Goal: Information Seeking & Learning: Learn about a topic

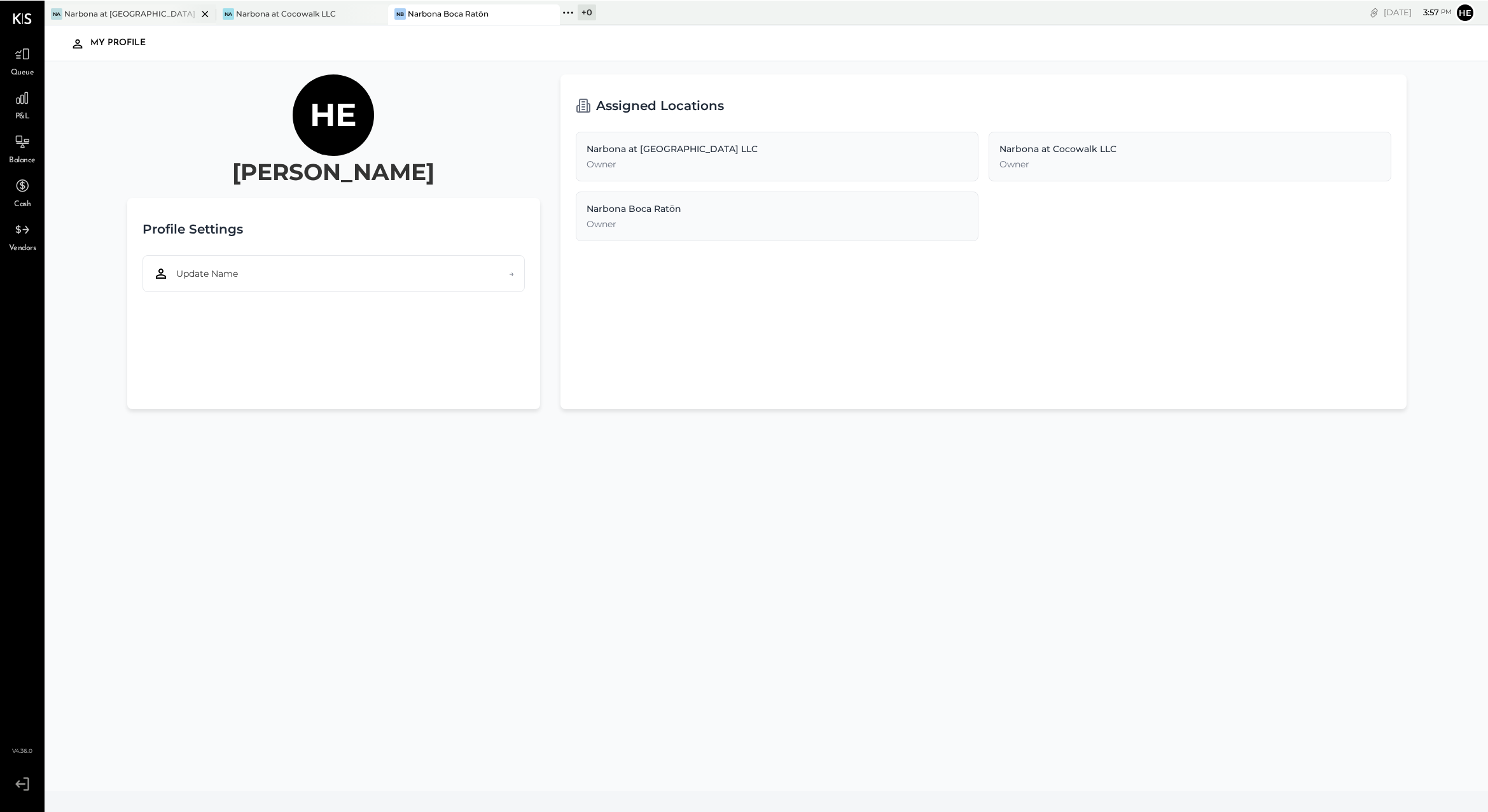
click at [116, 8] on div "Narbona at [GEOGRAPHIC_DATA] LLC" at bounding box center [130, 13] width 133 height 11
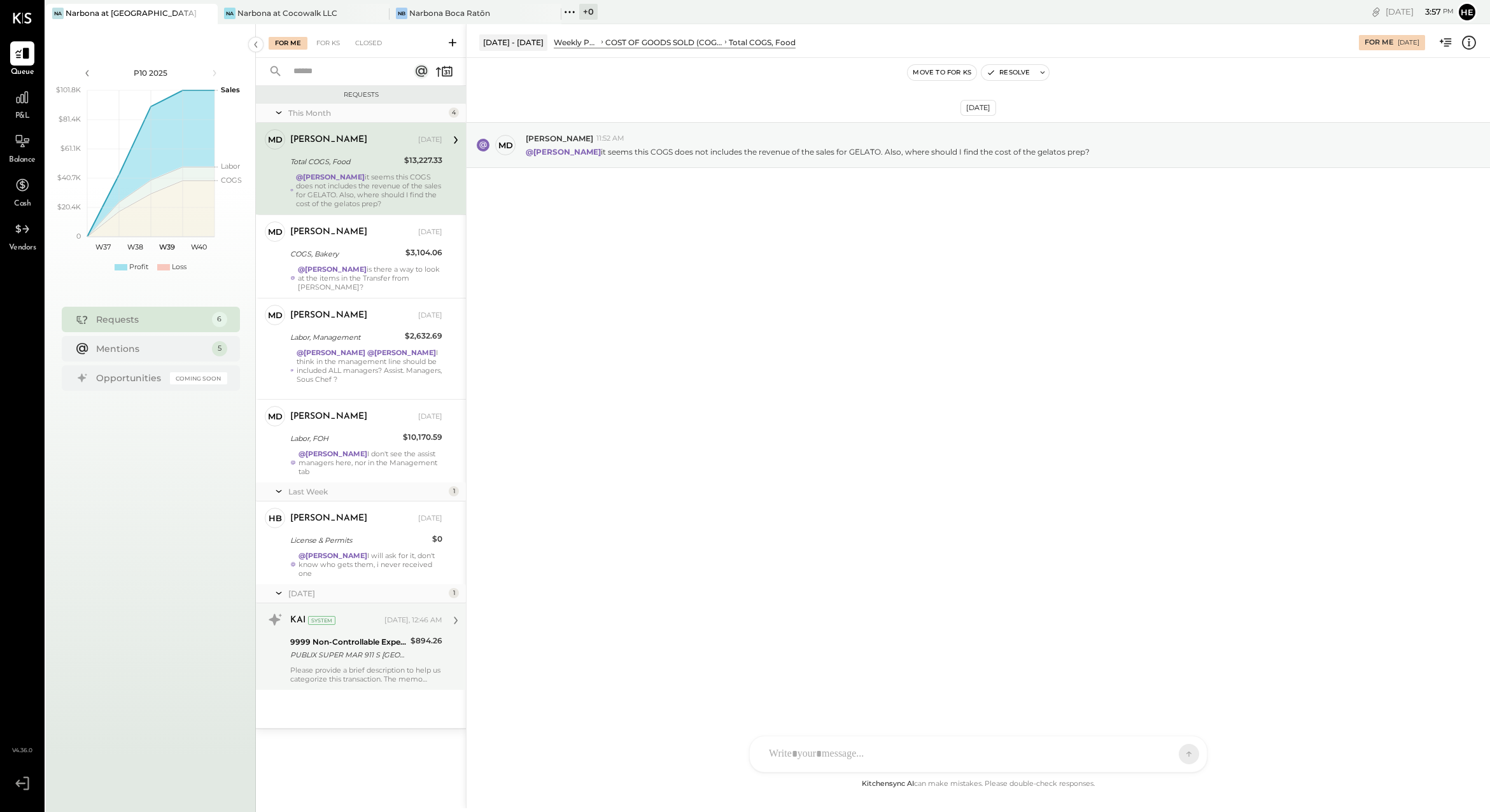
click at [324, 648] on div "PUBLIX SUPER MAR 911 S [GEOGRAPHIC_DATA] 09/16" at bounding box center [348, 654] width 117 height 13
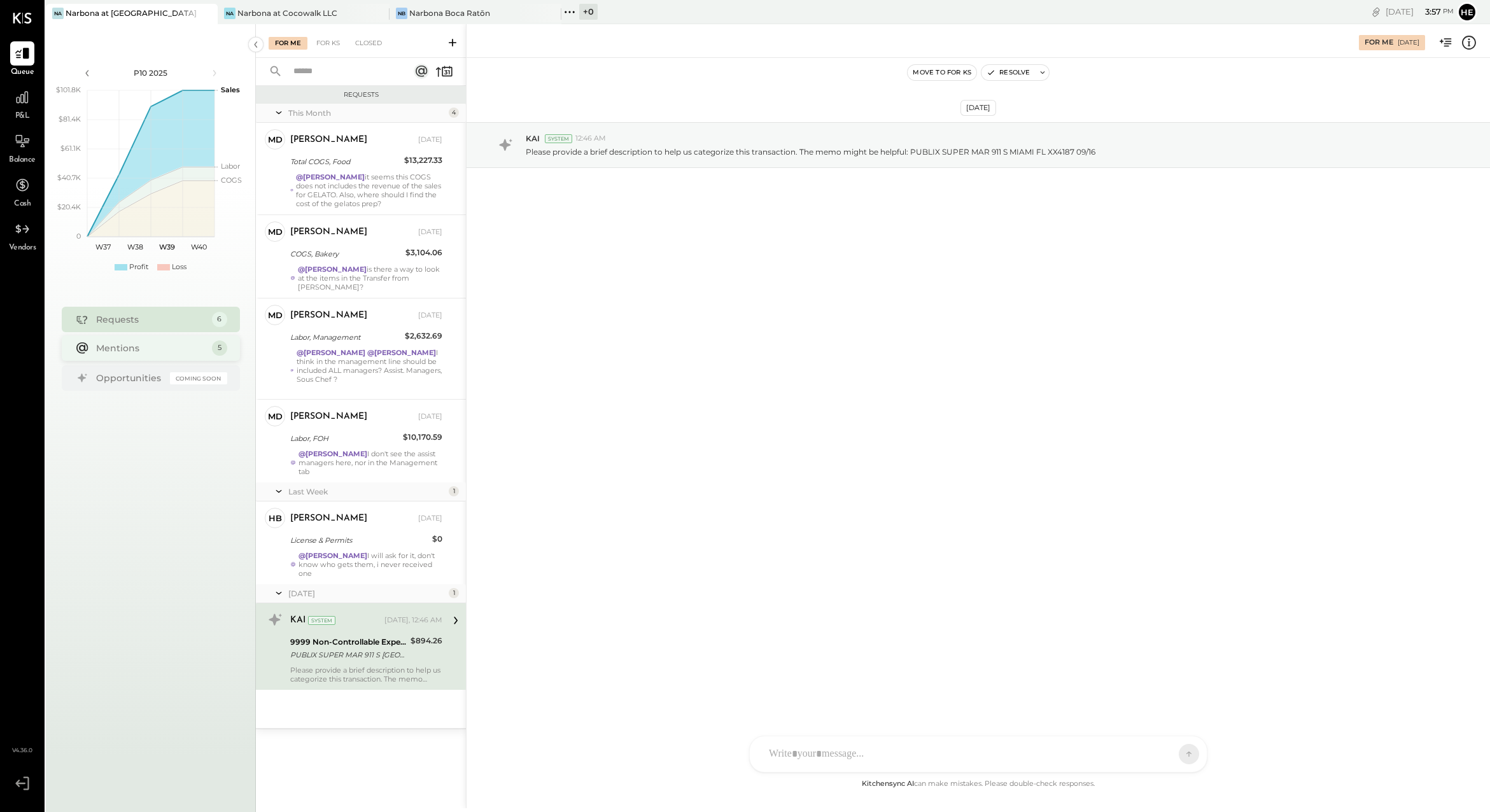
click at [169, 356] on div "Mentions 5" at bounding box center [150, 348] width 178 height 25
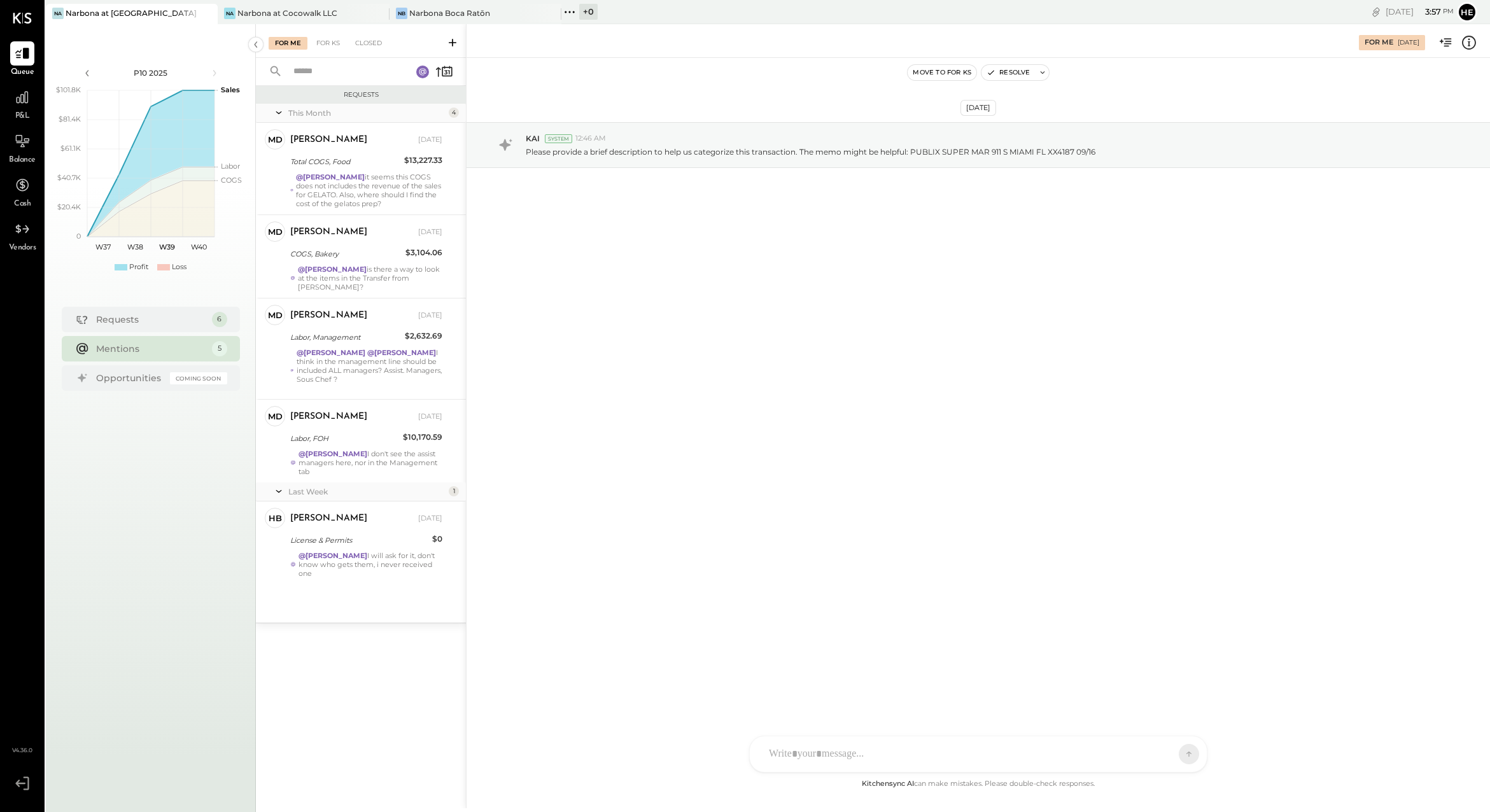
click at [392, 590] on div "This Month 4 Md [PERSON_NAME] Owner [PERSON_NAME] [DATE] Total COGS, Food $13,2…" at bounding box center [361, 363] width 210 height 519
click at [421, 514] on div "[DATE]" at bounding box center [430, 519] width 25 height 10
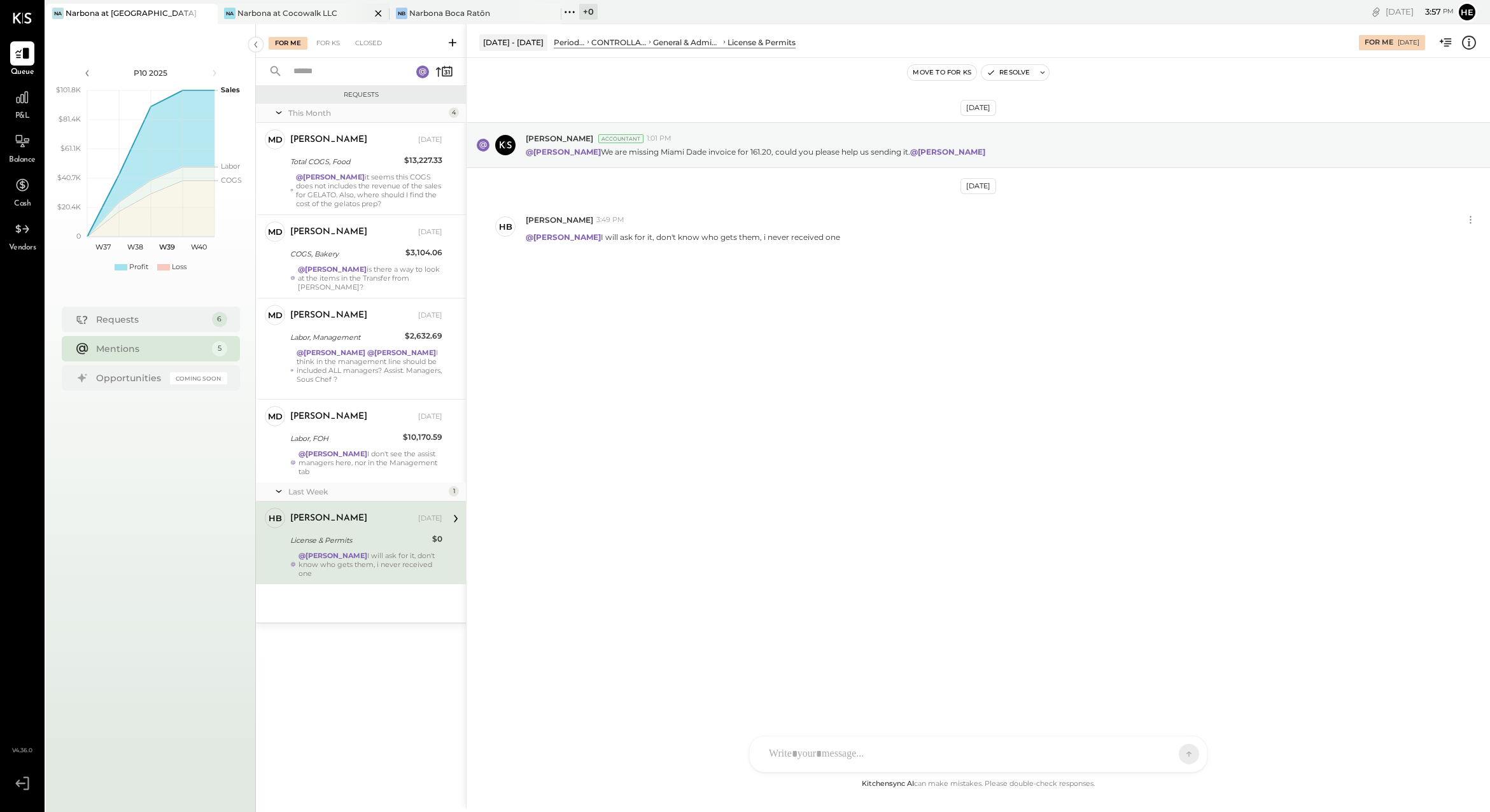
click at [278, 19] on div "Na Narbona at Cocowalk LLC" at bounding box center [303, 14] width 172 height 20
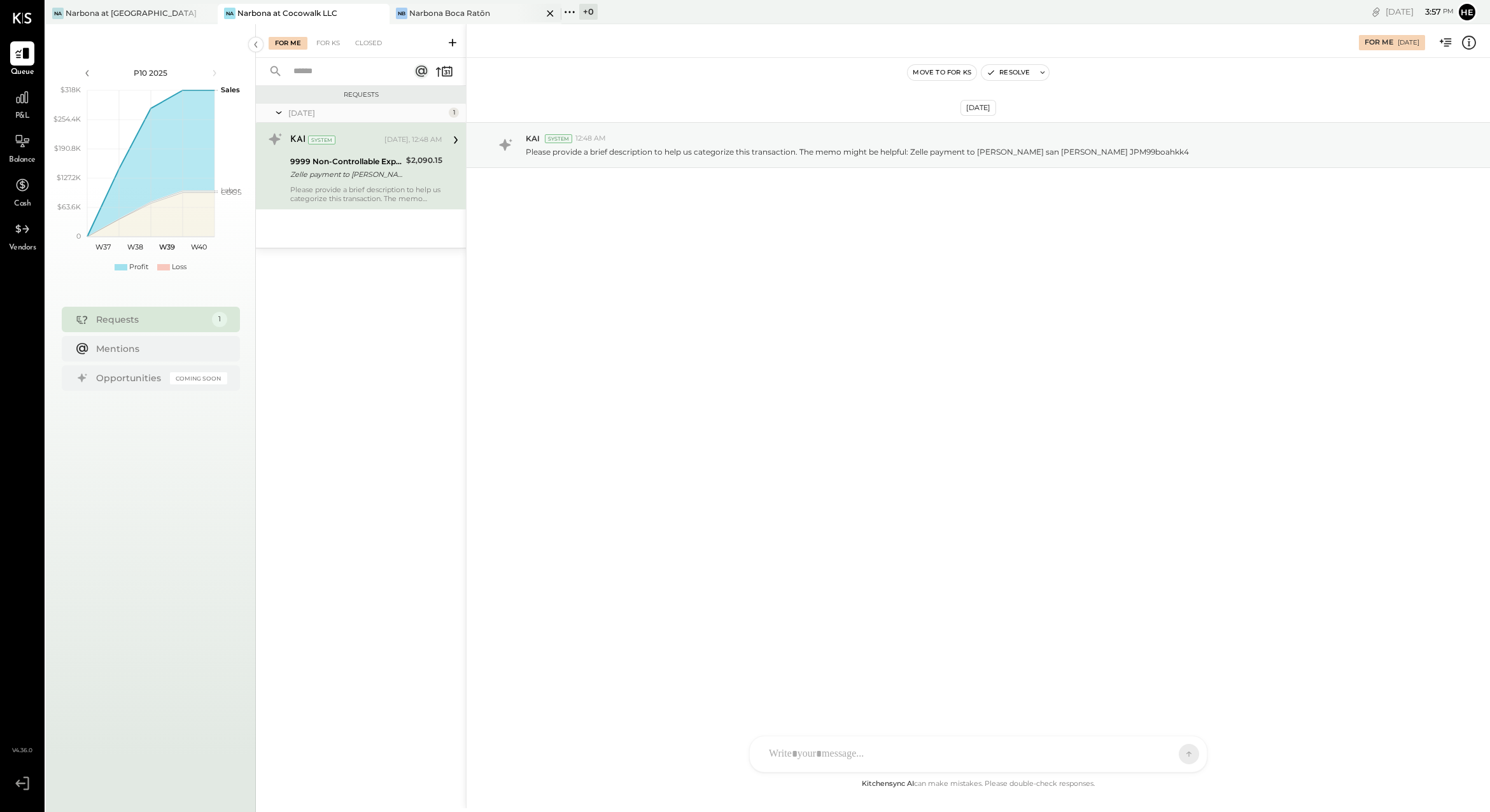
click at [475, 16] on div "Narbona Boca Ratōn" at bounding box center [450, 13] width 81 height 11
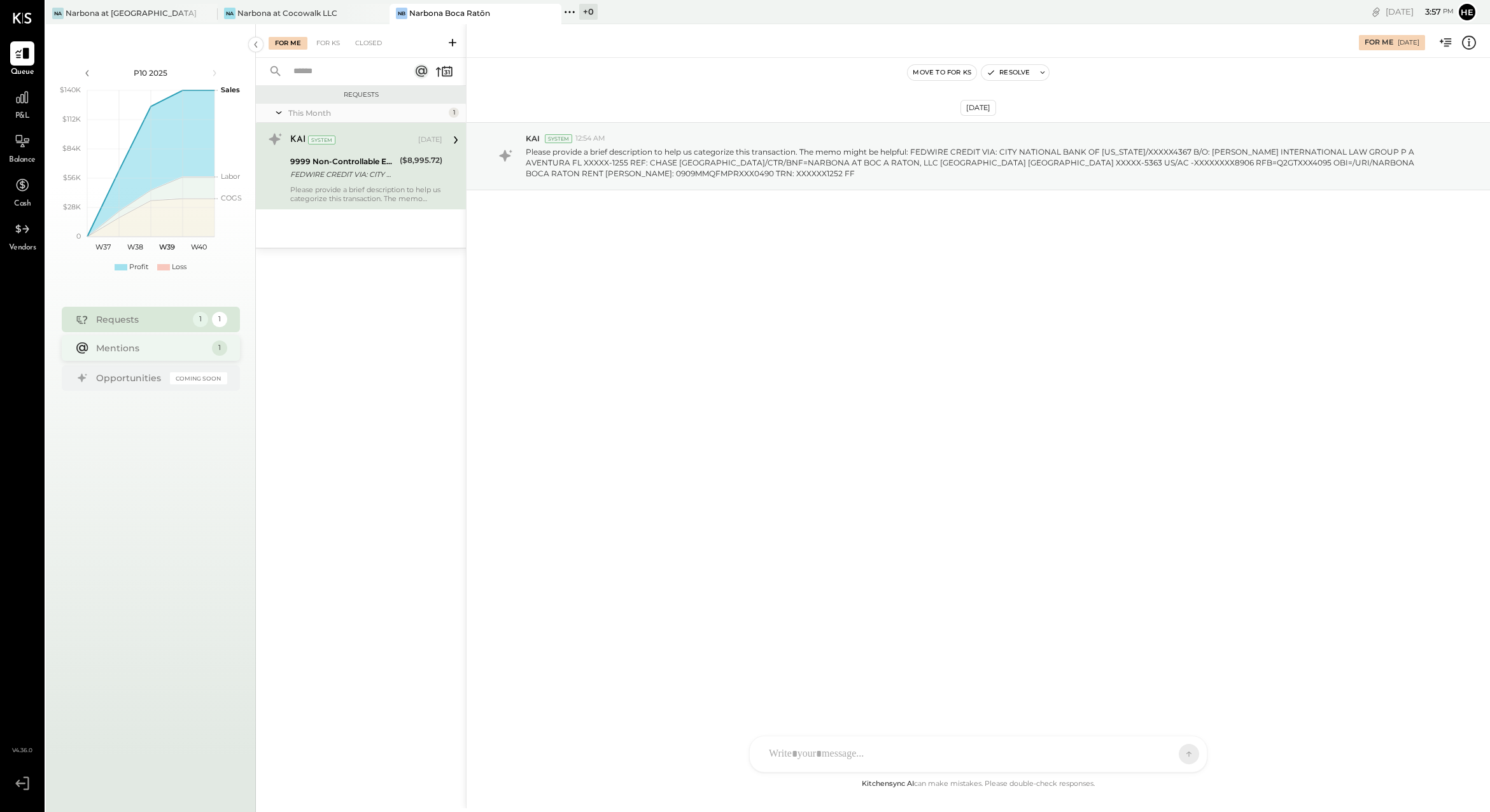
click at [202, 353] on div "Mentions" at bounding box center [151, 347] width 110 height 13
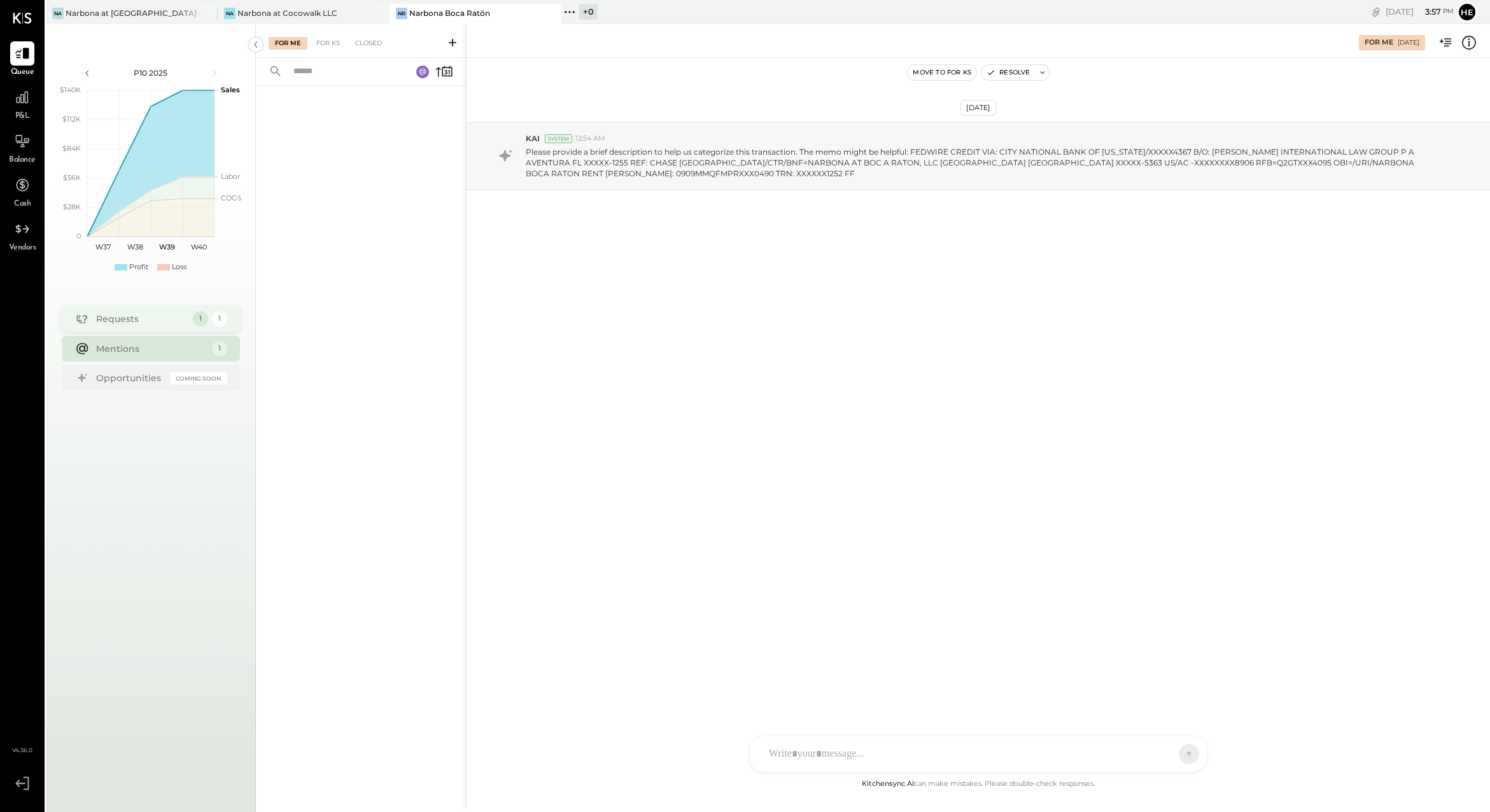
click at [164, 326] on div "Requests 1 1" at bounding box center [150, 319] width 178 height 25
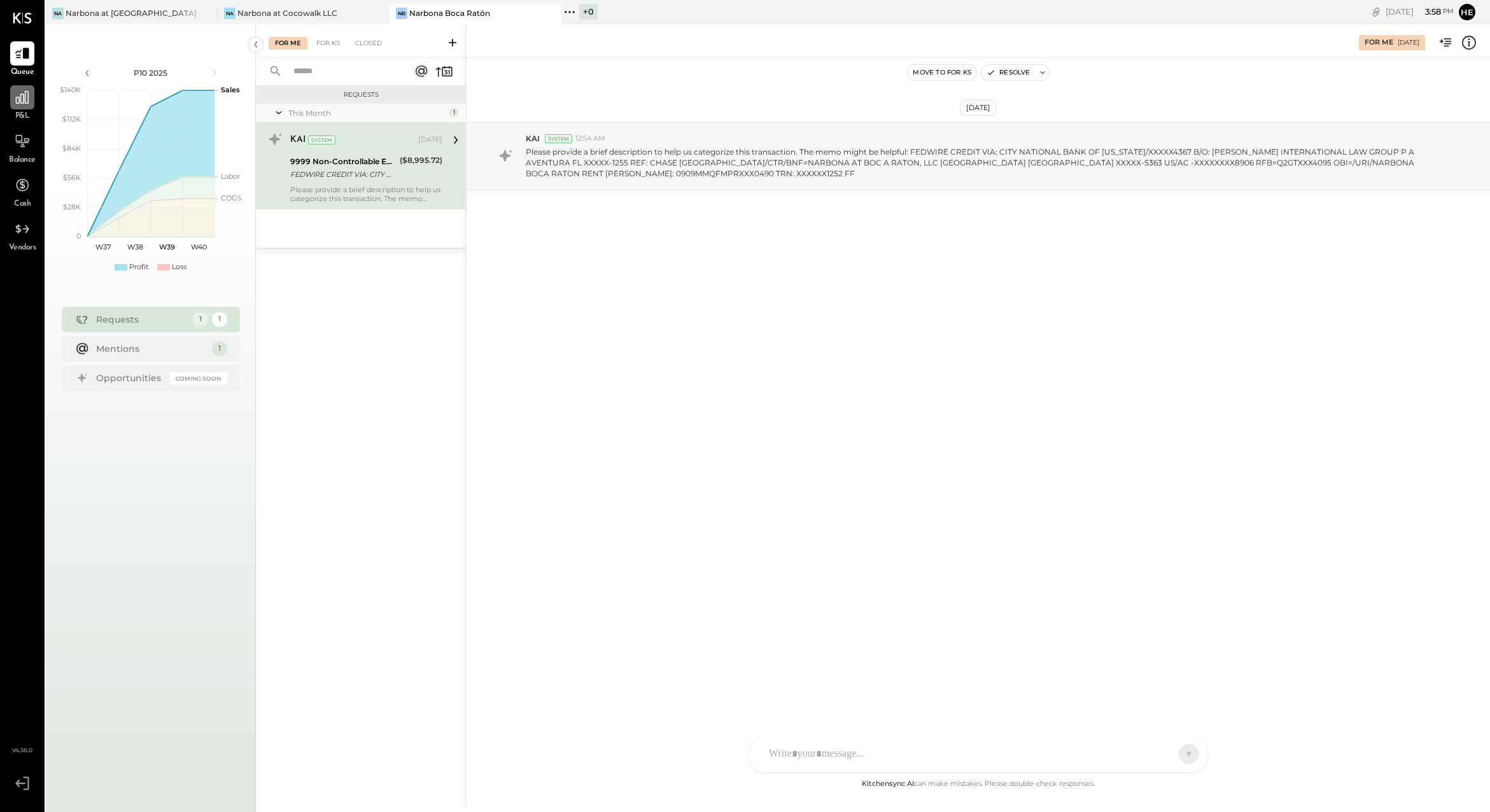
click at [13, 104] on div at bounding box center [22, 97] width 25 height 25
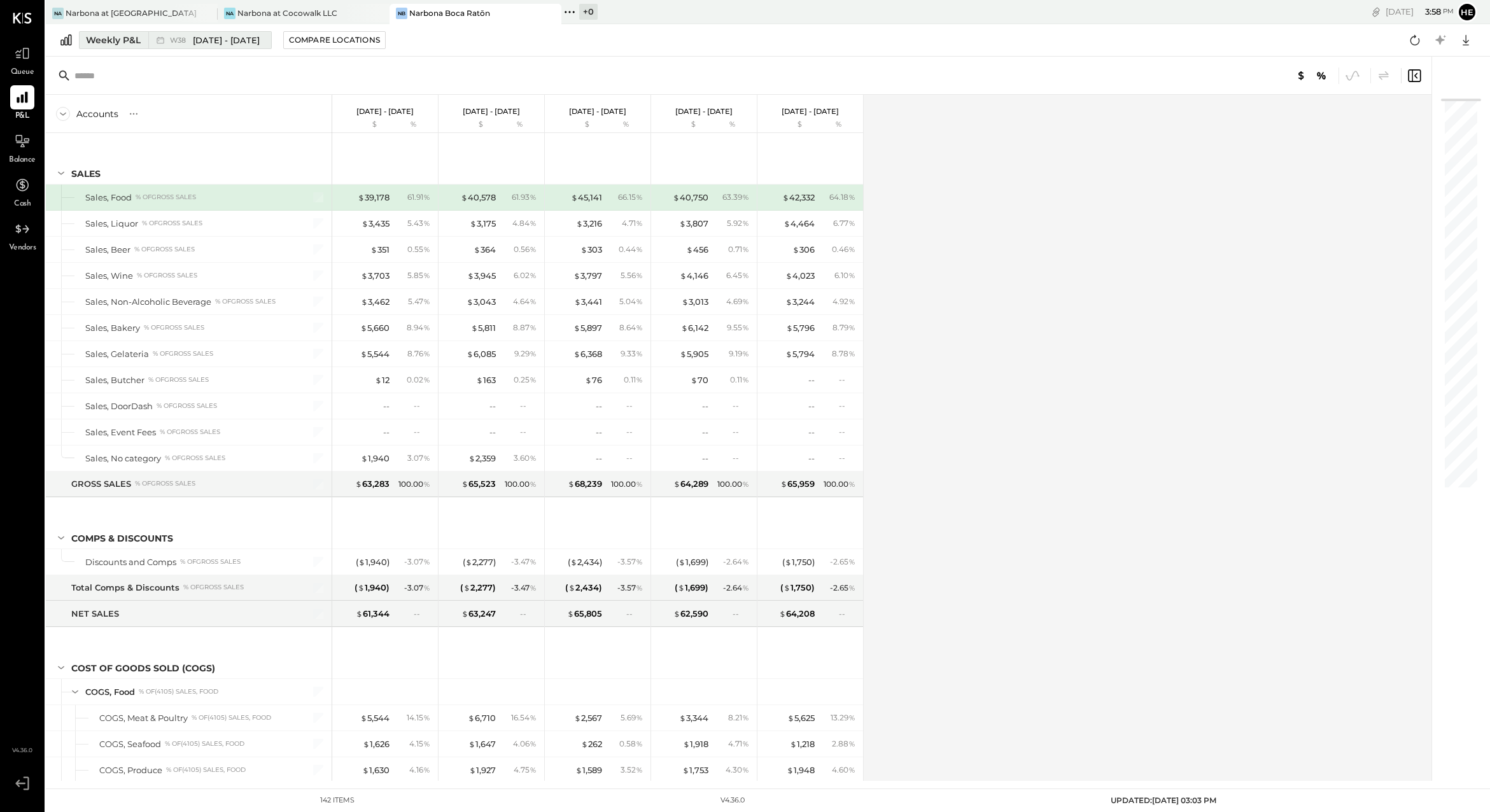
click at [89, 41] on div "Weekly P&L" at bounding box center [113, 40] width 55 height 13
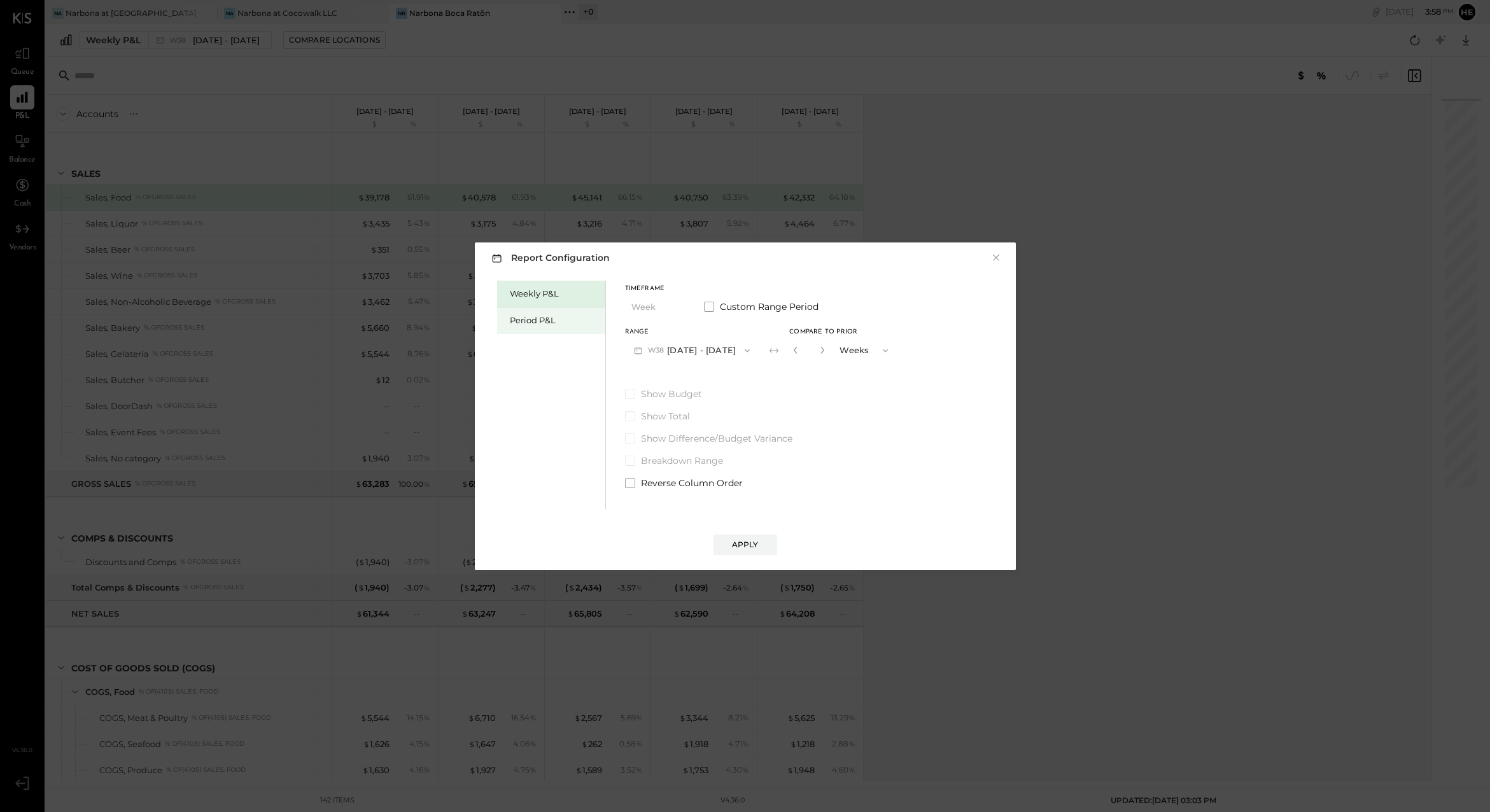
click at [565, 320] on div "Period P&L" at bounding box center [554, 320] width 89 height 12
click at [756, 347] on button "P10 [DATE] - [DATE]" at bounding box center [690, 351] width 130 height 24
click at [743, 408] on div "P08 [DATE] - [DATE]" at bounding box center [698, 406] width 145 height 27
click at [807, 358] on button "Compare" at bounding box center [797, 353] width 63 height 20
click at [882, 349] on button "Periods" at bounding box center [862, 351] width 63 height 24
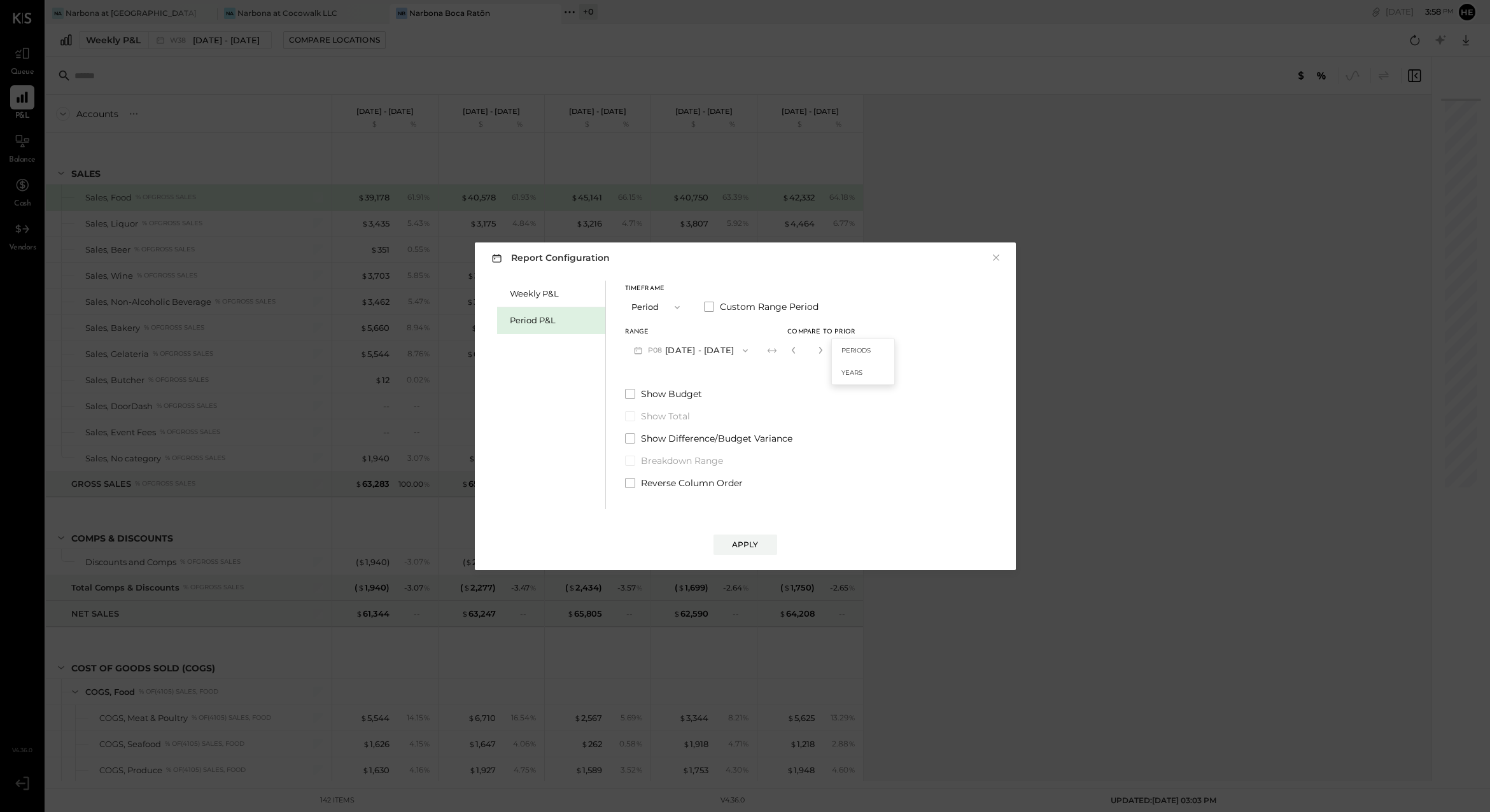
click at [871, 349] on span "Periods" at bounding box center [855, 351] width 30 height 8
click at [764, 537] on button "Apply" at bounding box center [745, 544] width 63 height 20
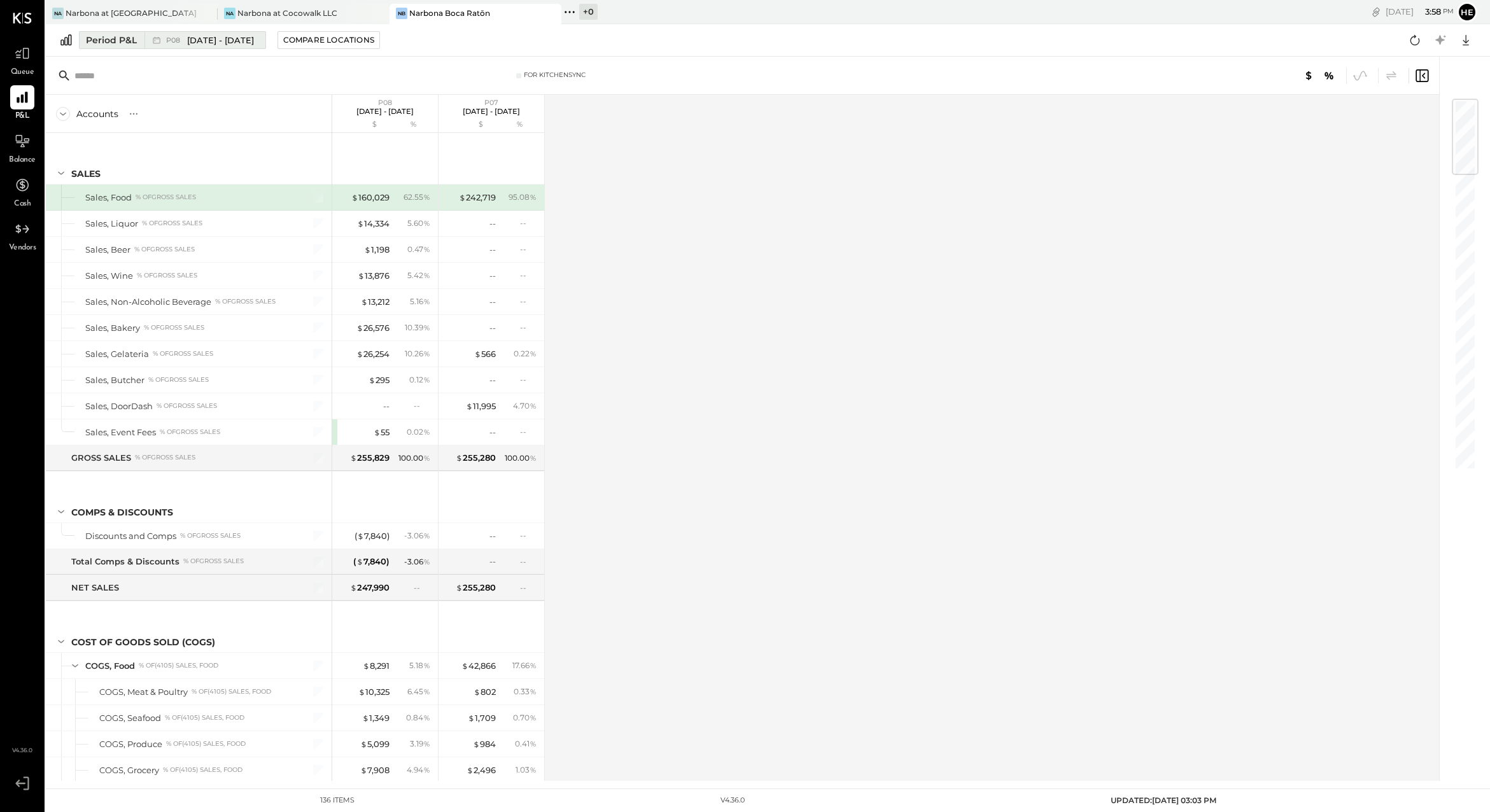
click at [120, 38] on div "Period P&L" at bounding box center [112, 40] width 51 height 13
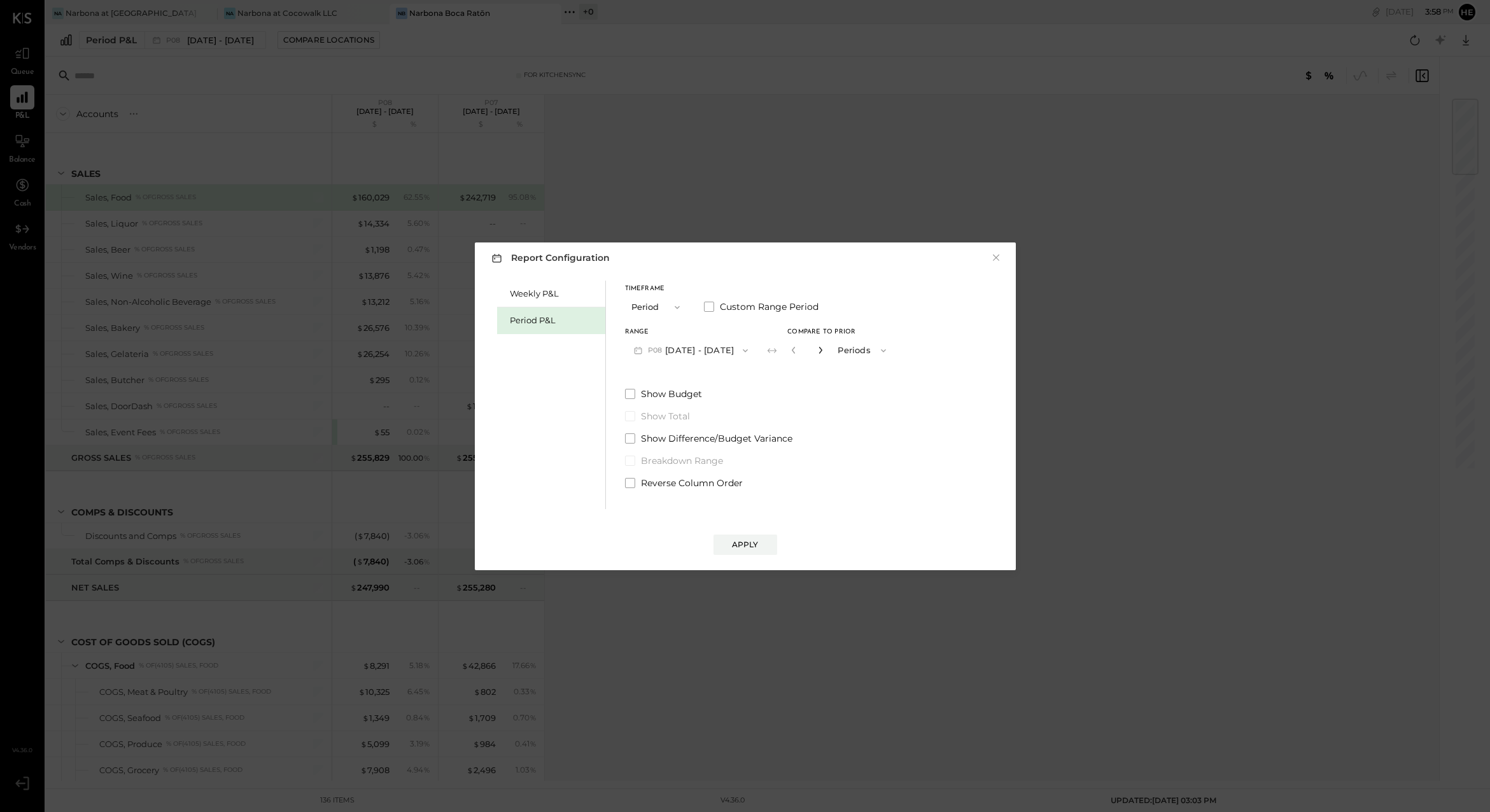
click at [824, 351] on icon "button" at bounding box center [820, 350] width 8 height 8
type input "*"
click at [653, 352] on span "P08" at bounding box center [657, 351] width 18 height 10
click at [669, 379] on span "[DATE] - [DATE]" at bounding box center [685, 378] width 61 height 11
click at [759, 542] on button "Apply" at bounding box center [745, 544] width 63 height 20
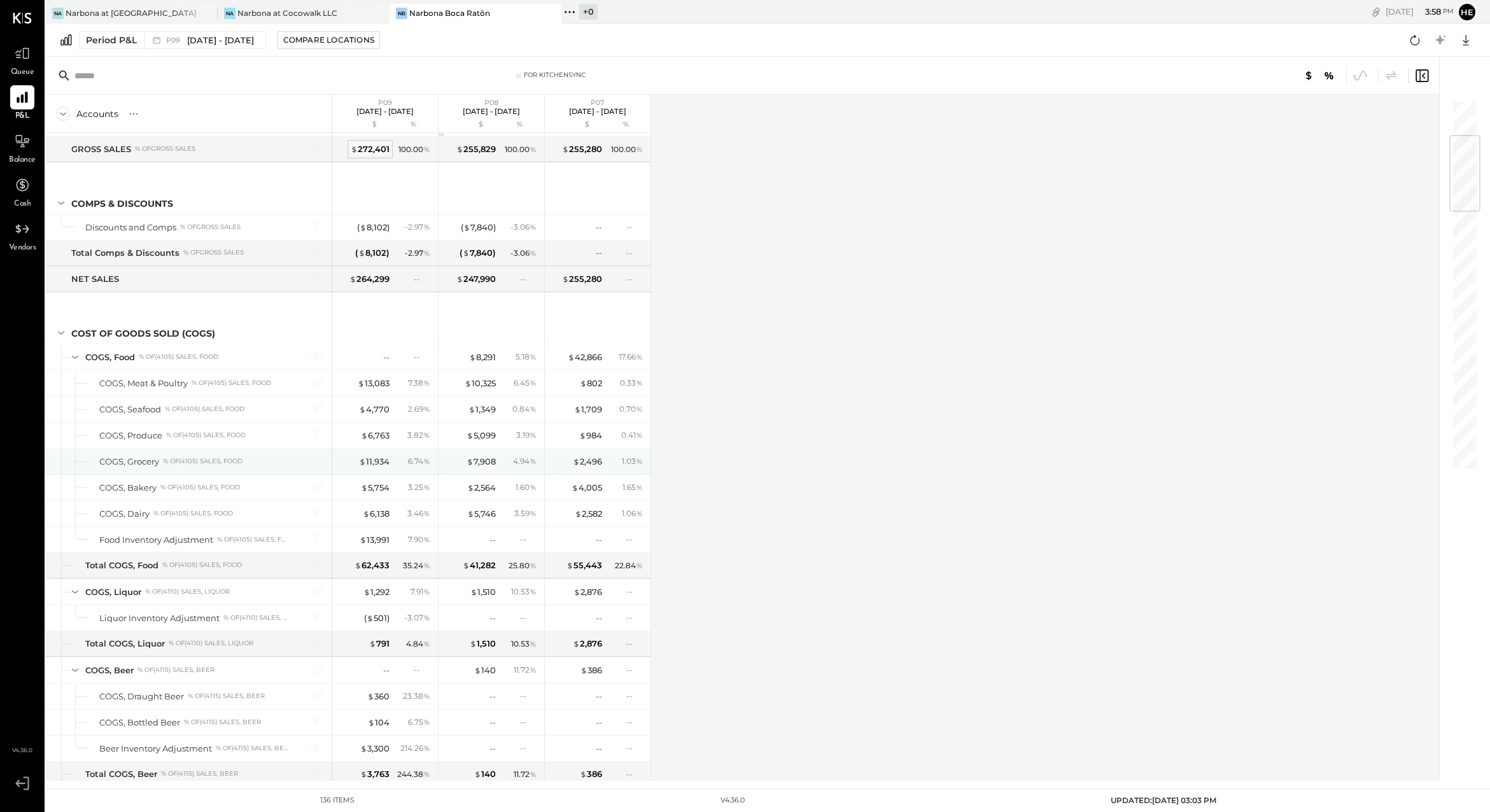
scroll to position [320, 0]
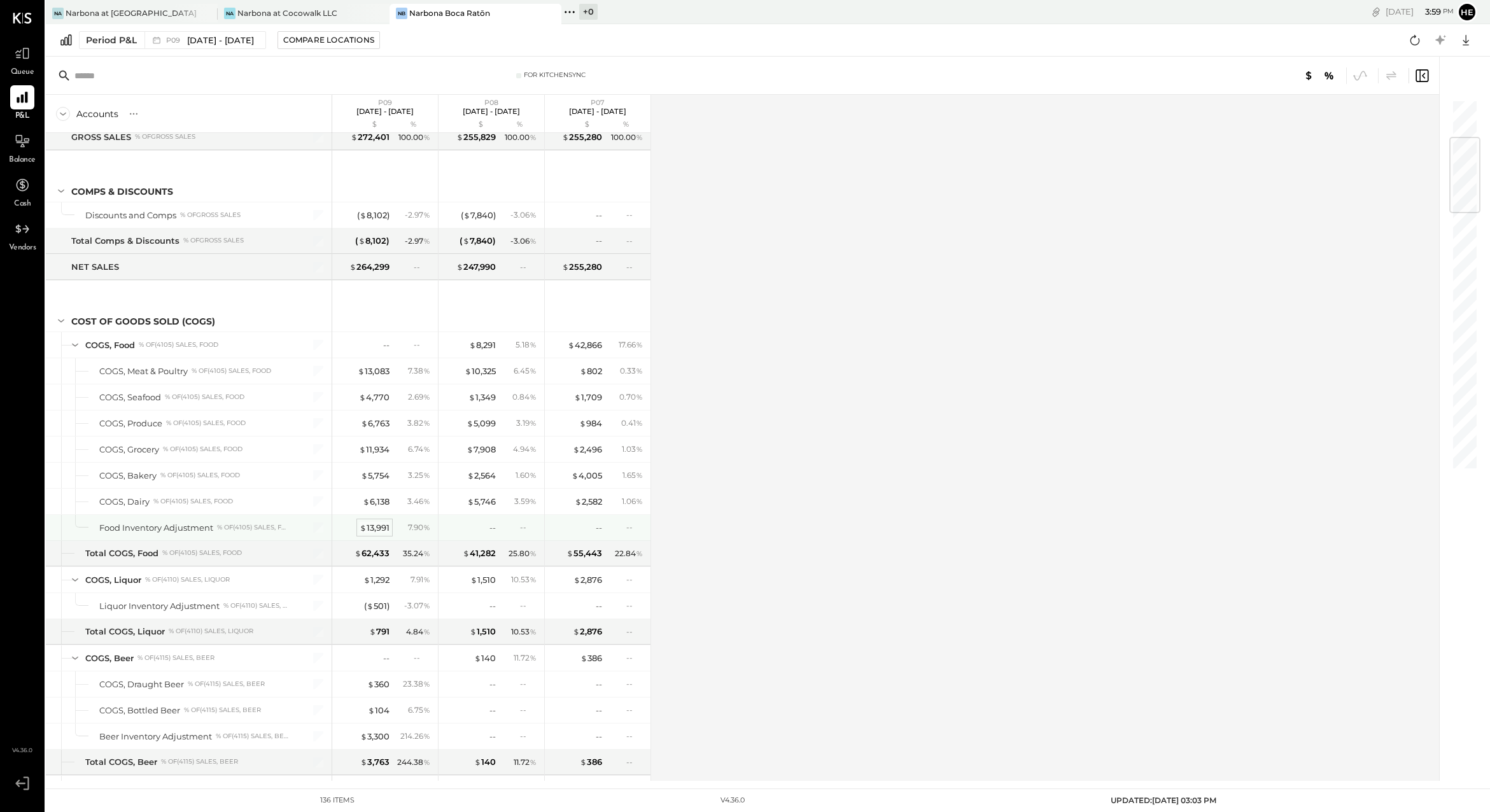
click at [371, 529] on div "$ 13,991" at bounding box center [374, 527] width 30 height 12
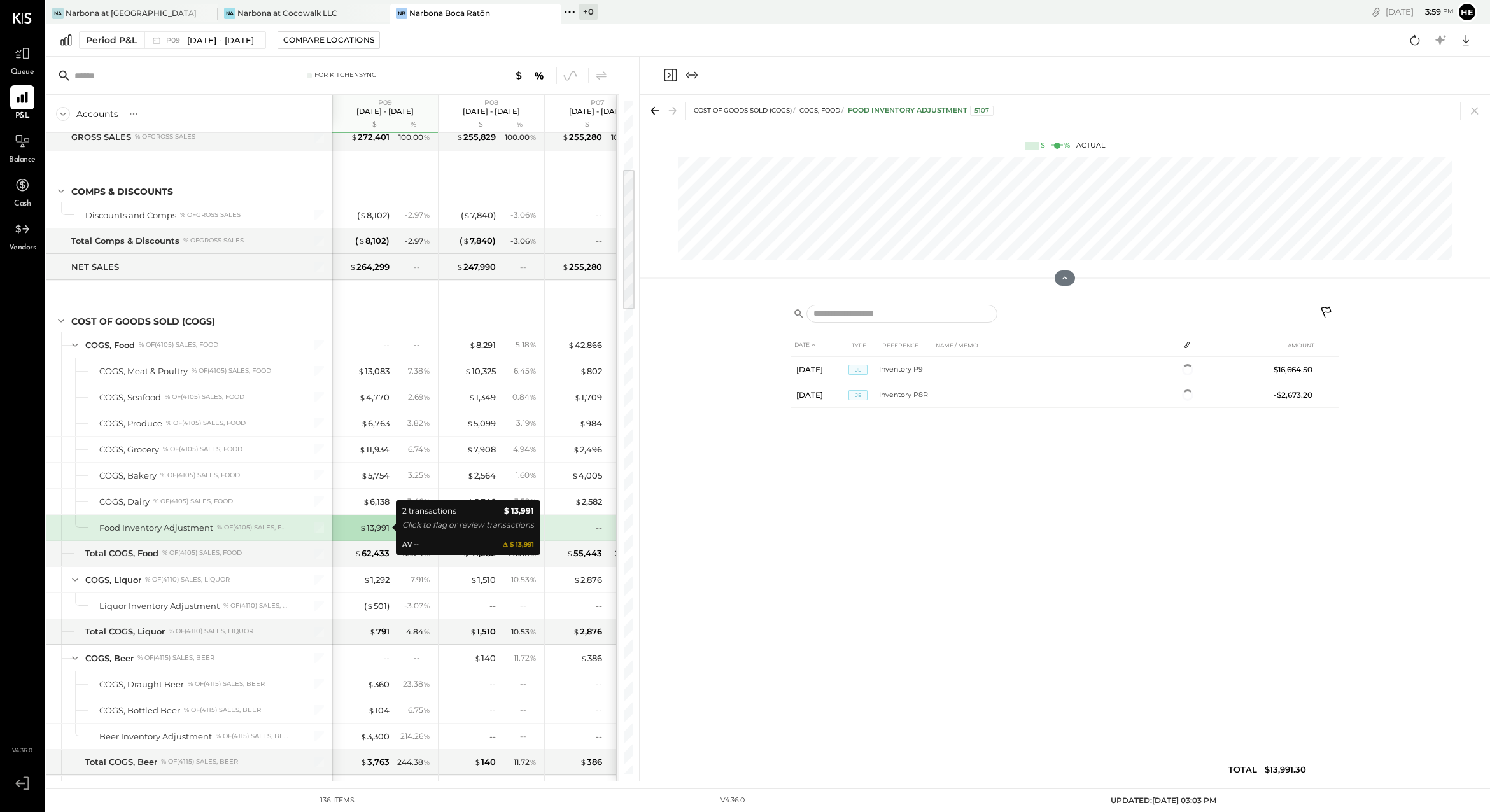
scroll to position [324, 0]
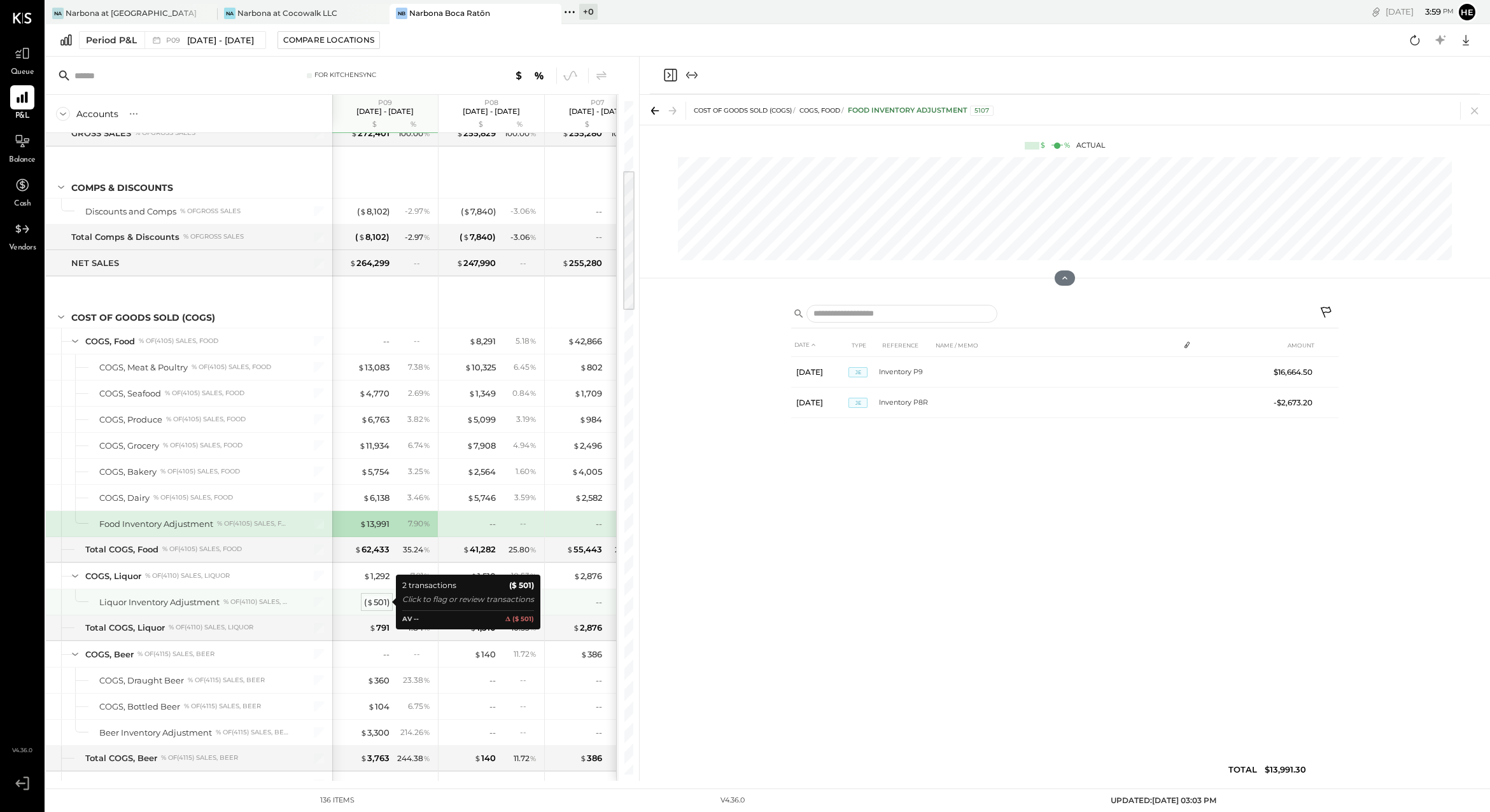
click at [387, 601] on div "( $ 501 )" at bounding box center [377, 602] width 25 height 12
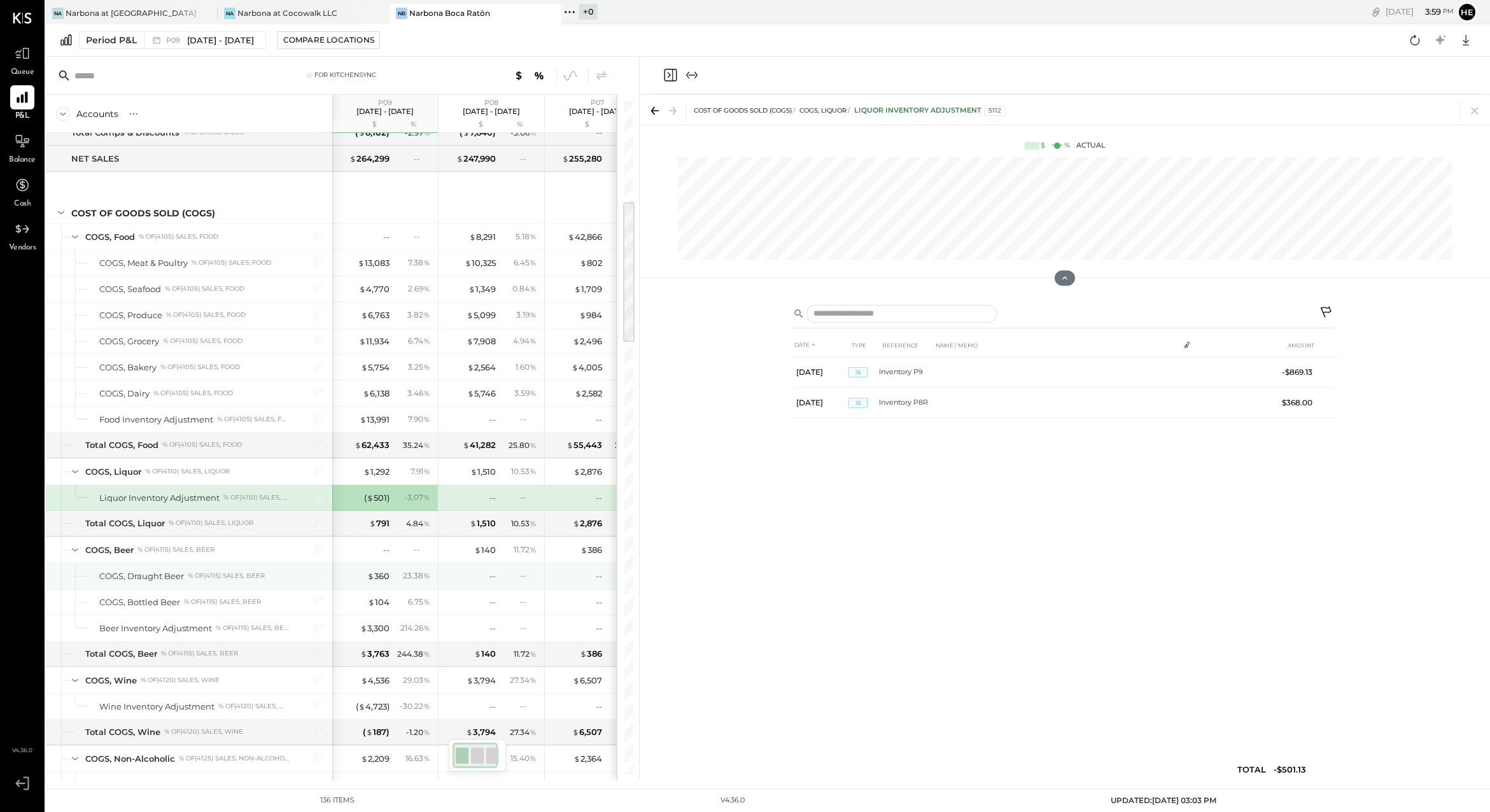
scroll to position [495, 0]
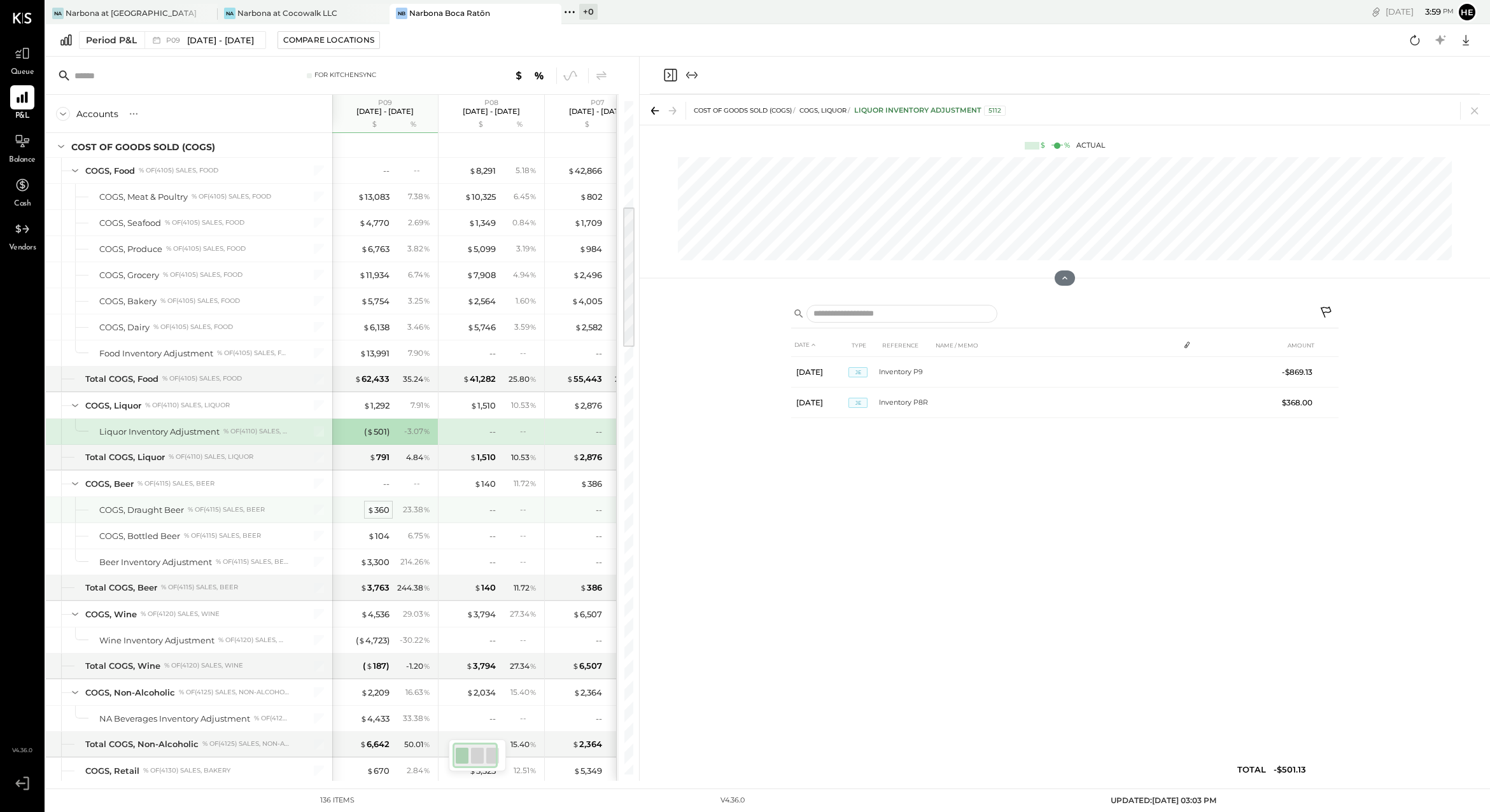
click at [372, 506] on span "$" at bounding box center [370, 510] width 7 height 10
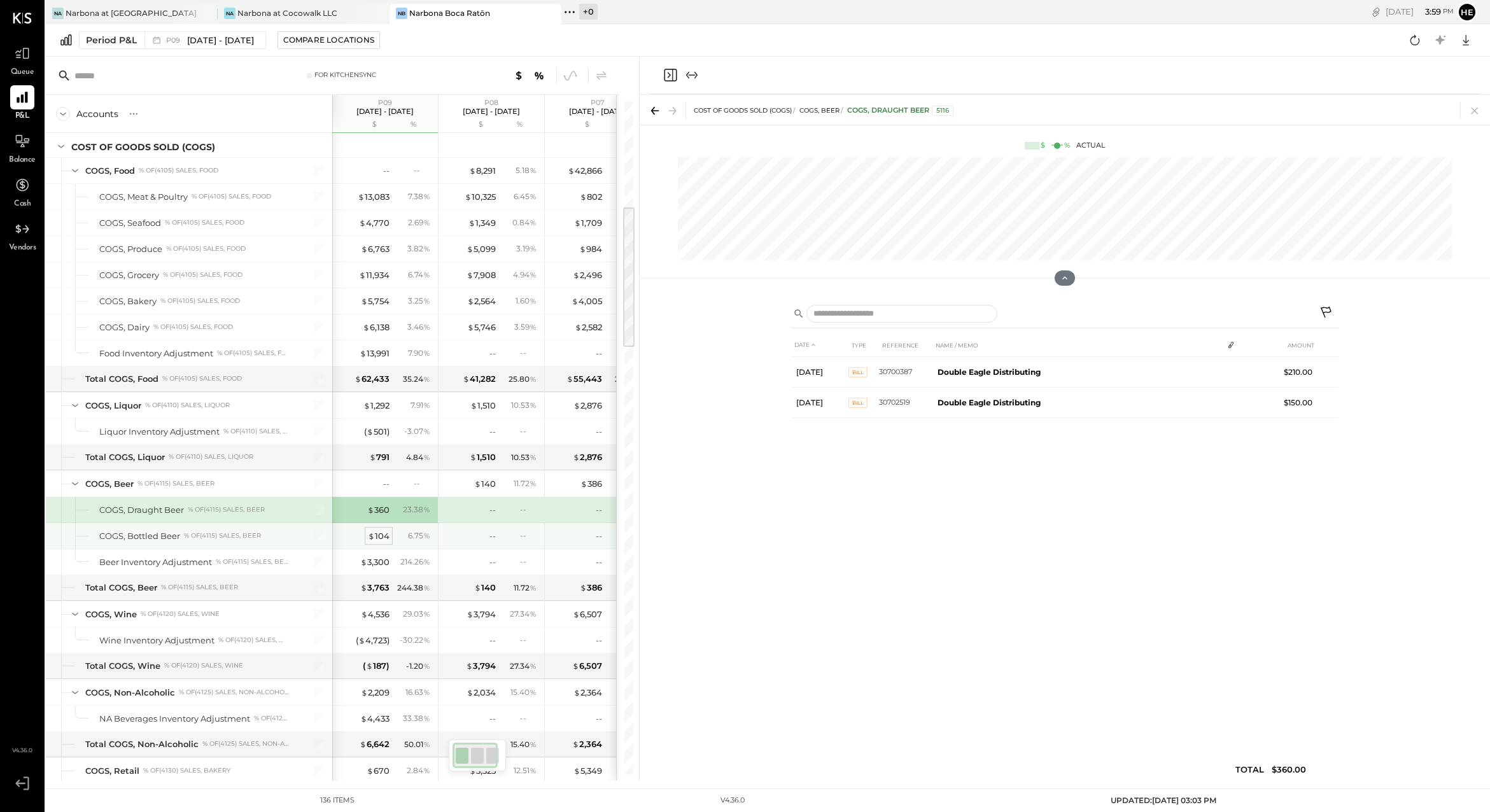
click at [377, 532] on div "$ 104" at bounding box center [379, 536] width 22 height 12
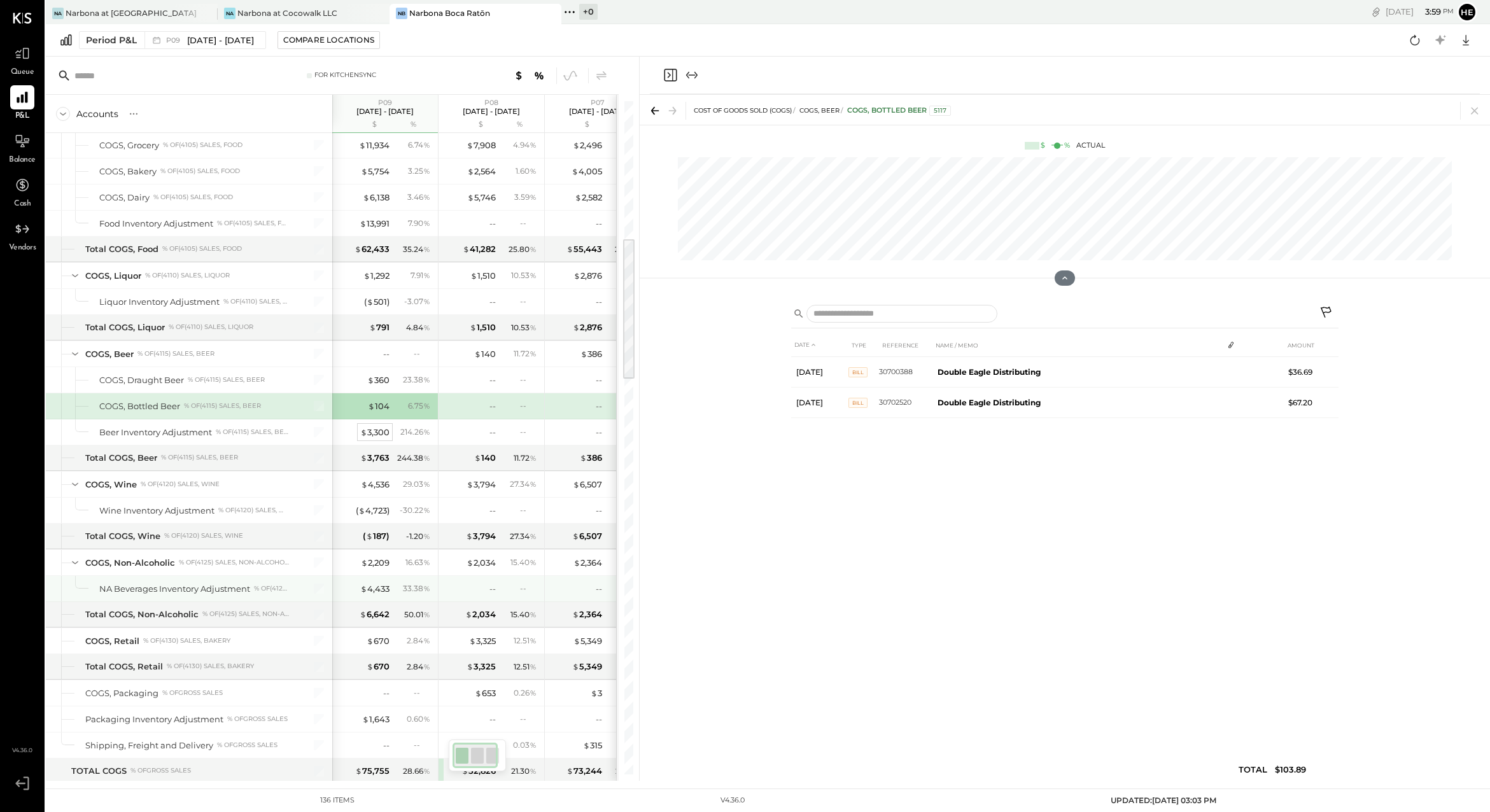
scroll to position [642, 0]
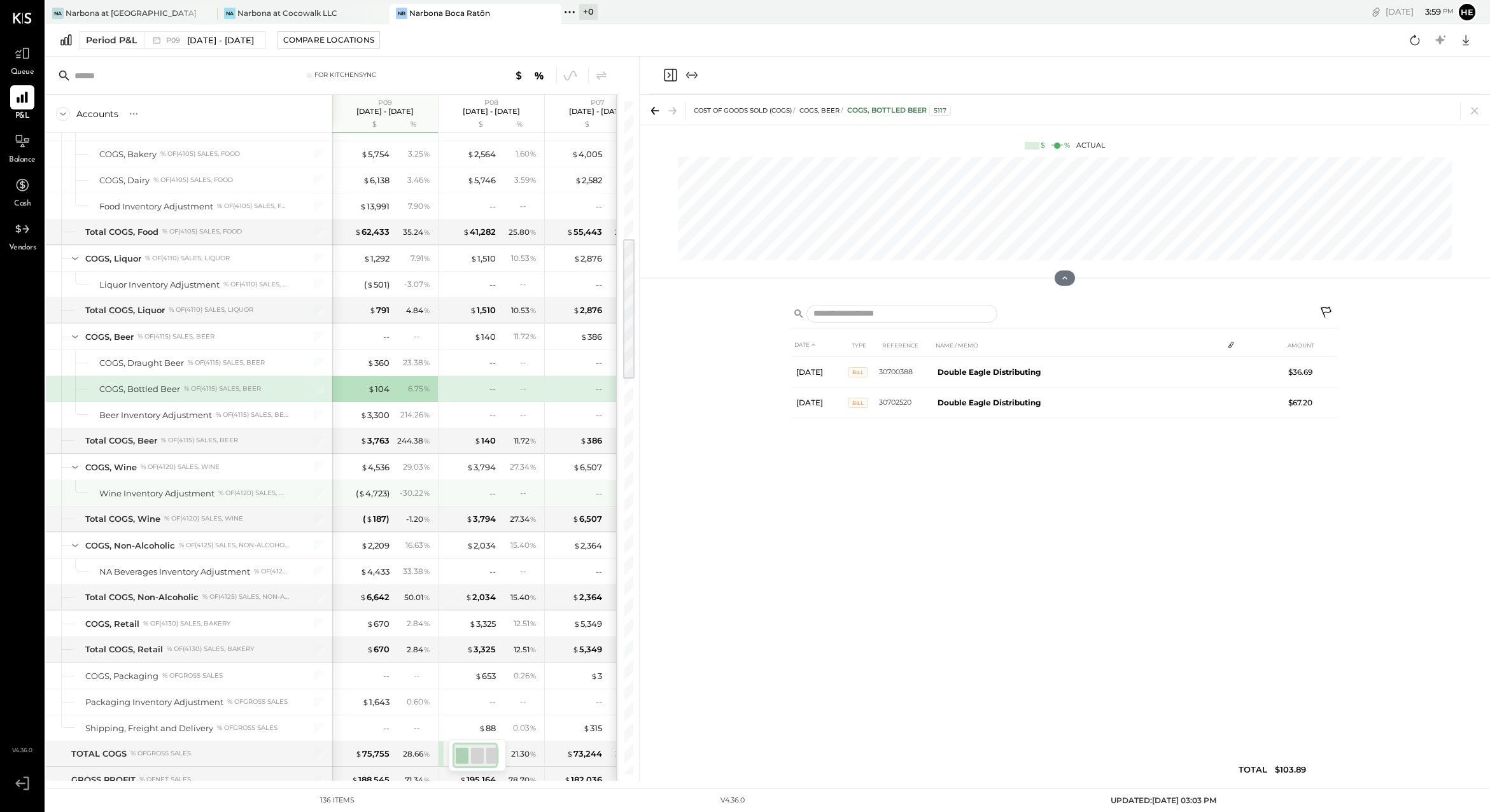
click at [374, 500] on div "( $ 4,723 ) - 30.22 %" at bounding box center [386, 493] width 96 height 25
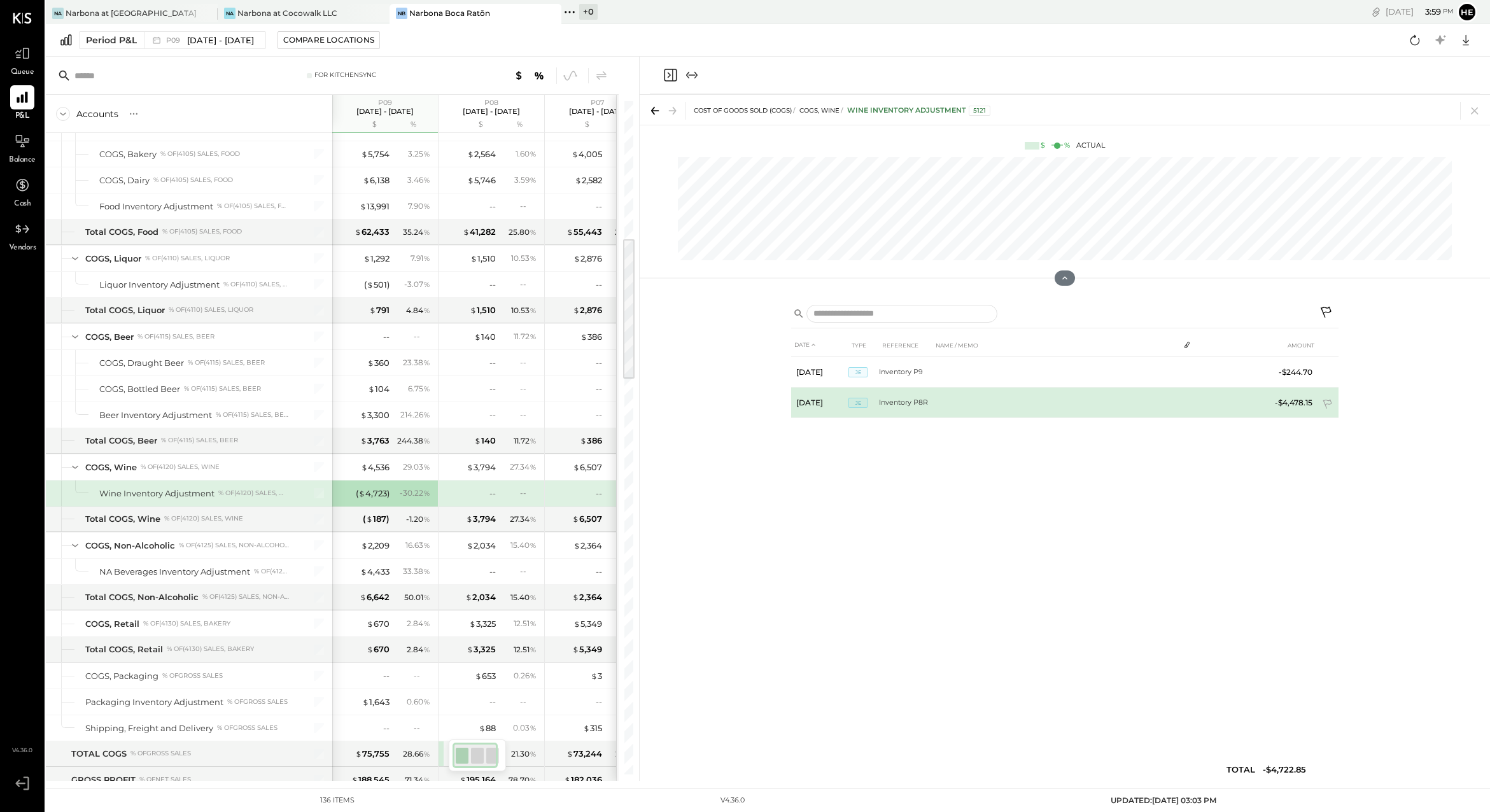
click at [1186, 416] on tr "[DATE] JE Inventory P8R -$4,478.15" at bounding box center [1065, 403] width 548 height 30
click at [865, 406] on span "JE" at bounding box center [858, 403] width 19 height 10
click at [1281, 398] on td "-$4,478.15" at bounding box center [1293, 403] width 49 height 30
click at [1326, 402] on icon at bounding box center [1328, 405] width 13 height 13
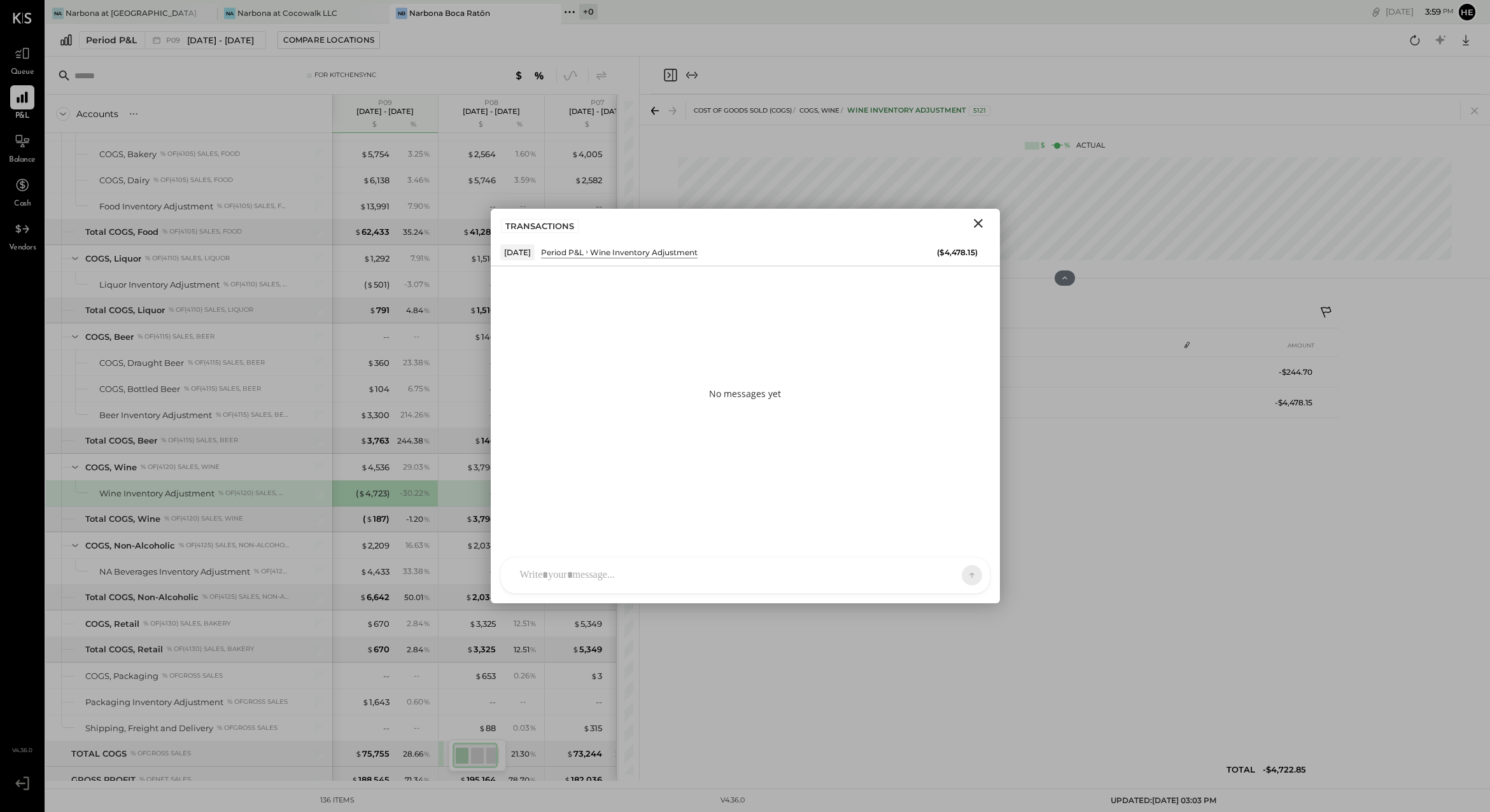
click at [628, 256] on div "Wine Inventory Adjustment" at bounding box center [643, 252] width 107 height 11
click at [925, 247] on div "[DATE] Period P&L Wine Inventory Adjustment ($4,478.15)" at bounding box center [745, 252] width 490 height 16
click at [978, 260] on div "[DATE] Period P&L Wine Inventory Adjustment ($4,478.15)" at bounding box center [745, 252] width 509 height 27
click at [540, 226] on div "TRANSACTIONS" at bounding box center [540, 226] width 78 height 14
click at [973, 219] on icon "Close" at bounding box center [978, 223] width 15 height 15
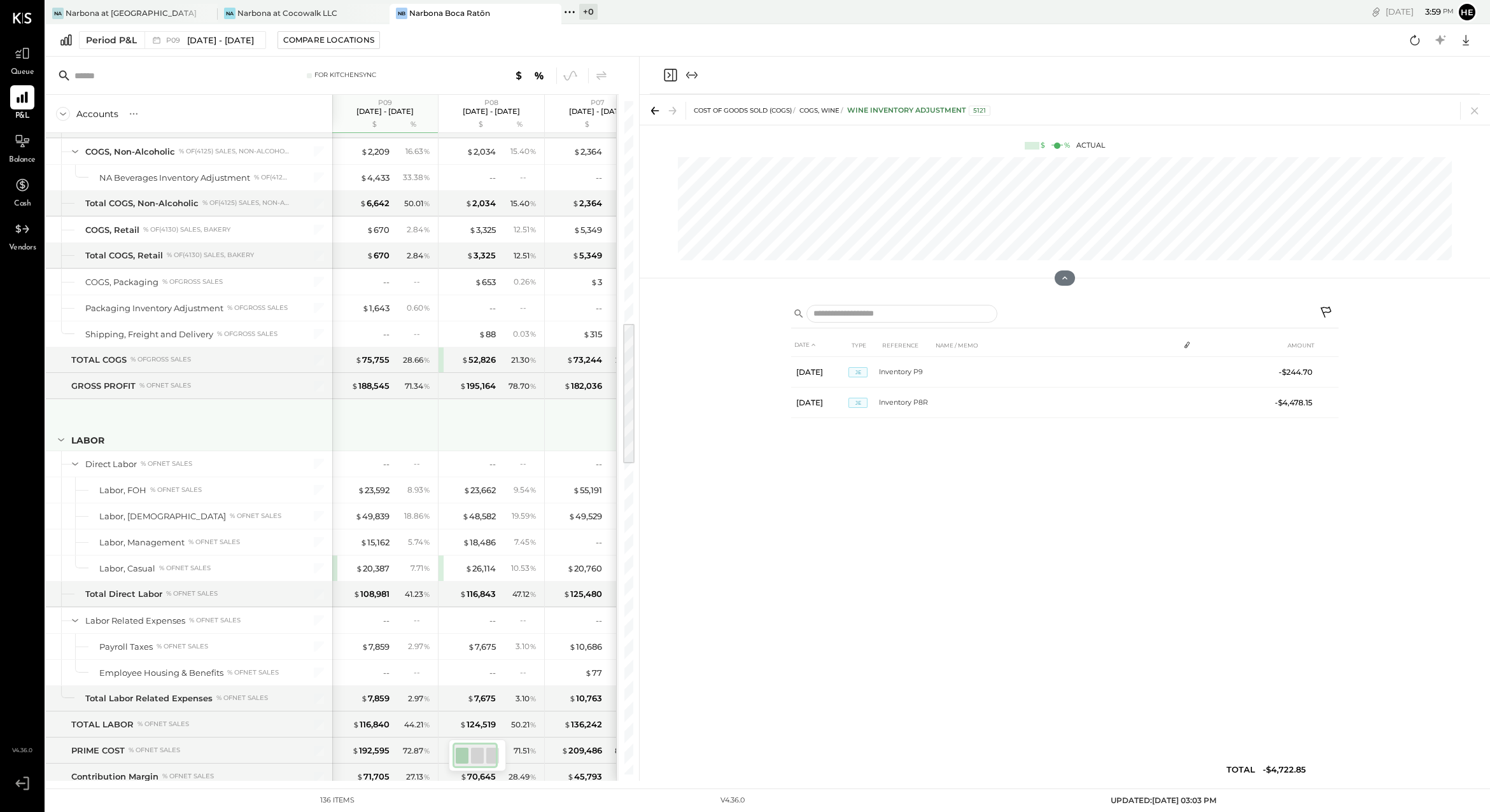
scroll to position [1037, 0]
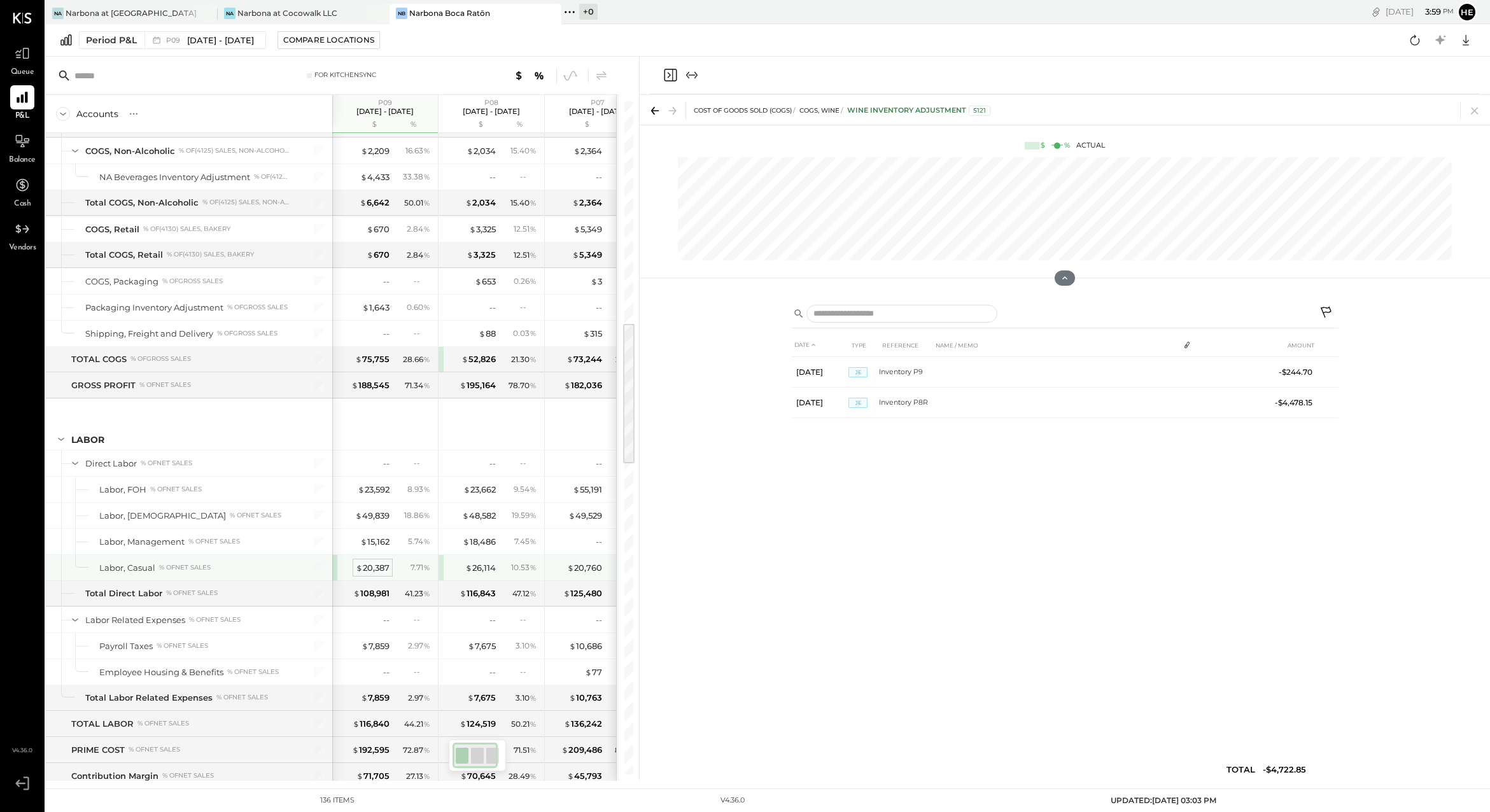
click at [376, 573] on div "$ 20,387" at bounding box center [373, 568] width 34 height 12
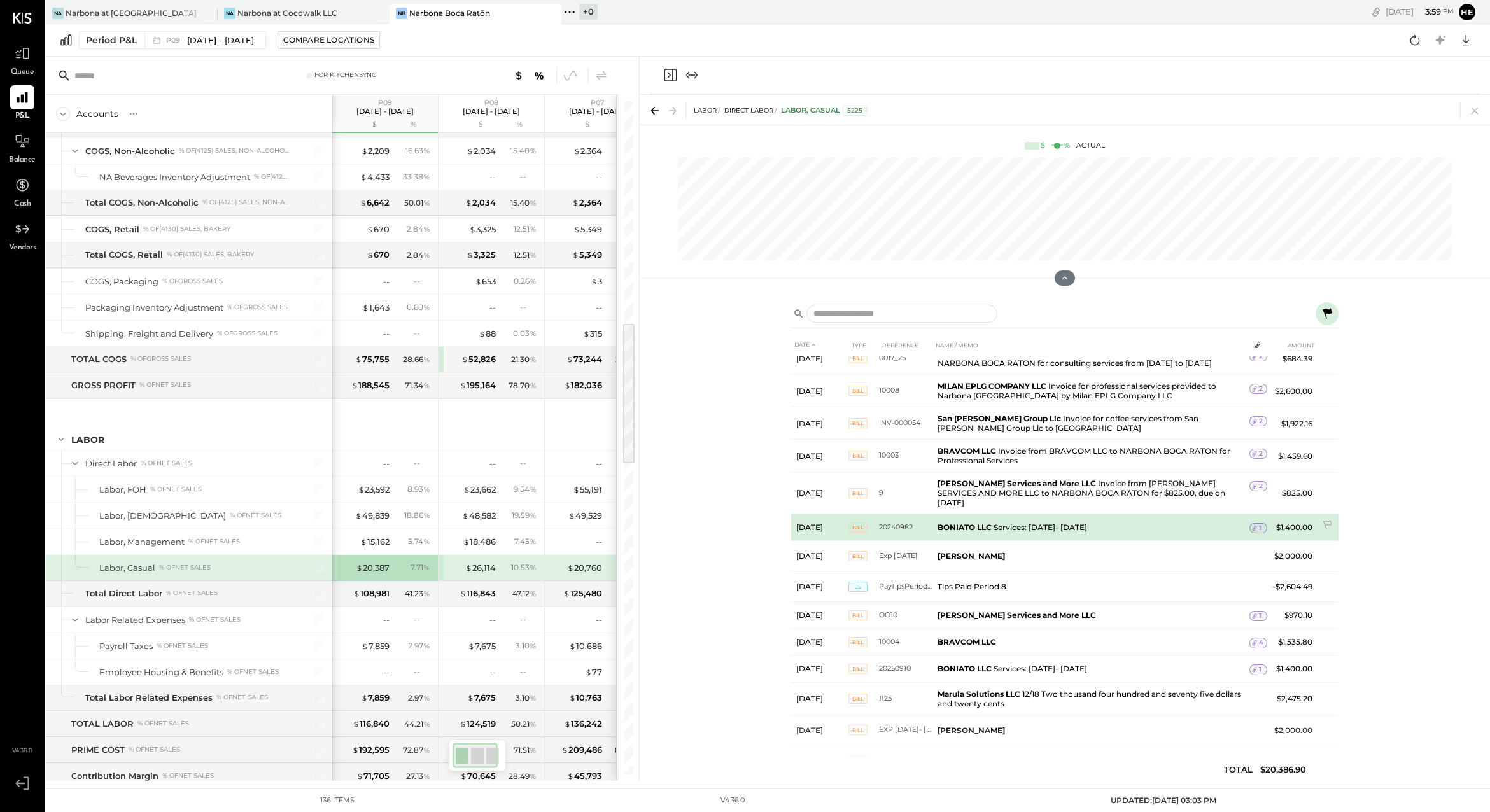
scroll to position [103, 0]
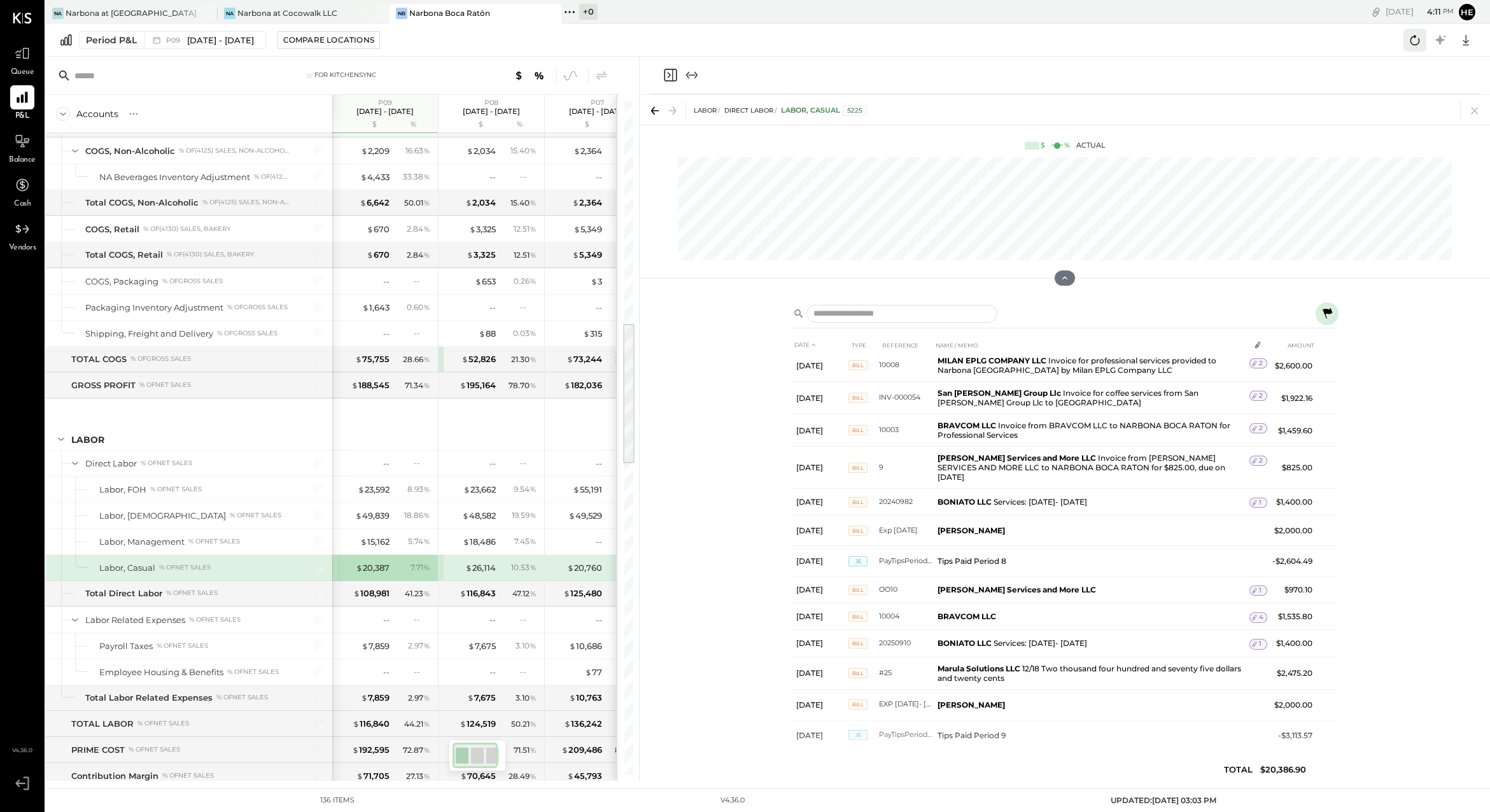
click at [1411, 37] on icon at bounding box center [1415, 41] width 17 height 17
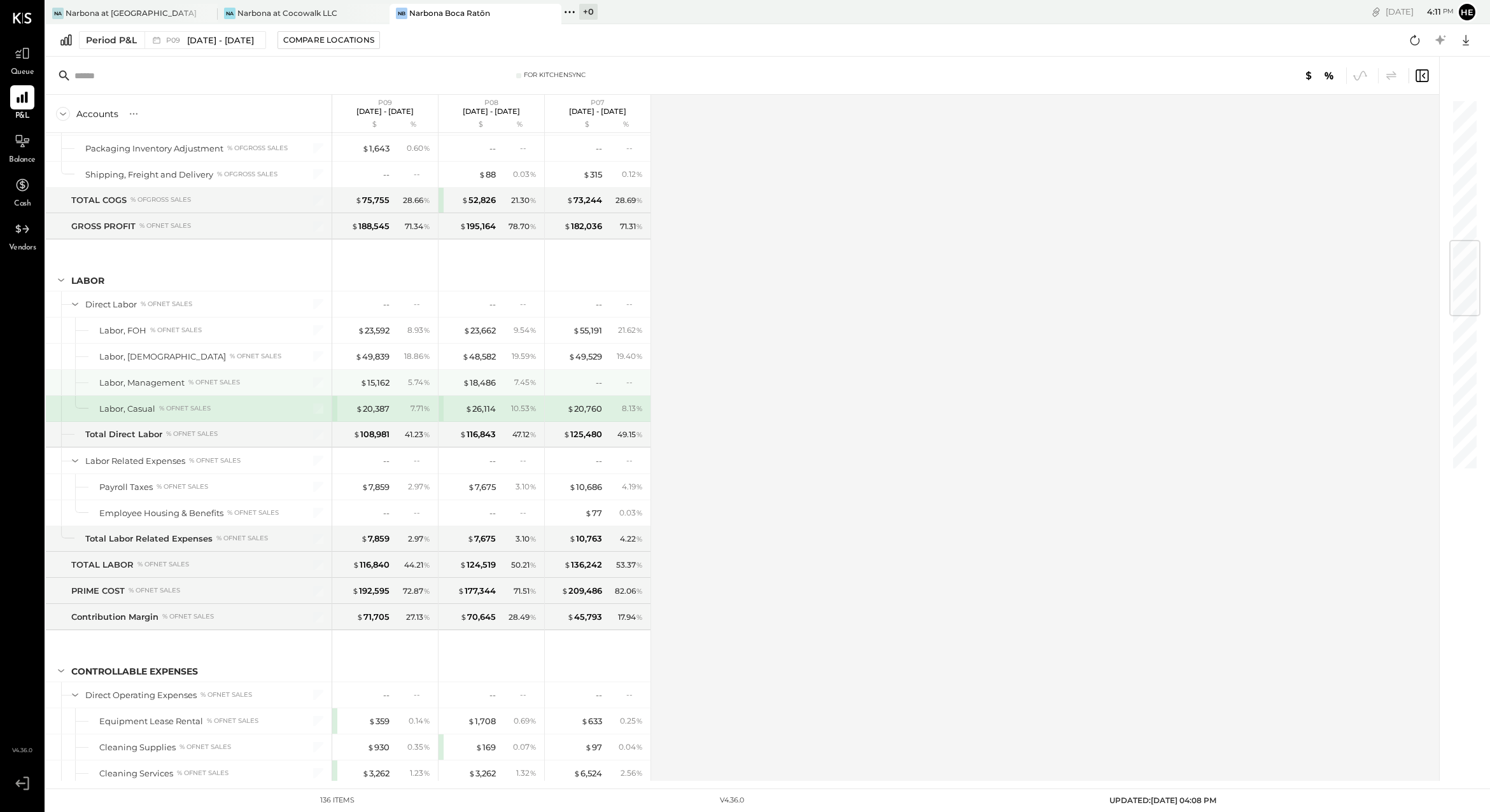
scroll to position [1194, 0]
click at [376, 411] on div "$ 20,387" at bounding box center [373, 411] width 34 height 12
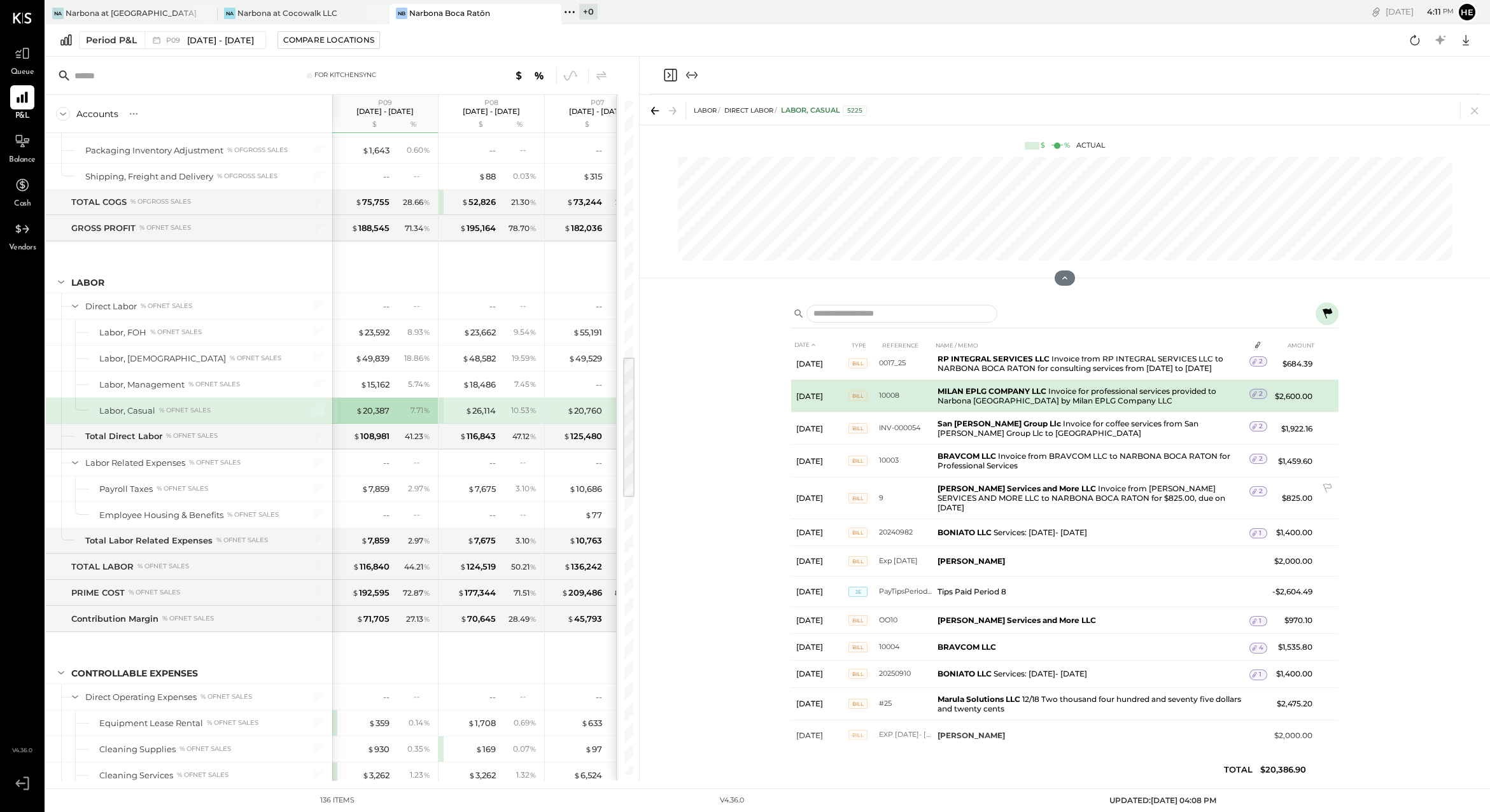
scroll to position [103, 0]
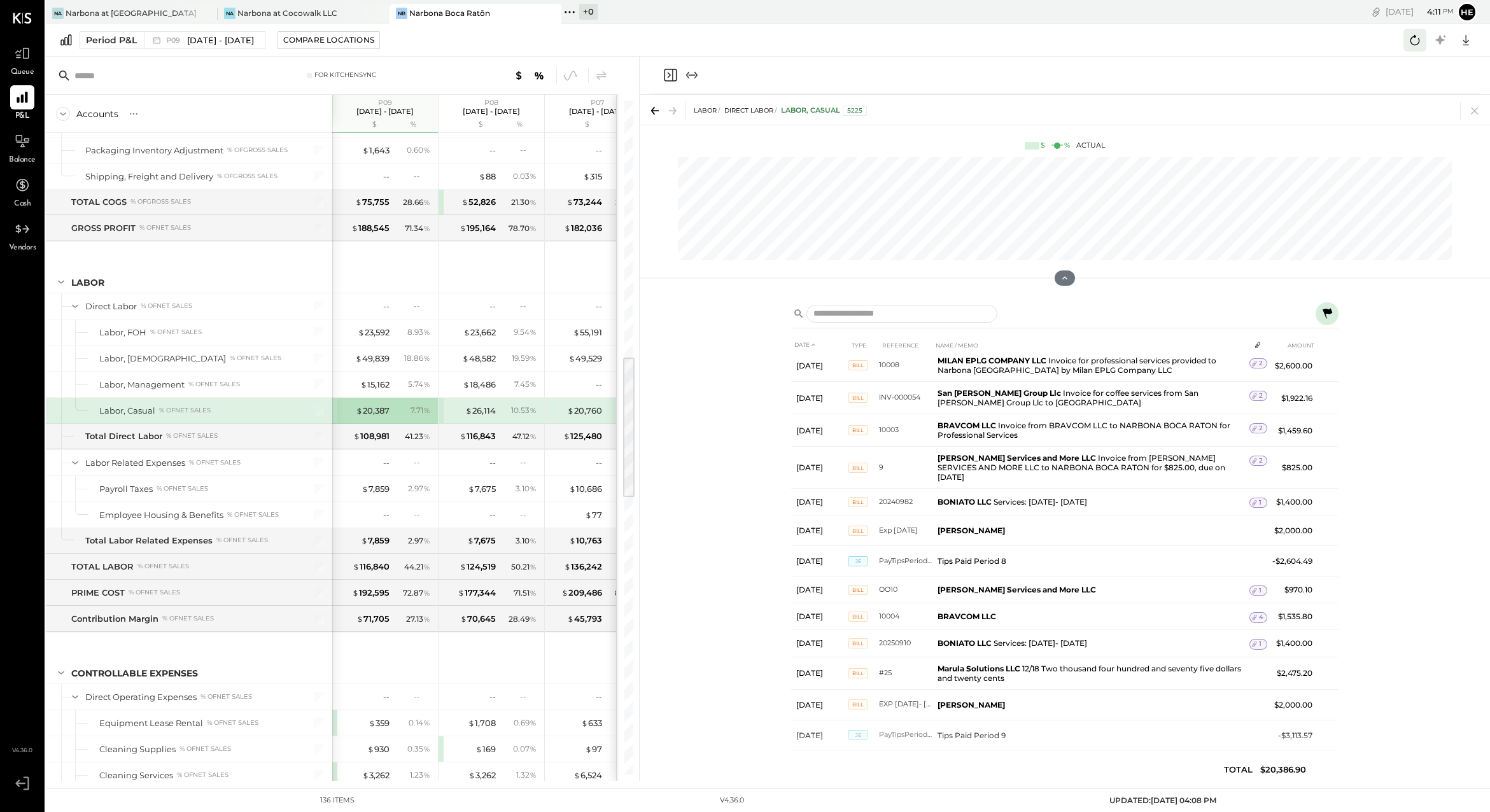
click at [1411, 39] on icon at bounding box center [1415, 40] width 9 height 10
click at [478, 410] on div "$ 26,114" at bounding box center [480, 411] width 30 height 12
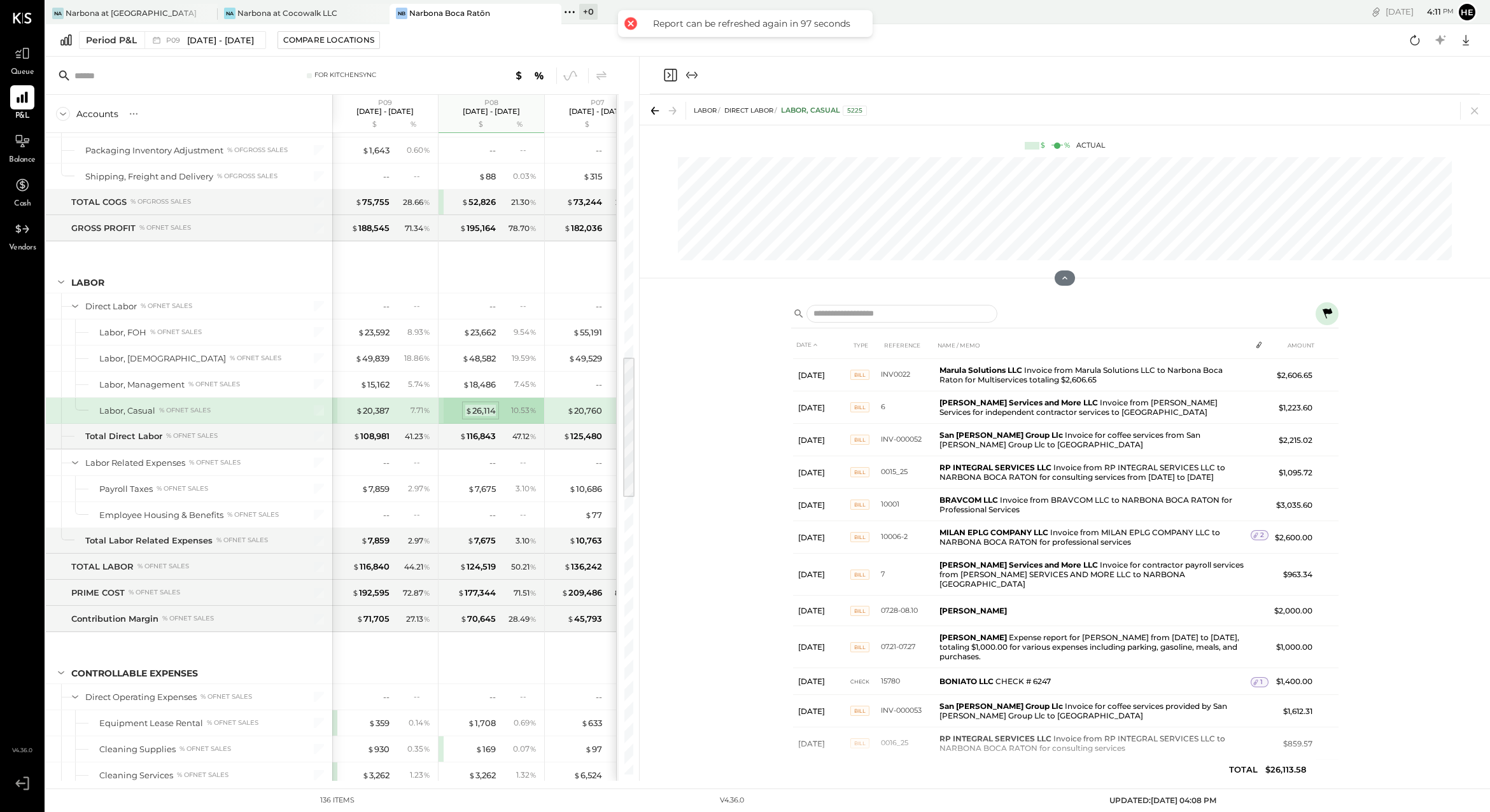
scroll to position [128, 0]
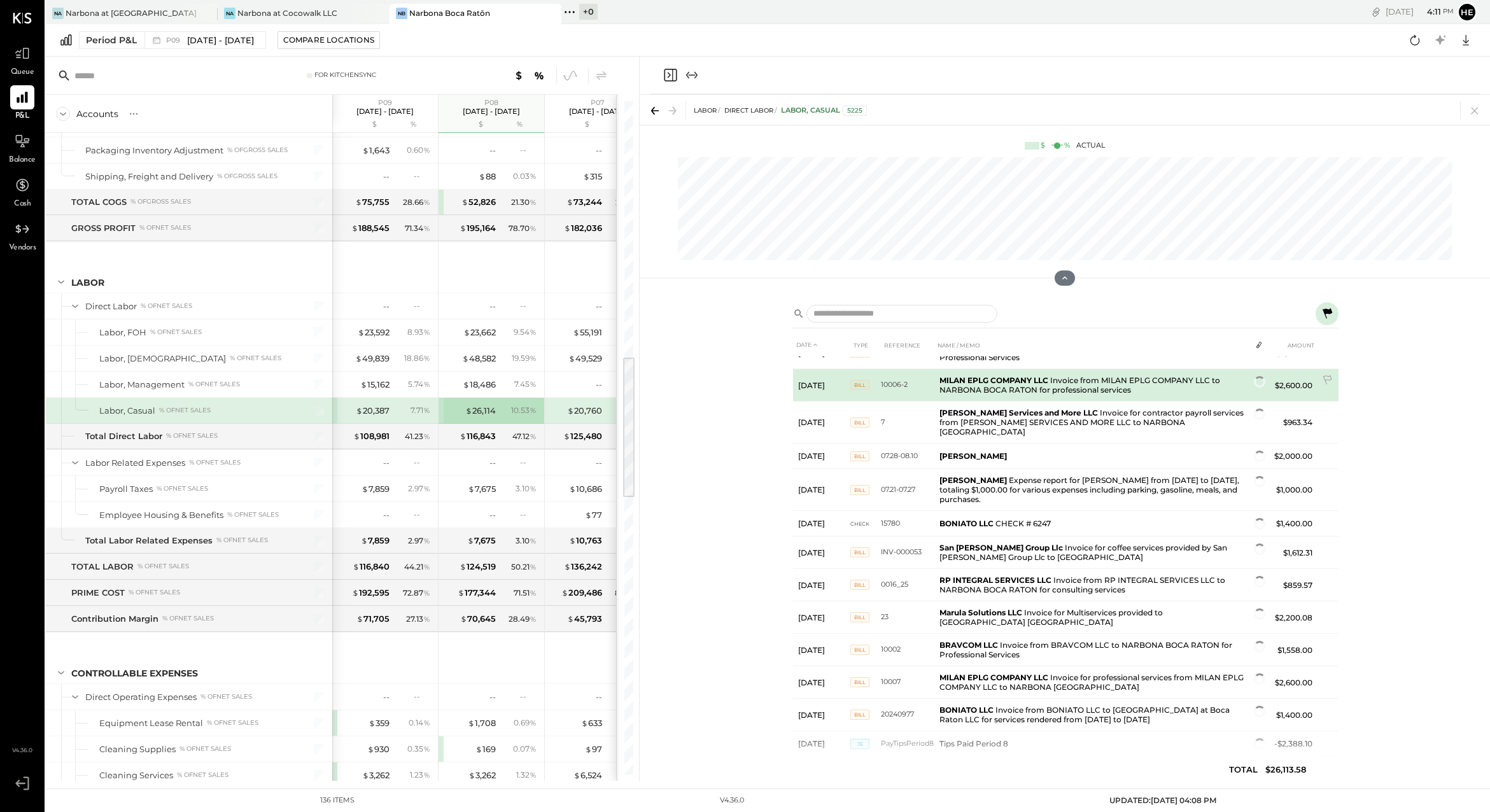
scroll to position [266, 0]
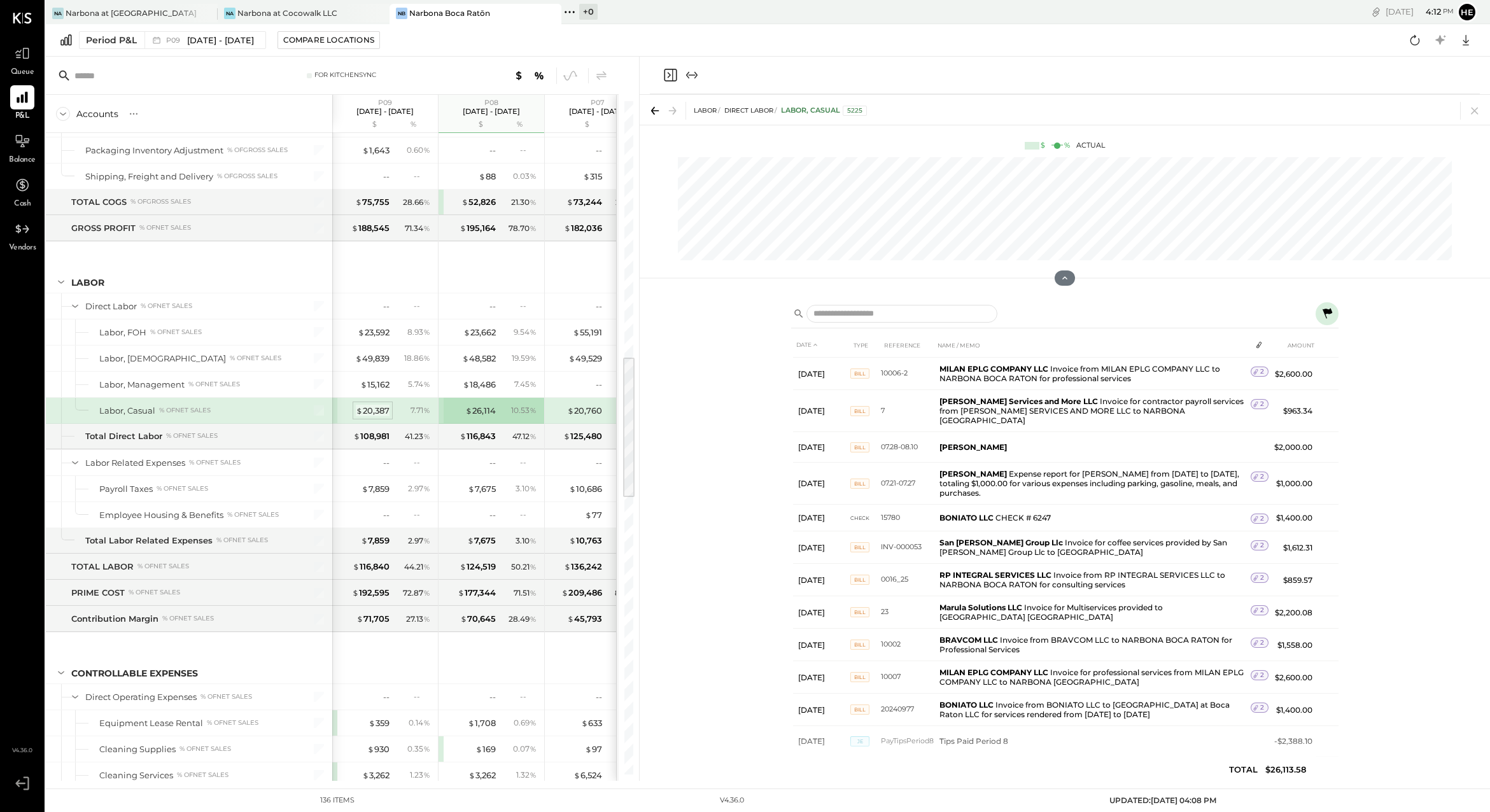
click at [373, 408] on div "$ 20,387" at bounding box center [373, 411] width 34 height 12
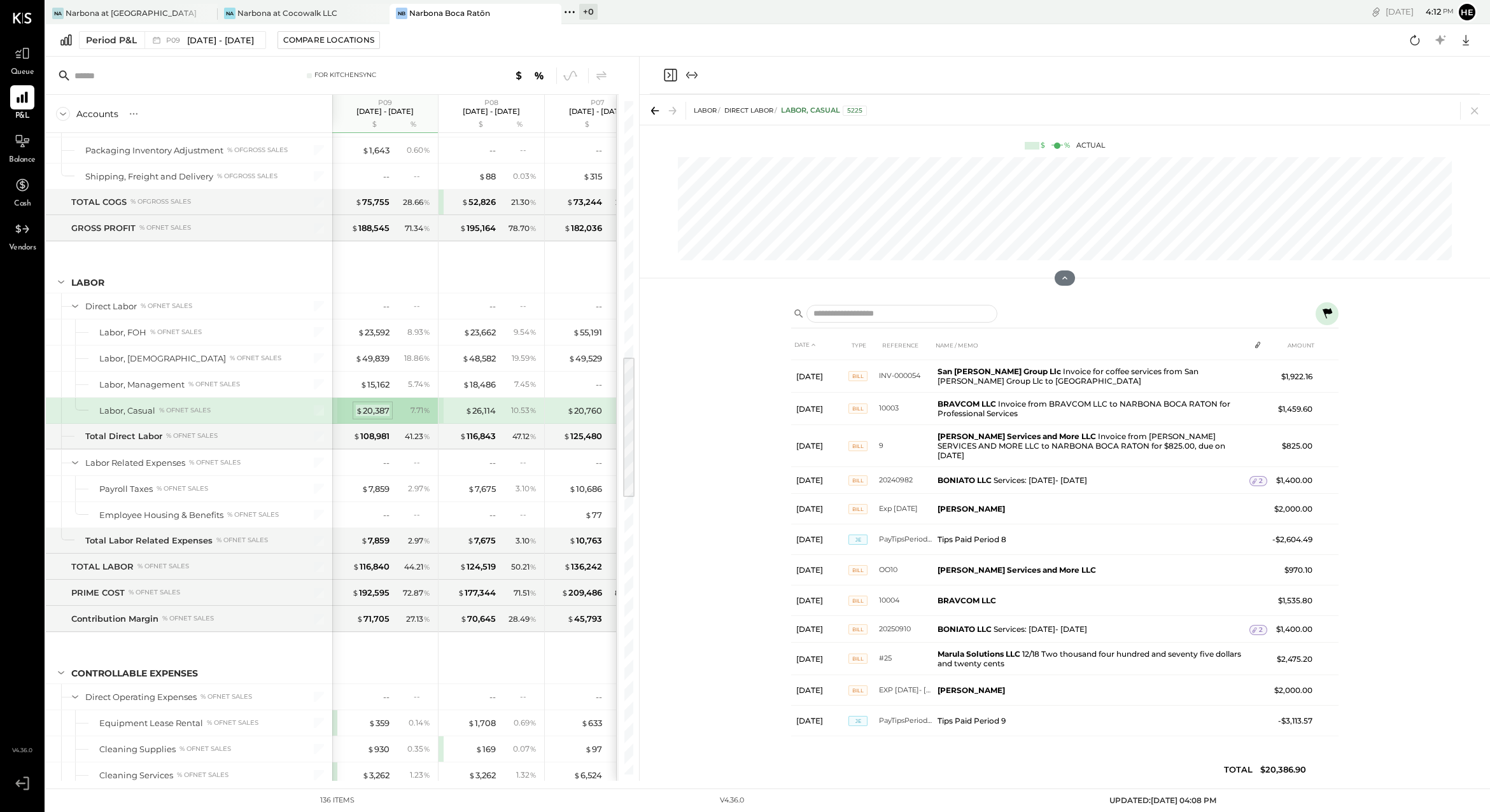
scroll to position [111, 0]
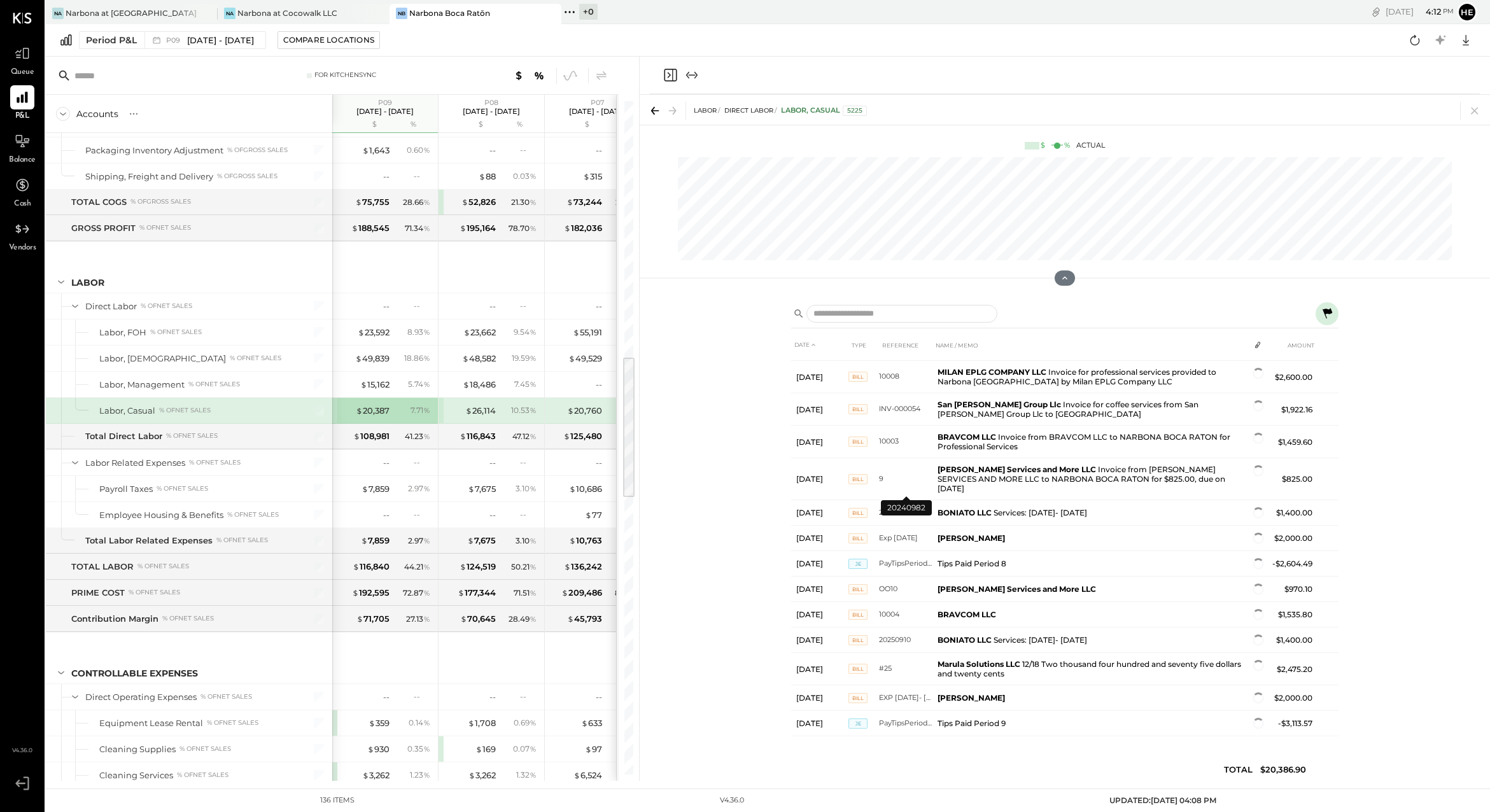
scroll to position [73, 0]
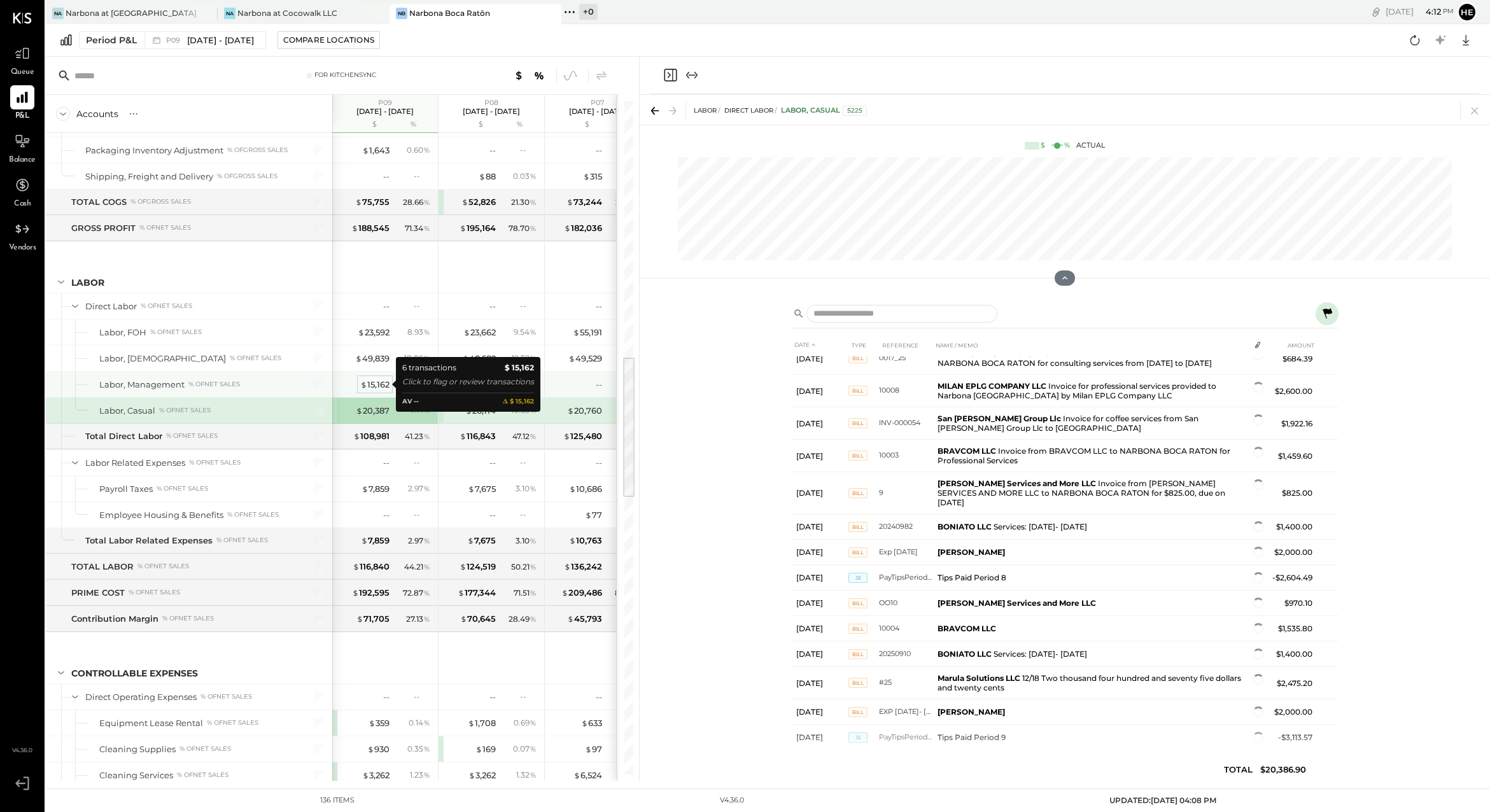
click at [385, 383] on div "$ 15,162" at bounding box center [374, 384] width 30 height 12
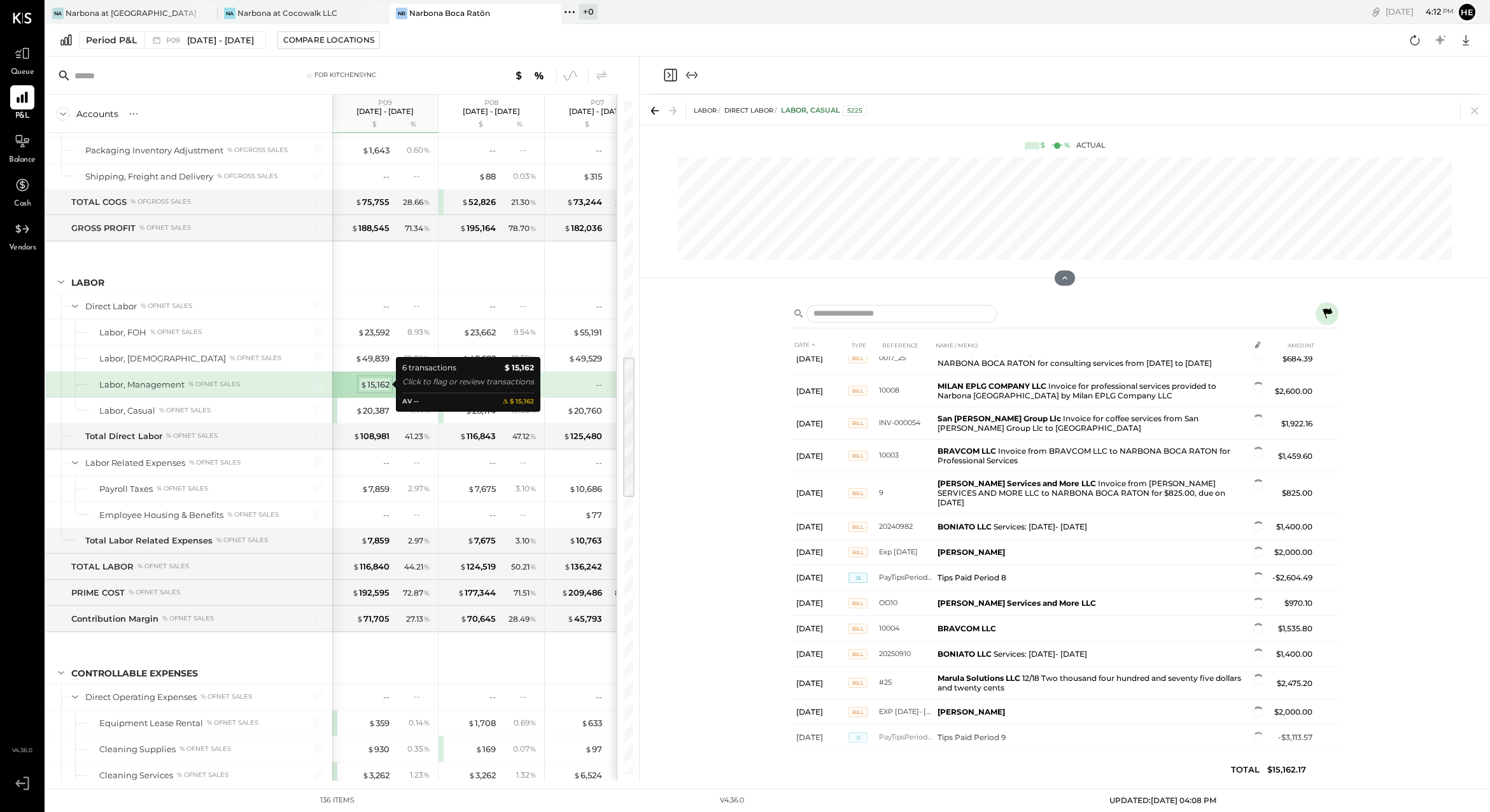
scroll to position [0, 0]
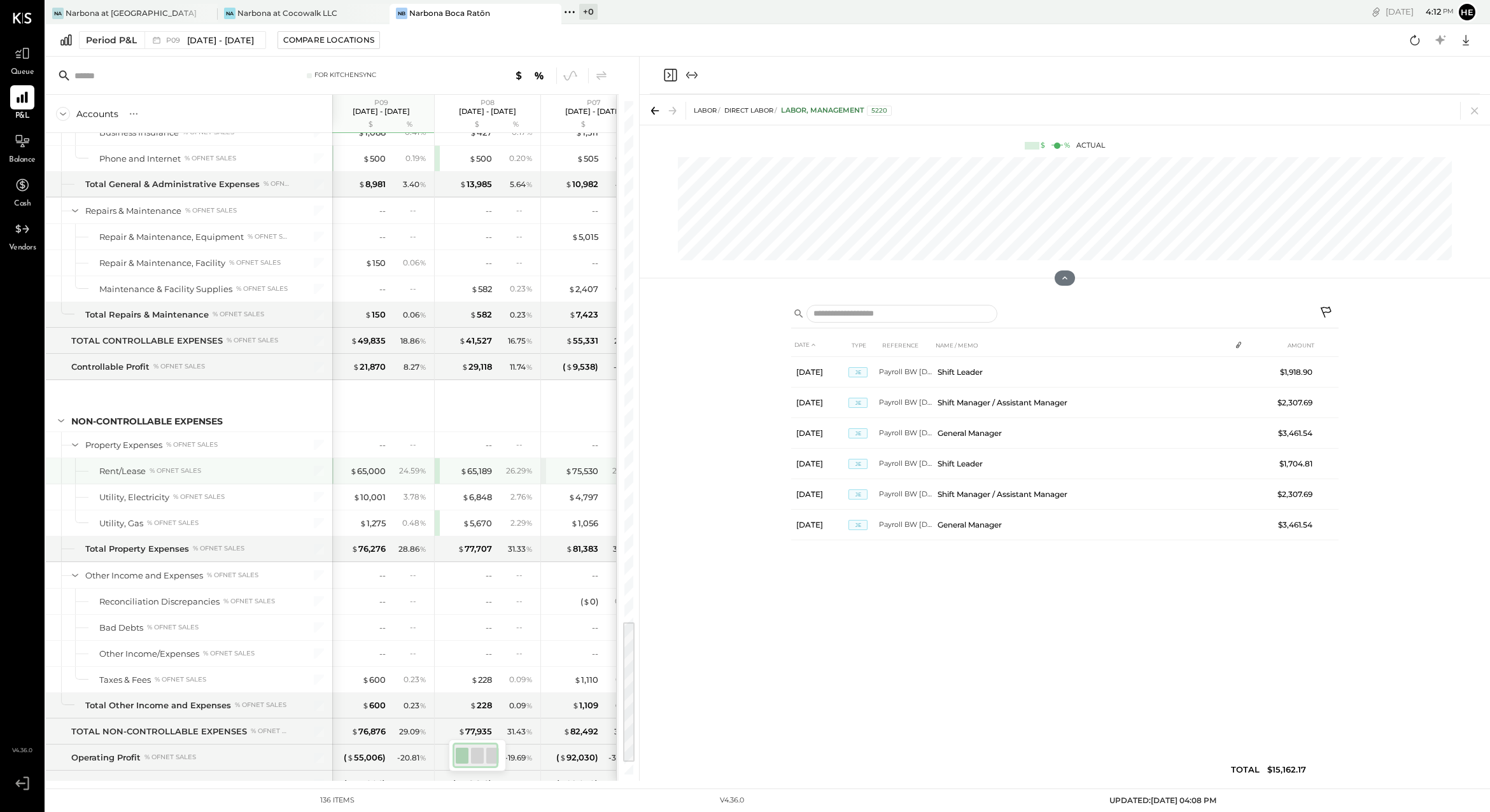
scroll to position [2484, 0]
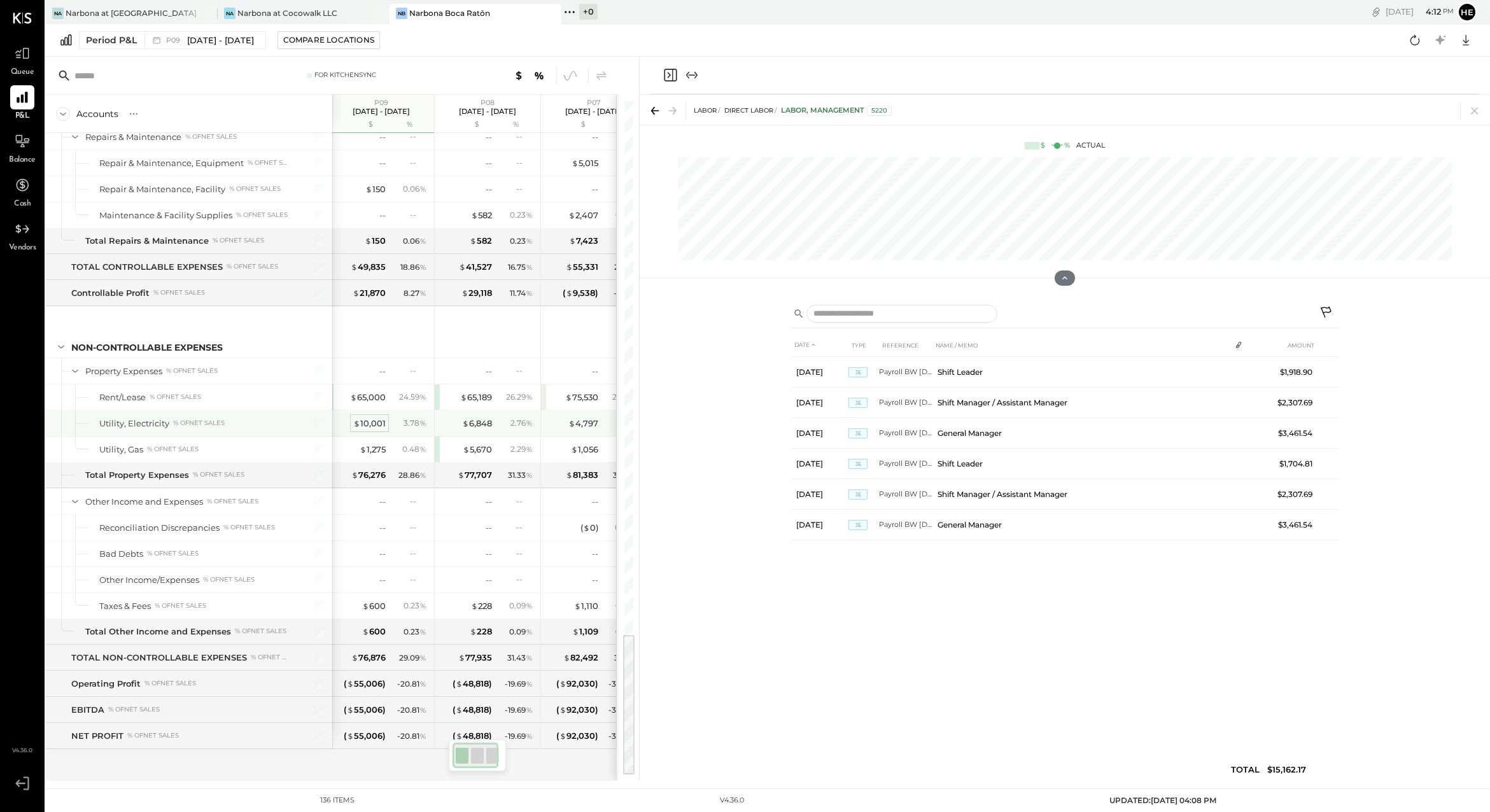
click at [379, 421] on div "$ 10,001" at bounding box center [369, 423] width 32 height 12
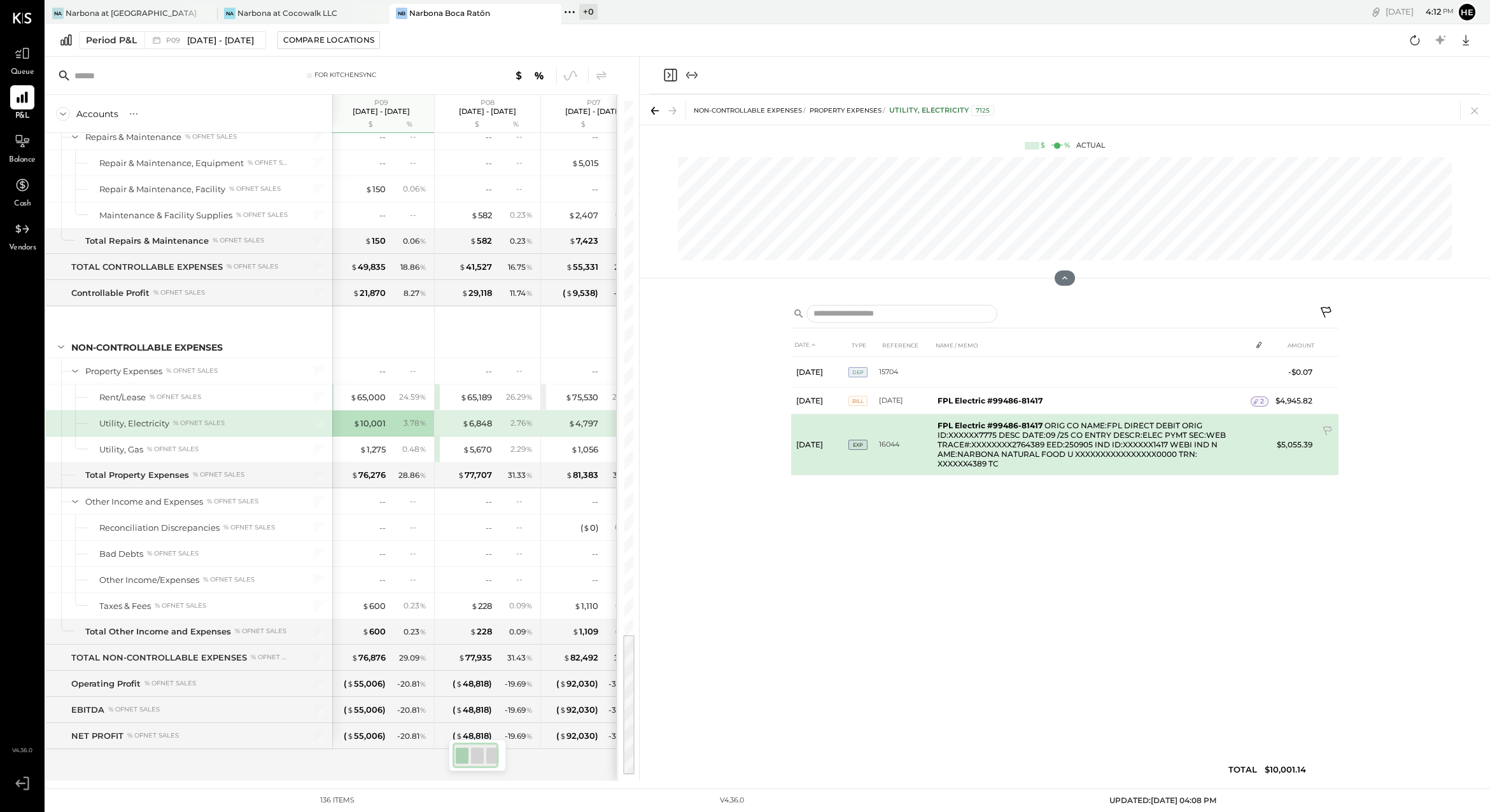
click at [1003, 439] on td "FPL Electric #99486-81417 ORIG CO NAME:FPL DIRECT DEBIT ORIG ID:XXXXXX7775 DESC…" at bounding box center [1091, 444] width 318 height 61
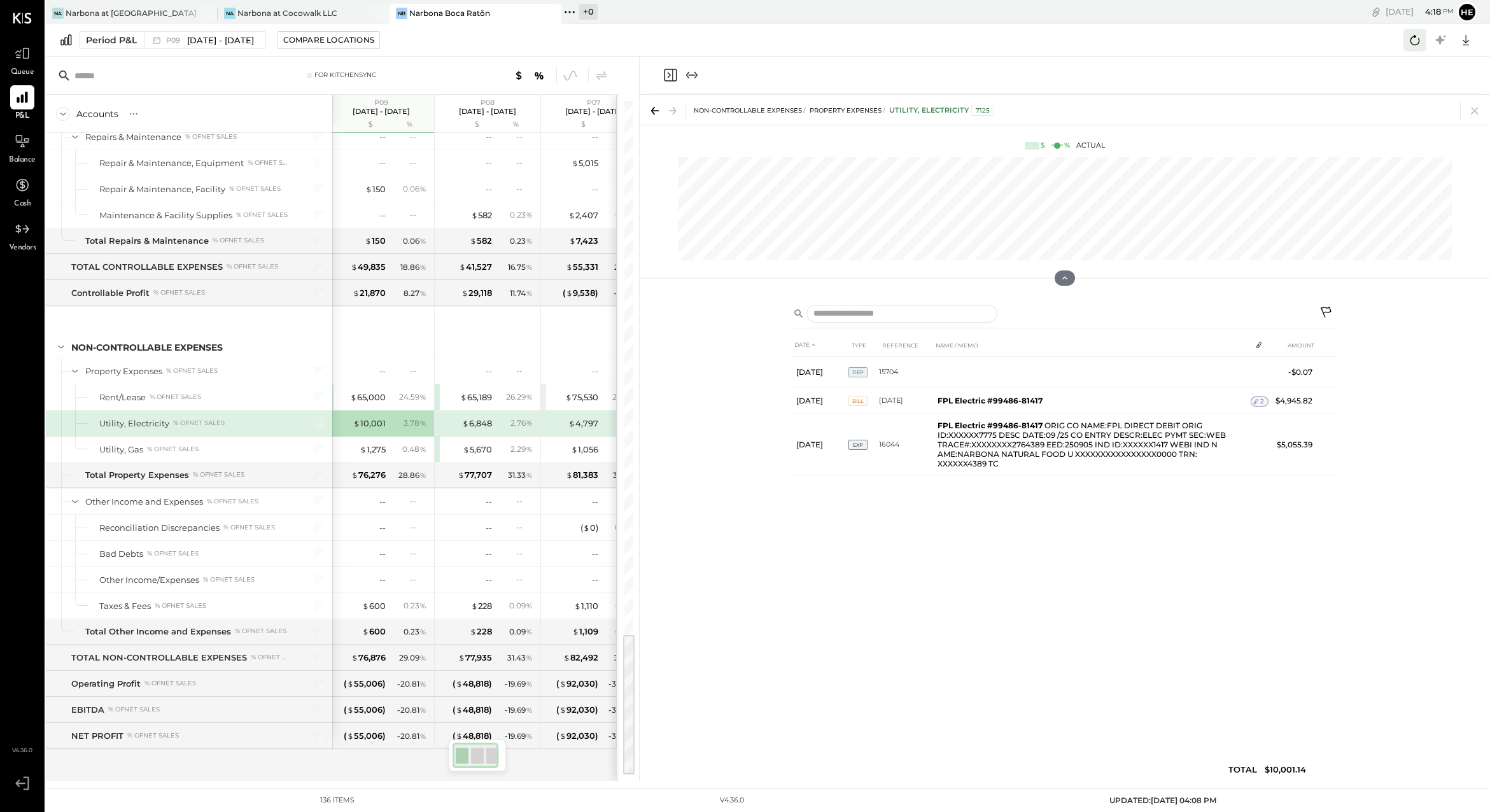
click at [1411, 42] on icon at bounding box center [1415, 41] width 17 height 17
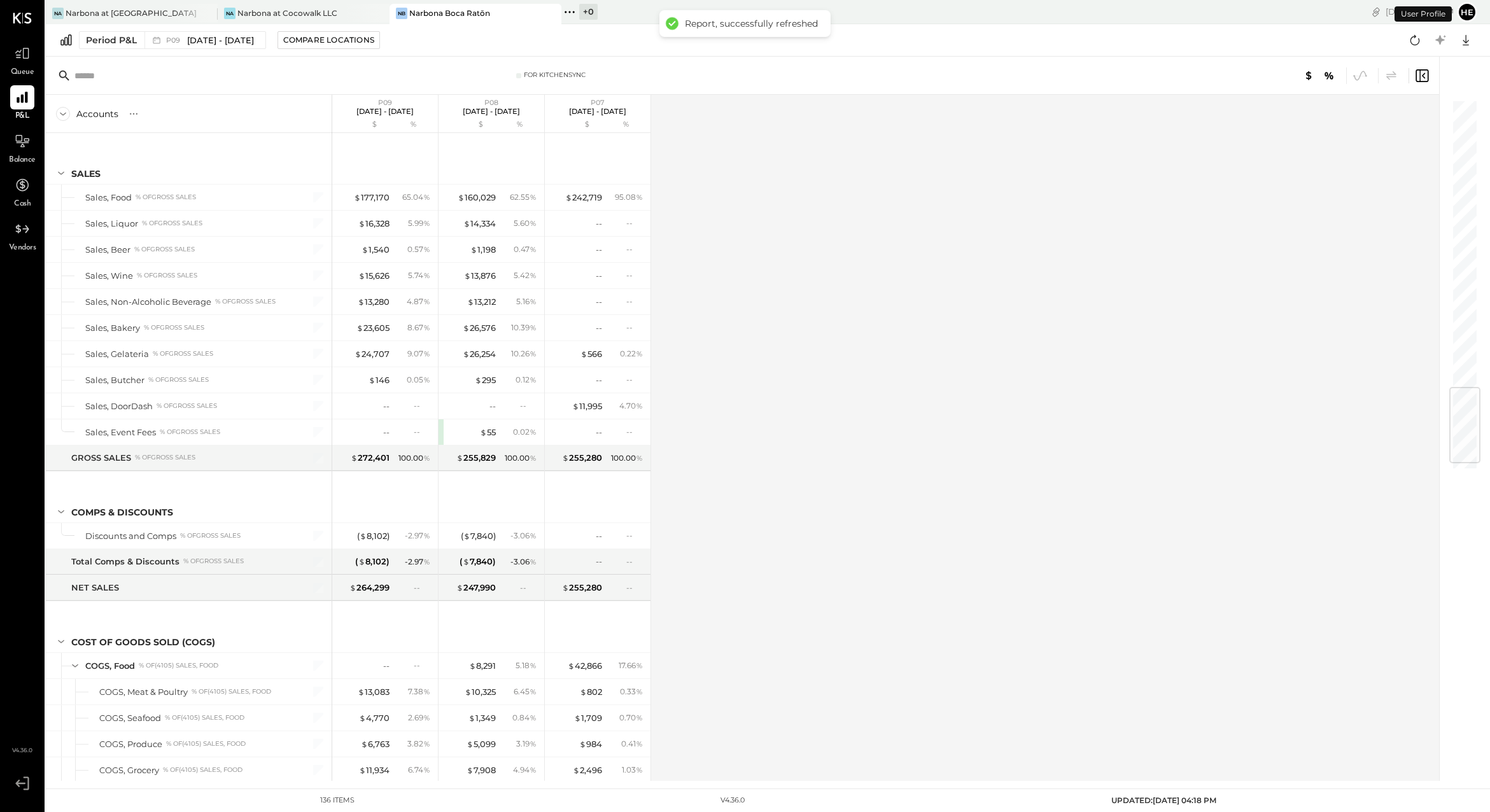
scroll to position [2438, 0]
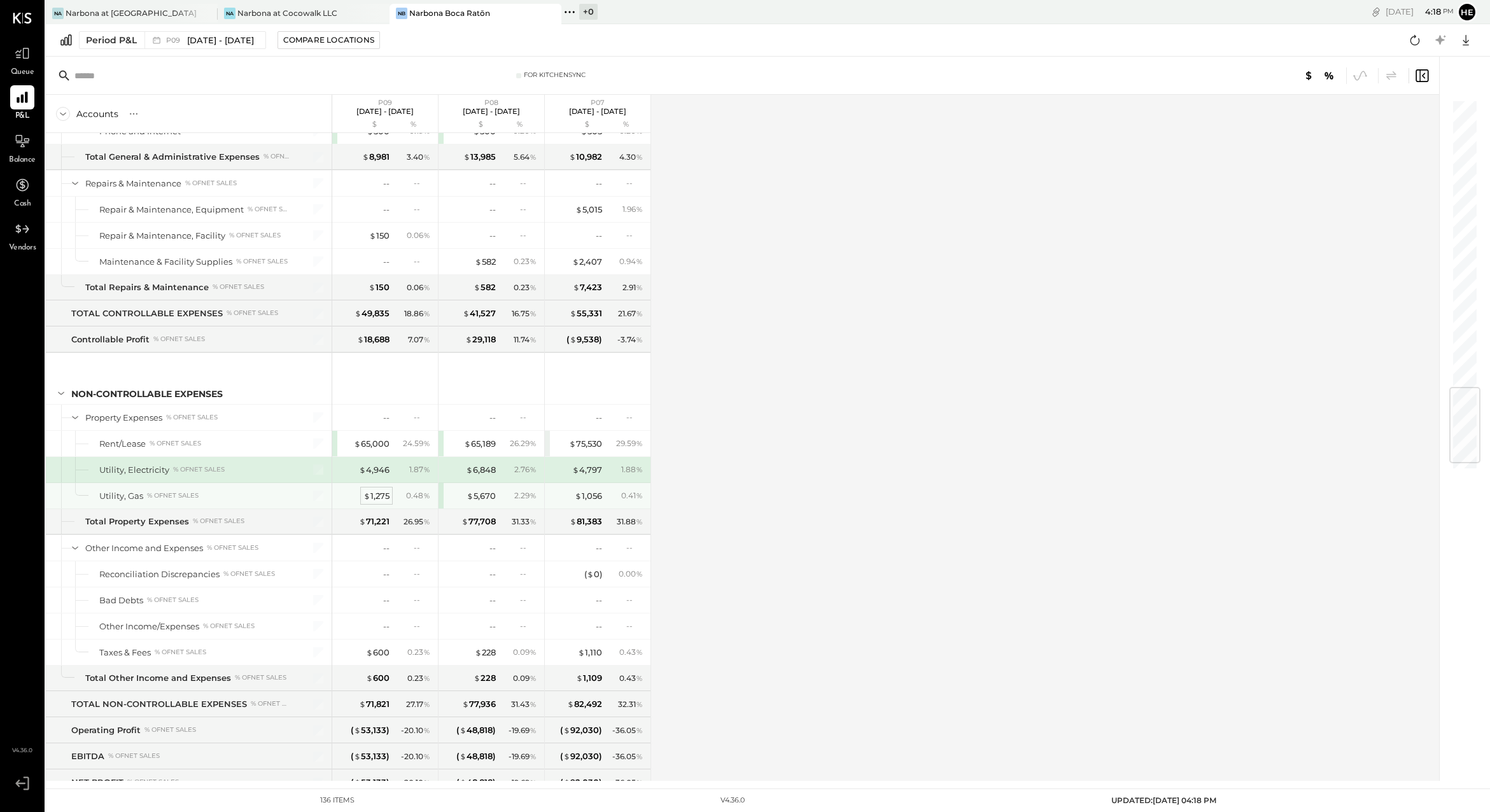
click at [369, 497] on span "$" at bounding box center [367, 496] width 7 height 10
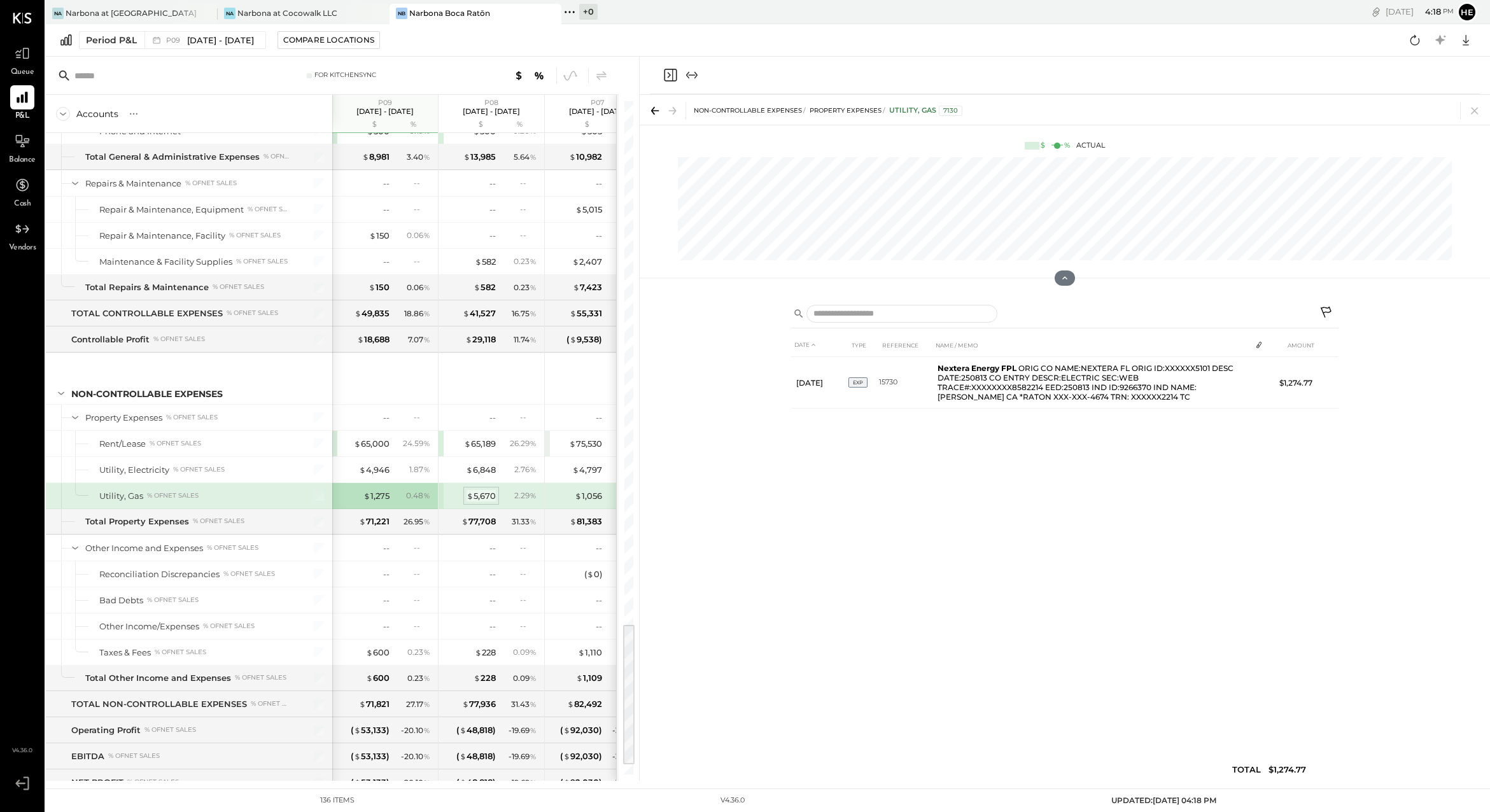
click at [475, 492] on div "$ 5,670" at bounding box center [481, 496] width 30 height 12
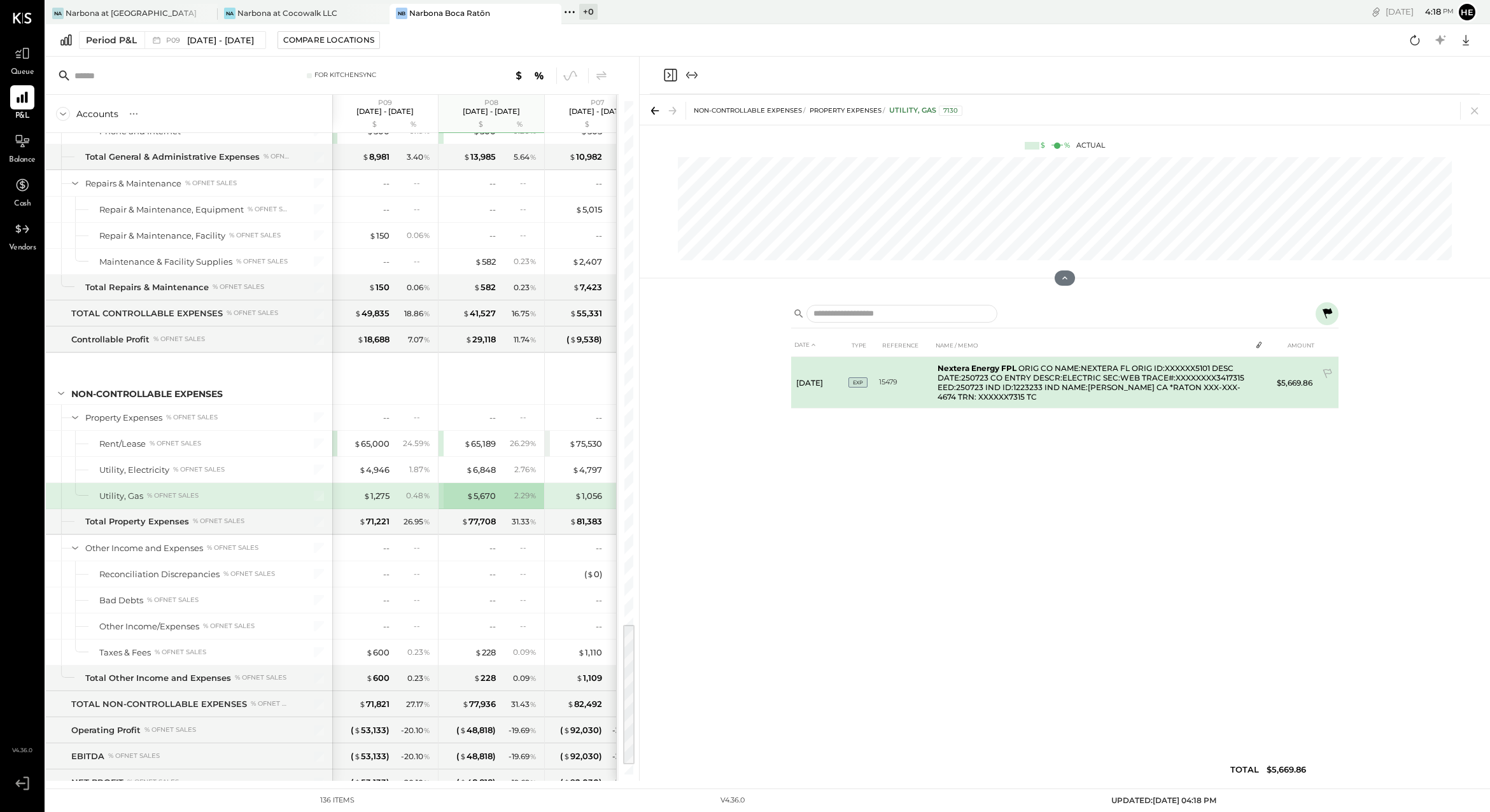
click at [1279, 396] on td "$5,669.86" at bounding box center [1293, 382] width 49 height 52
drag, startPoint x: 1280, startPoint y: 383, endPoint x: 1312, endPoint y: 383, distance: 32.0
click at [1312, 383] on td "$5,669.86" at bounding box center [1293, 382] width 49 height 52
copy td "5,669.86"
click at [949, 372] on td "Nextera Energy FPL ORIG CO NAME:NEXTERA FL ORIG ID:XXXXXX5101 DESC DATE:250723 …" at bounding box center [1091, 382] width 318 height 52
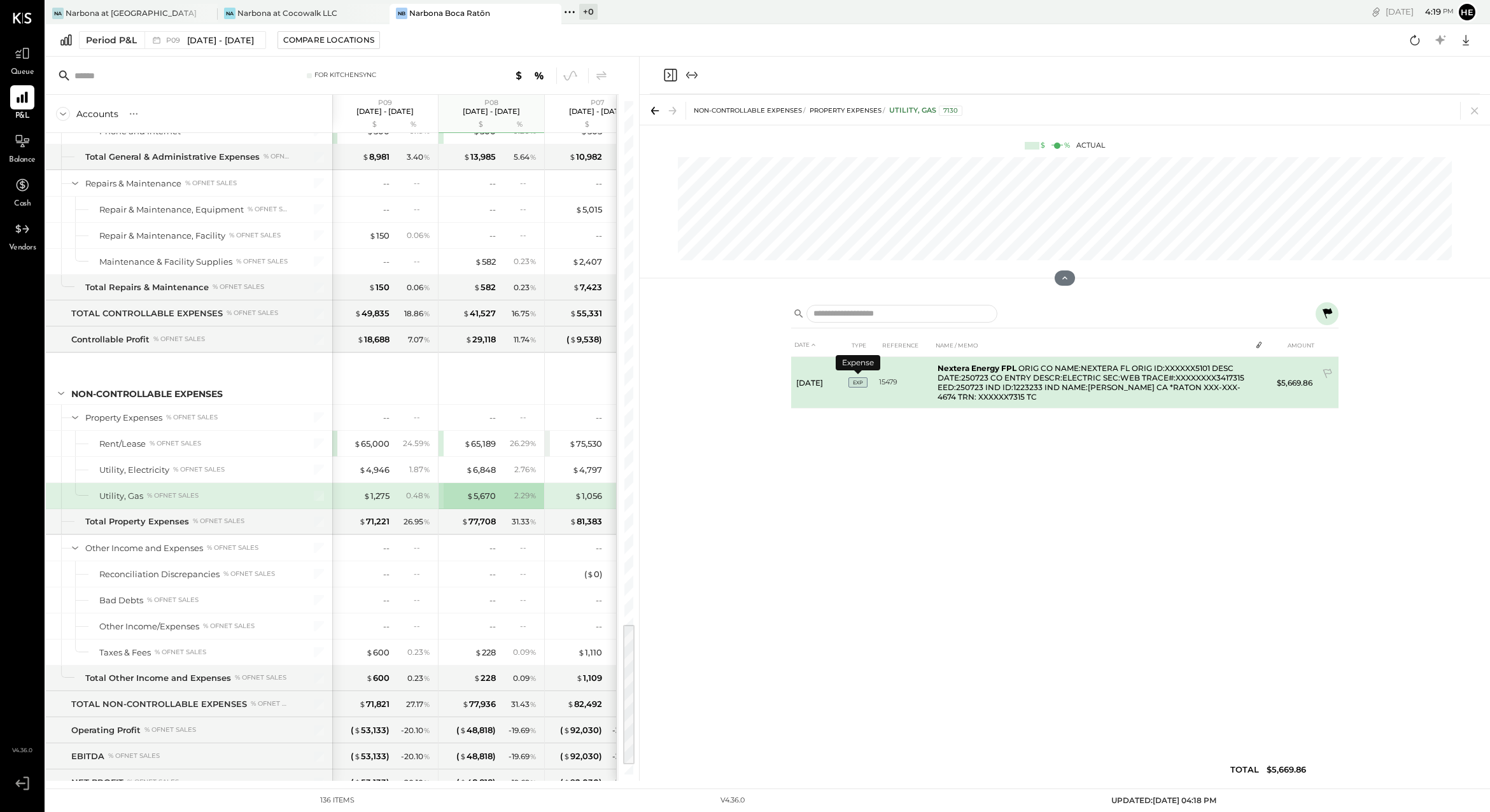
click at [862, 382] on span "EXP" at bounding box center [858, 383] width 19 height 10
click at [985, 378] on td "Nextera Energy FPL ORIG CO NAME:NEXTERA FL ORIG ID:XXXXXX5101 DESC DATE:250723 …" at bounding box center [1091, 382] width 318 height 52
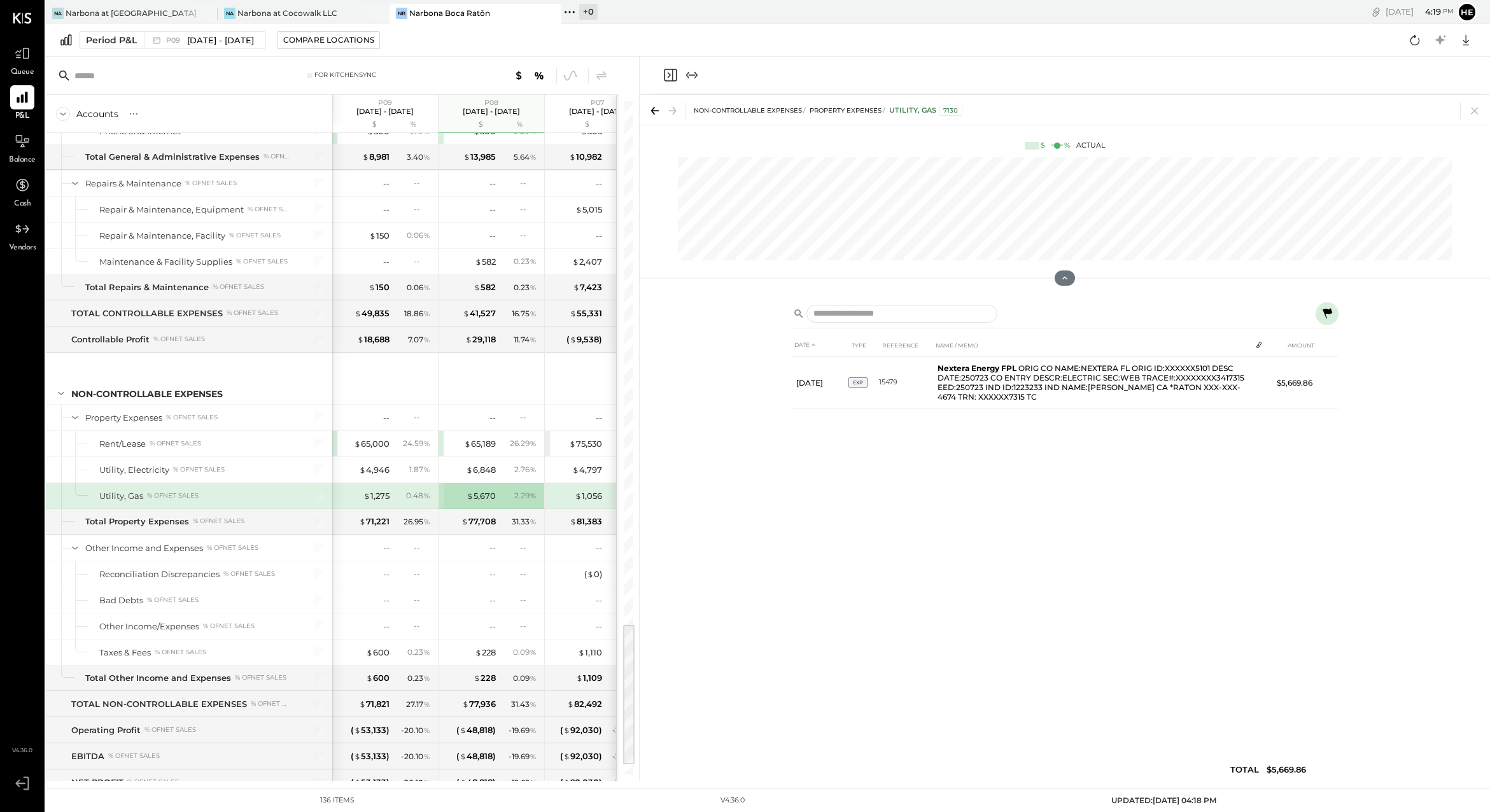
click at [1010, 455] on div "DATE TYPE REFERENCE NAME / MEMO AMOUNT [DATE] EXP 15479 Nextera Energy FPL ORIG…" at bounding box center [1065, 560] width 548 height 454
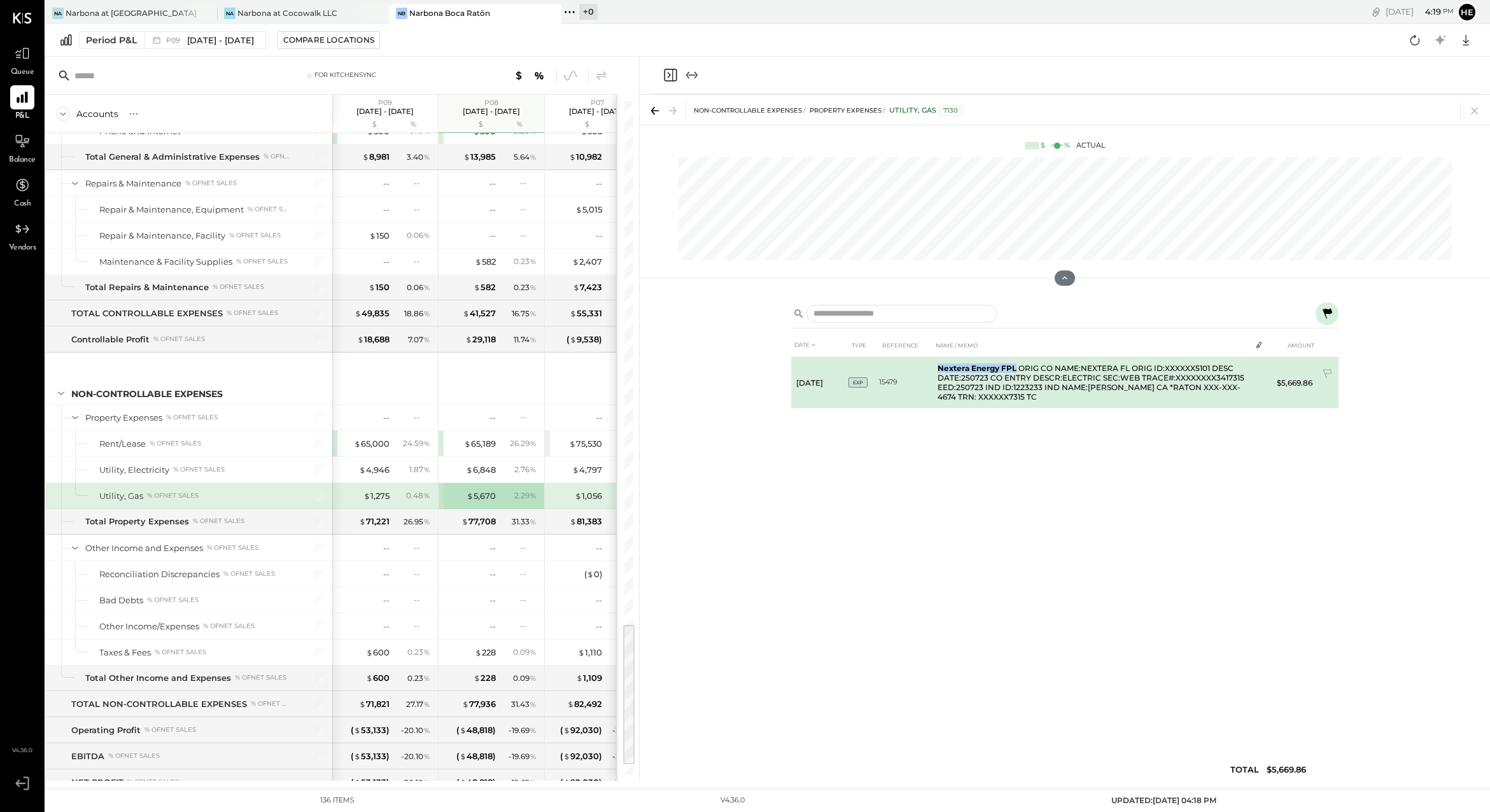
drag, startPoint x: 936, startPoint y: 369, endPoint x: 1016, endPoint y: 369, distance: 80.0
click at [1016, 369] on b "Nextera Energy FPL" at bounding box center [976, 368] width 79 height 9
copy b "Nextera Energy FPL"
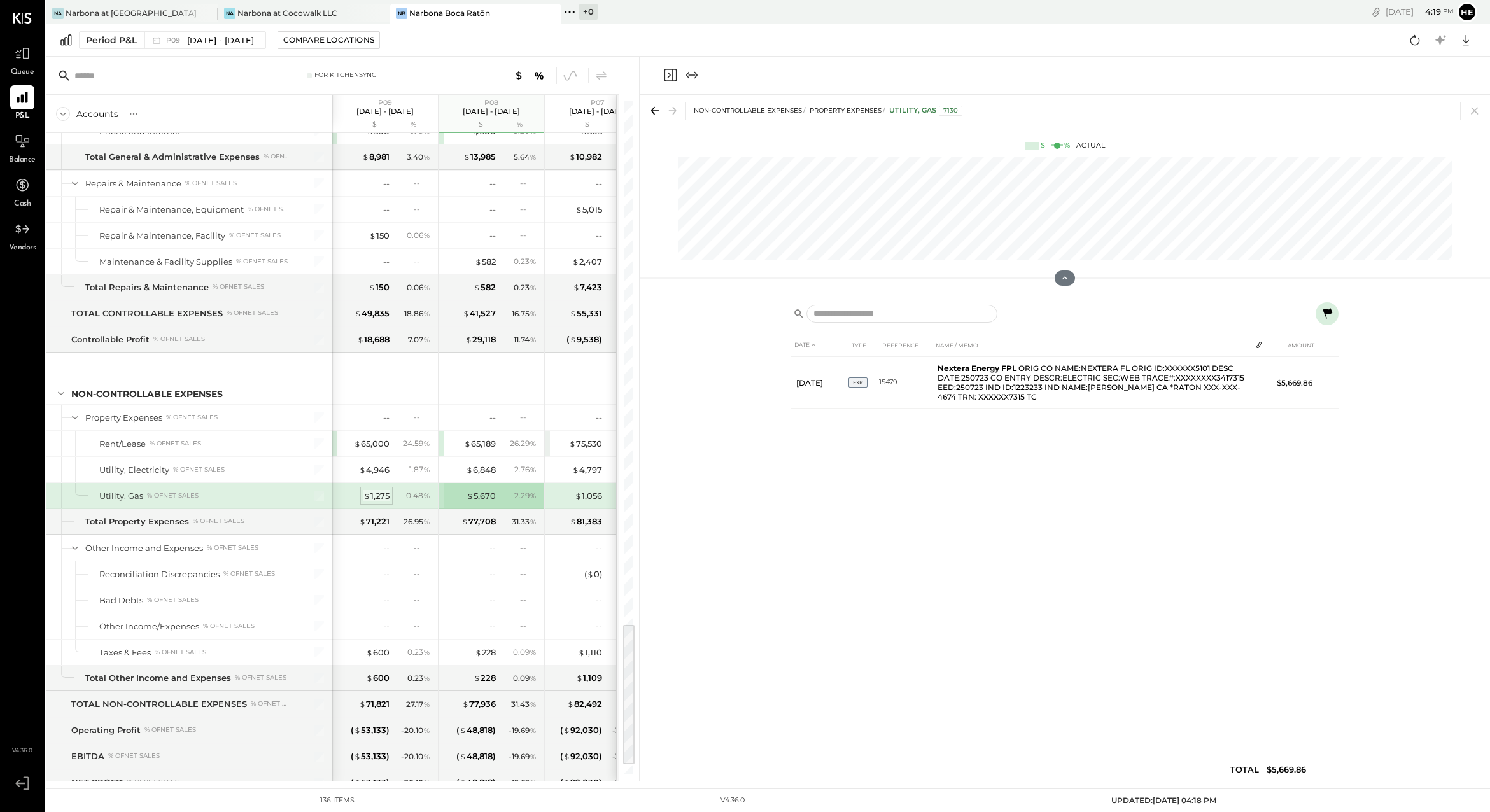
click at [368, 496] on span "$" at bounding box center [367, 496] width 7 height 10
click at [375, 648] on div "$ 600" at bounding box center [378, 652] width 24 height 12
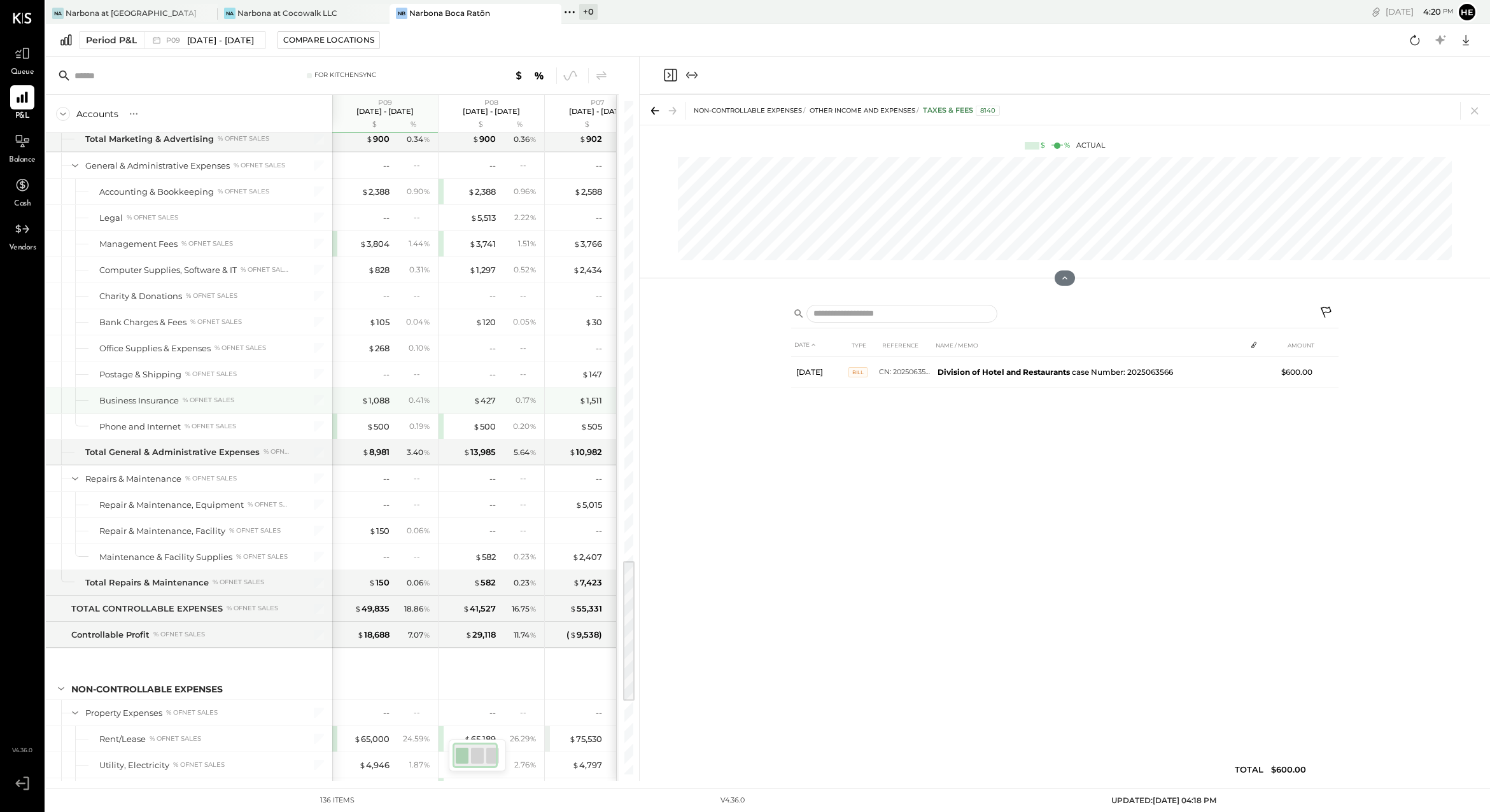
scroll to position [2139, 0]
click at [472, 217] on span "$" at bounding box center [473, 221] width 7 height 10
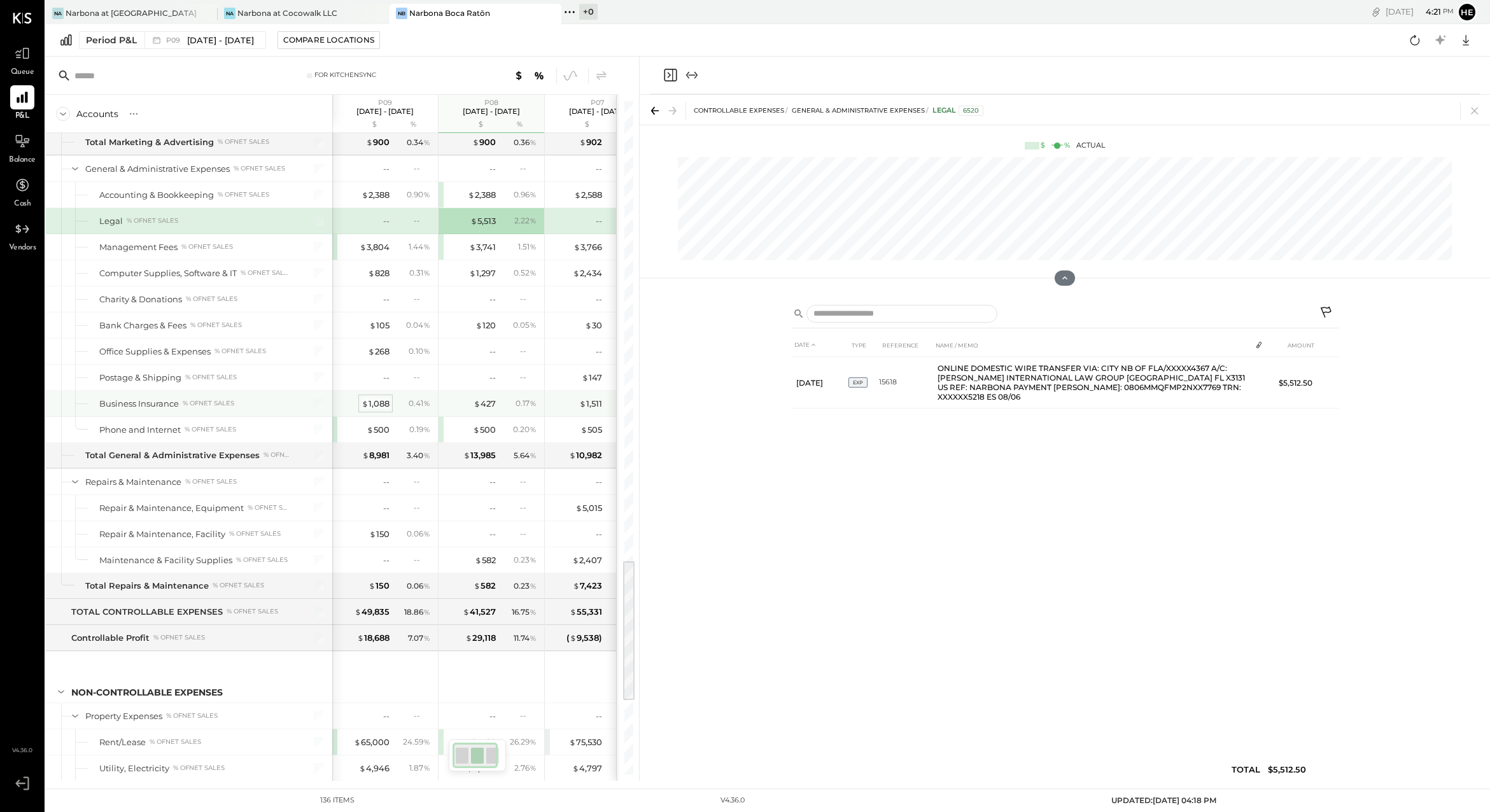
click at [379, 403] on div "$ 1,088" at bounding box center [375, 404] width 28 height 12
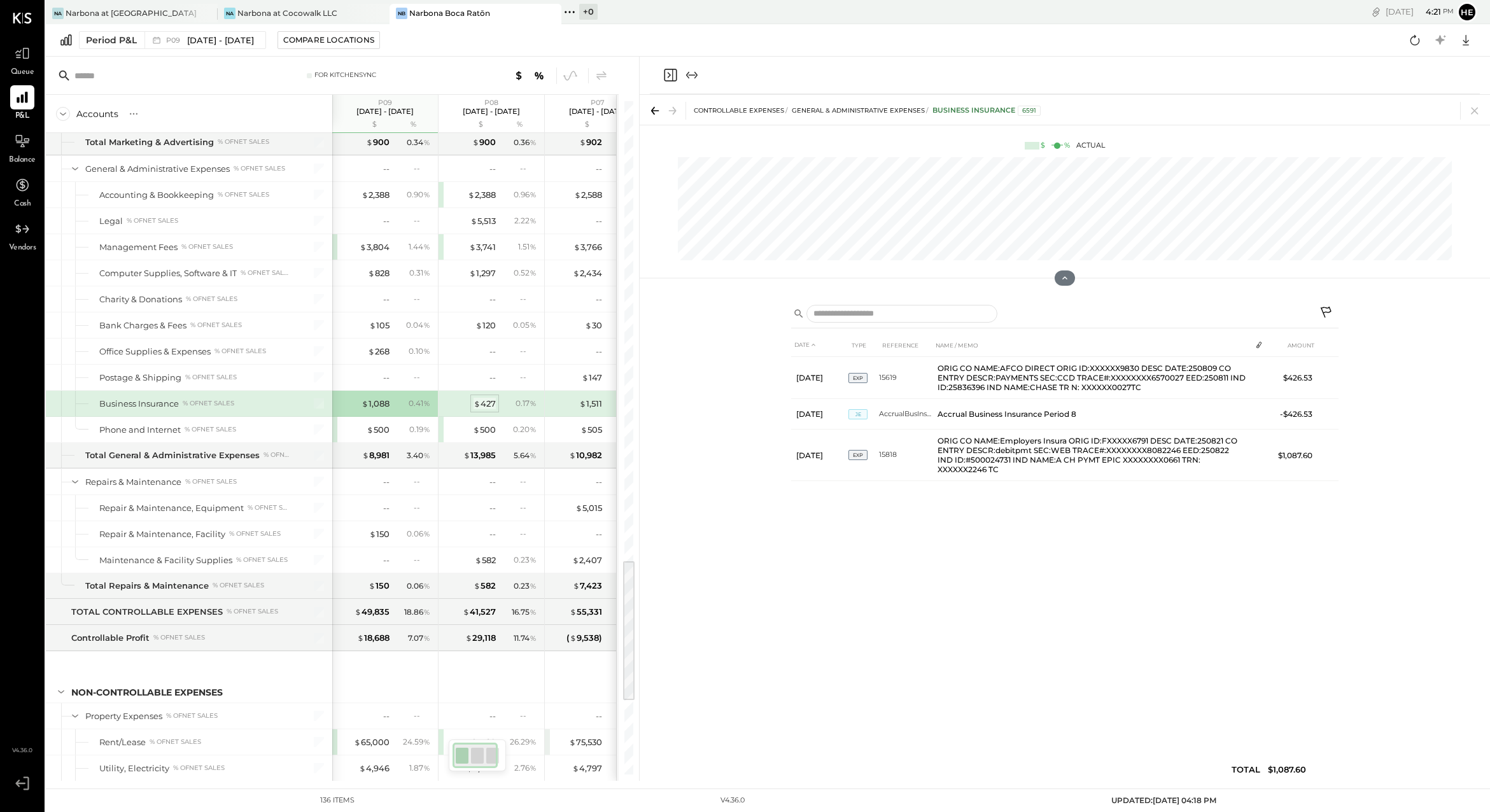
click at [486, 403] on div "$ 427" at bounding box center [484, 404] width 22 height 12
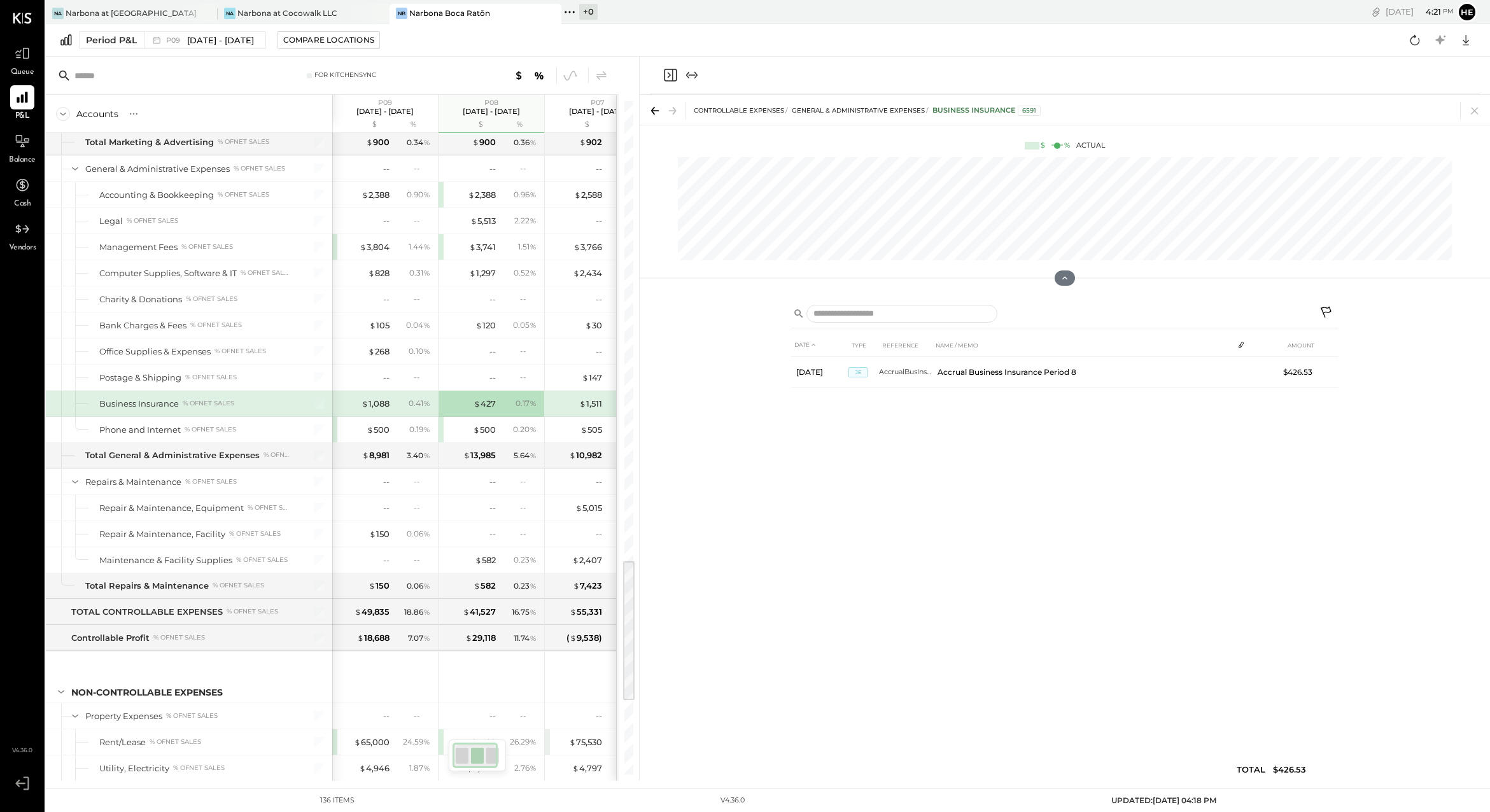
click at [354, 401] on div "$ 1,088" at bounding box center [364, 404] width 51 height 12
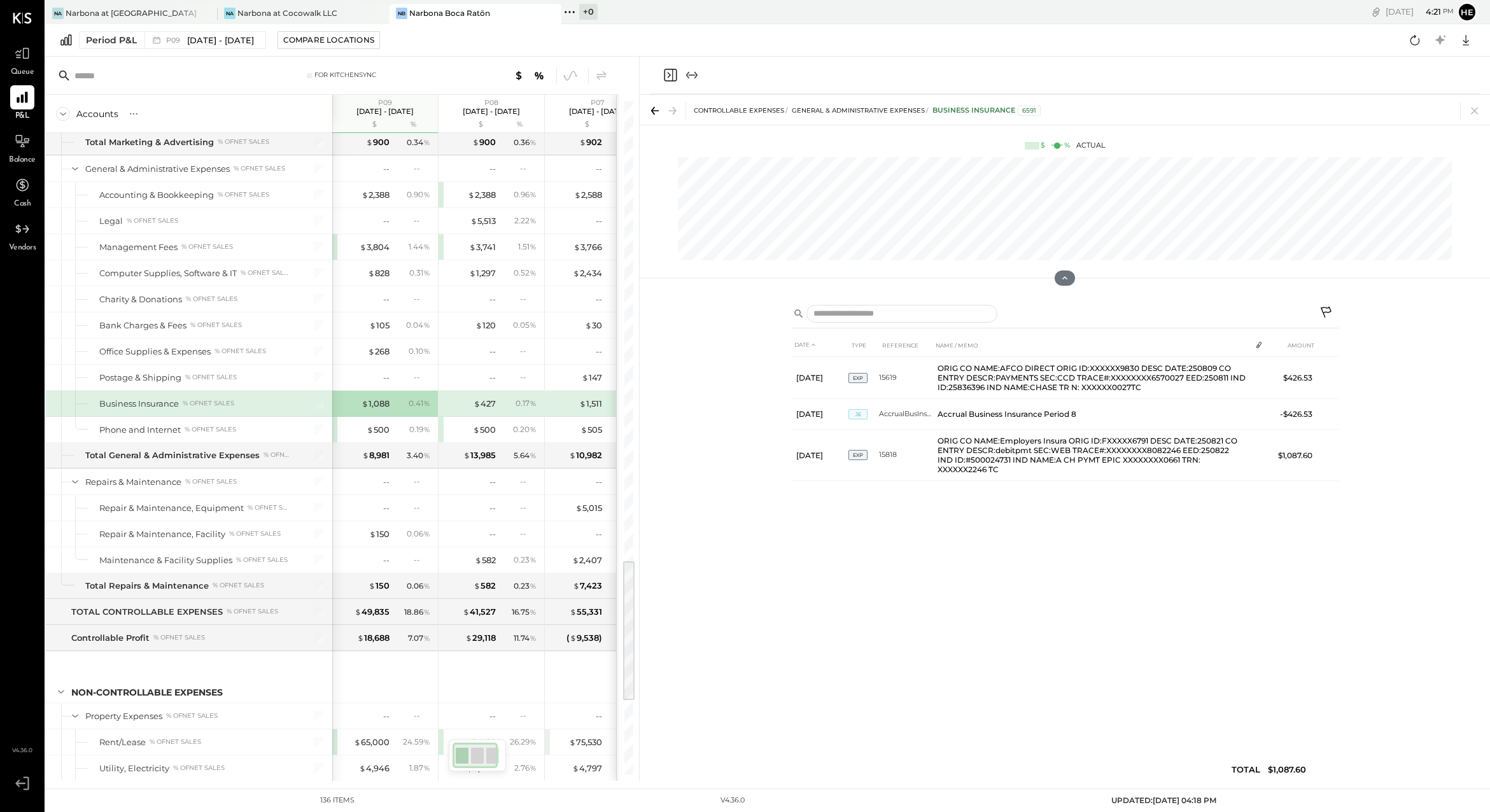
click at [499, 403] on div "0.17 %" at bounding box center [519, 404] width 41 height 12
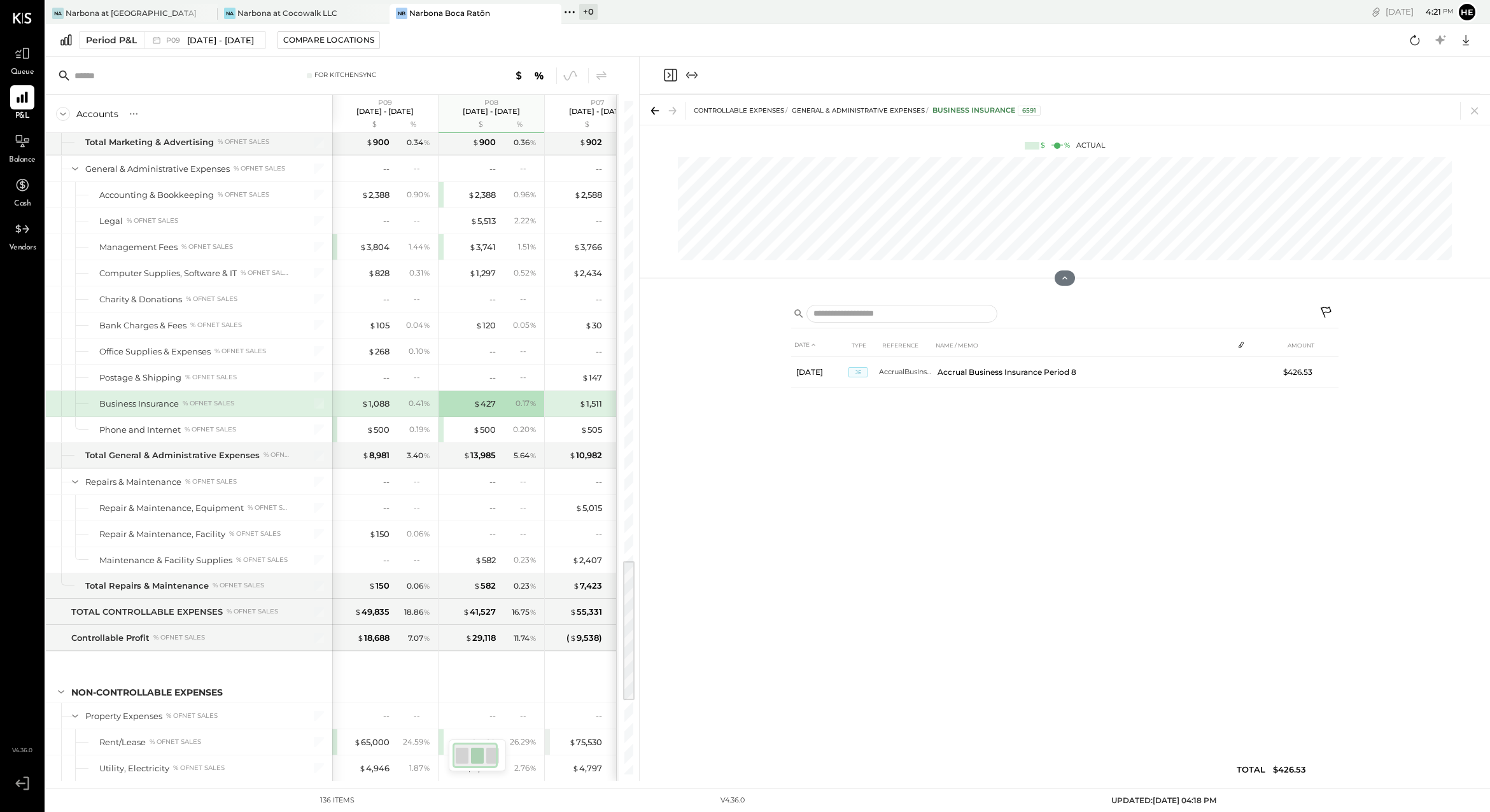
click at [563, 403] on div "$ 1,511" at bounding box center [576, 404] width 51 height 12
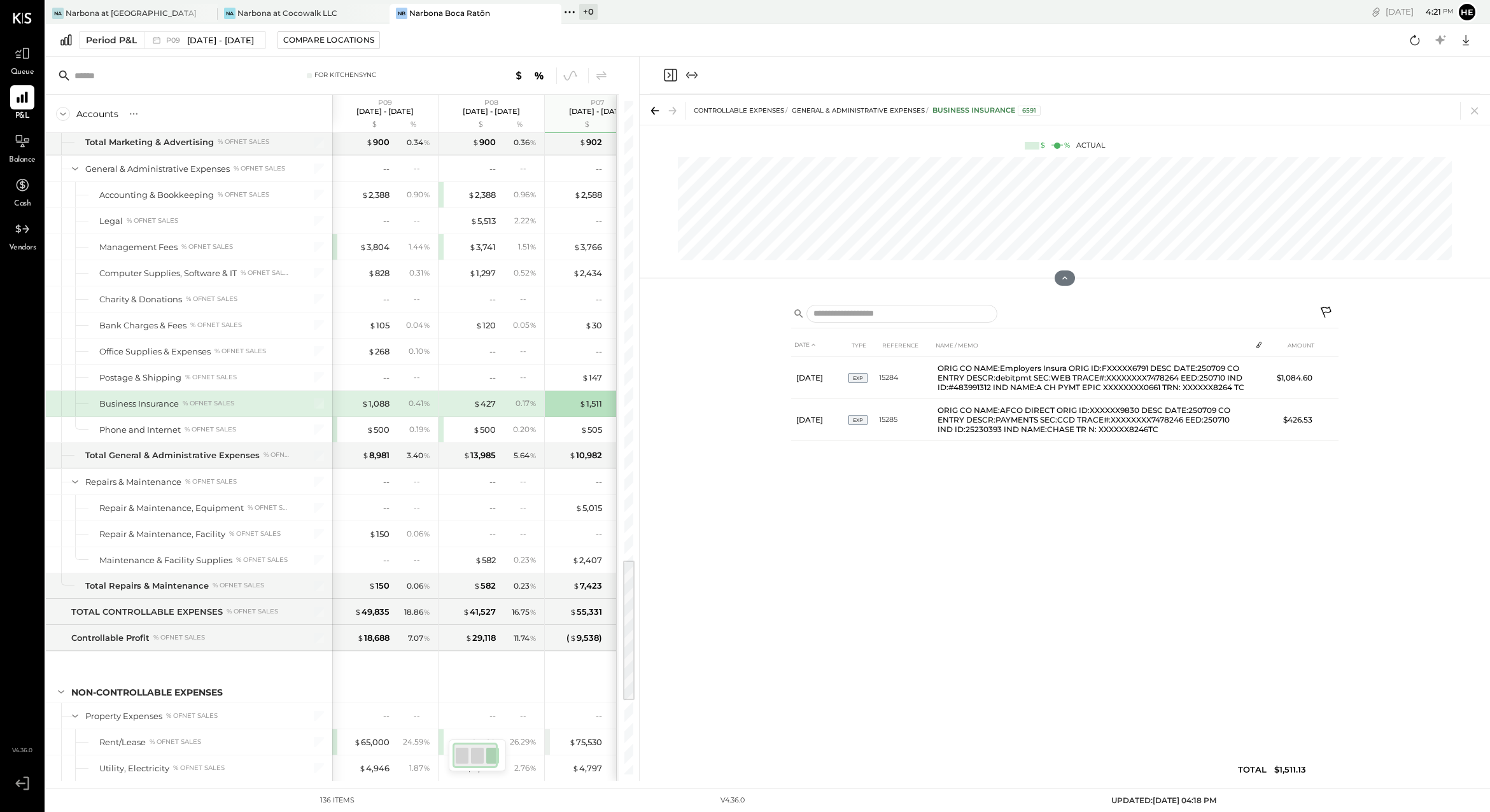
scroll to position [2136, 0]
click at [493, 401] on div "$ 427" at bounding box center [483, 406] width 22 height 12
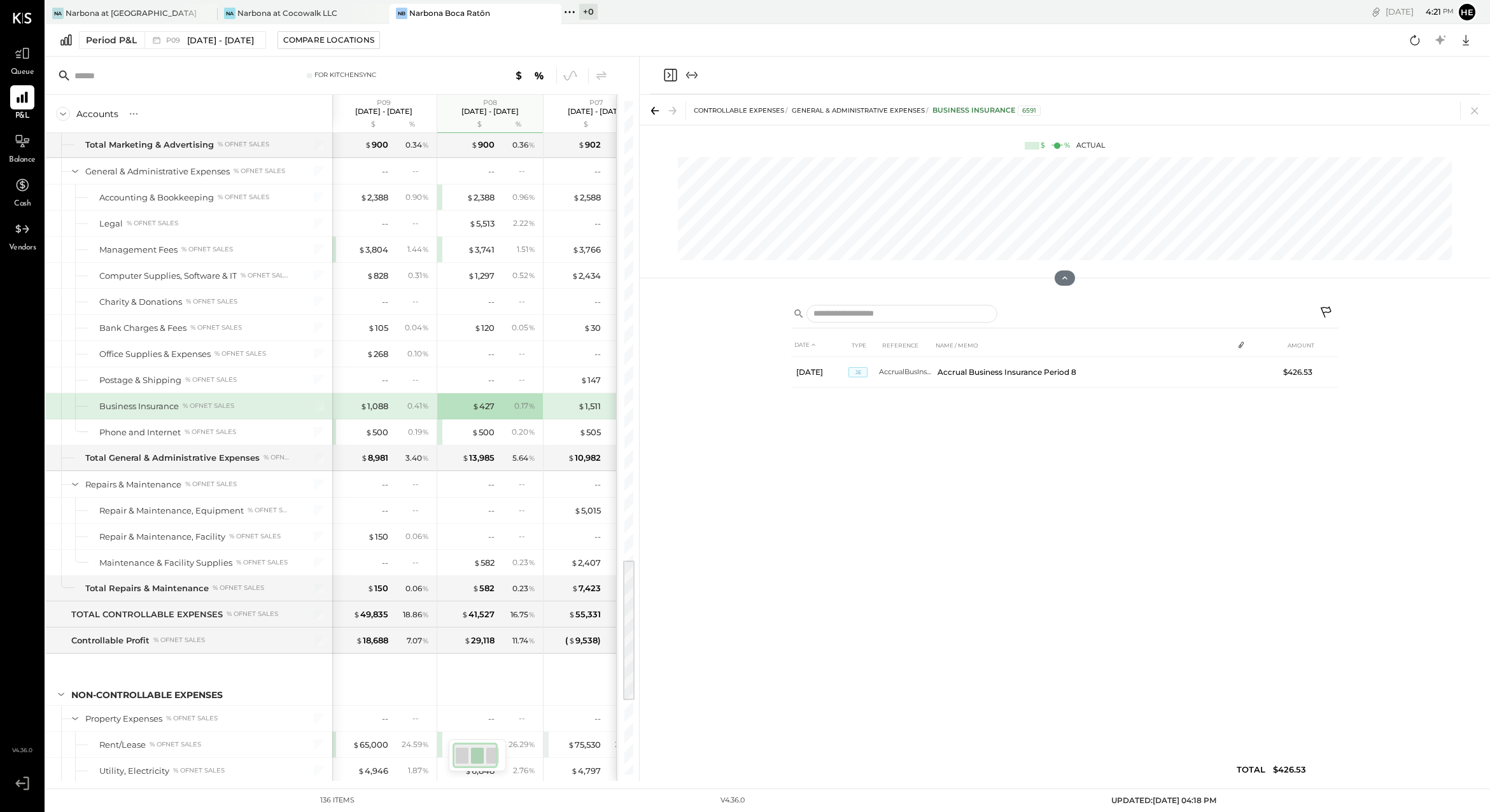
scroll to position [0, 0]
click at [384, 398] on div "$ 1,088 0.41 %" at bounding box center [386, 406] width 96 height 25
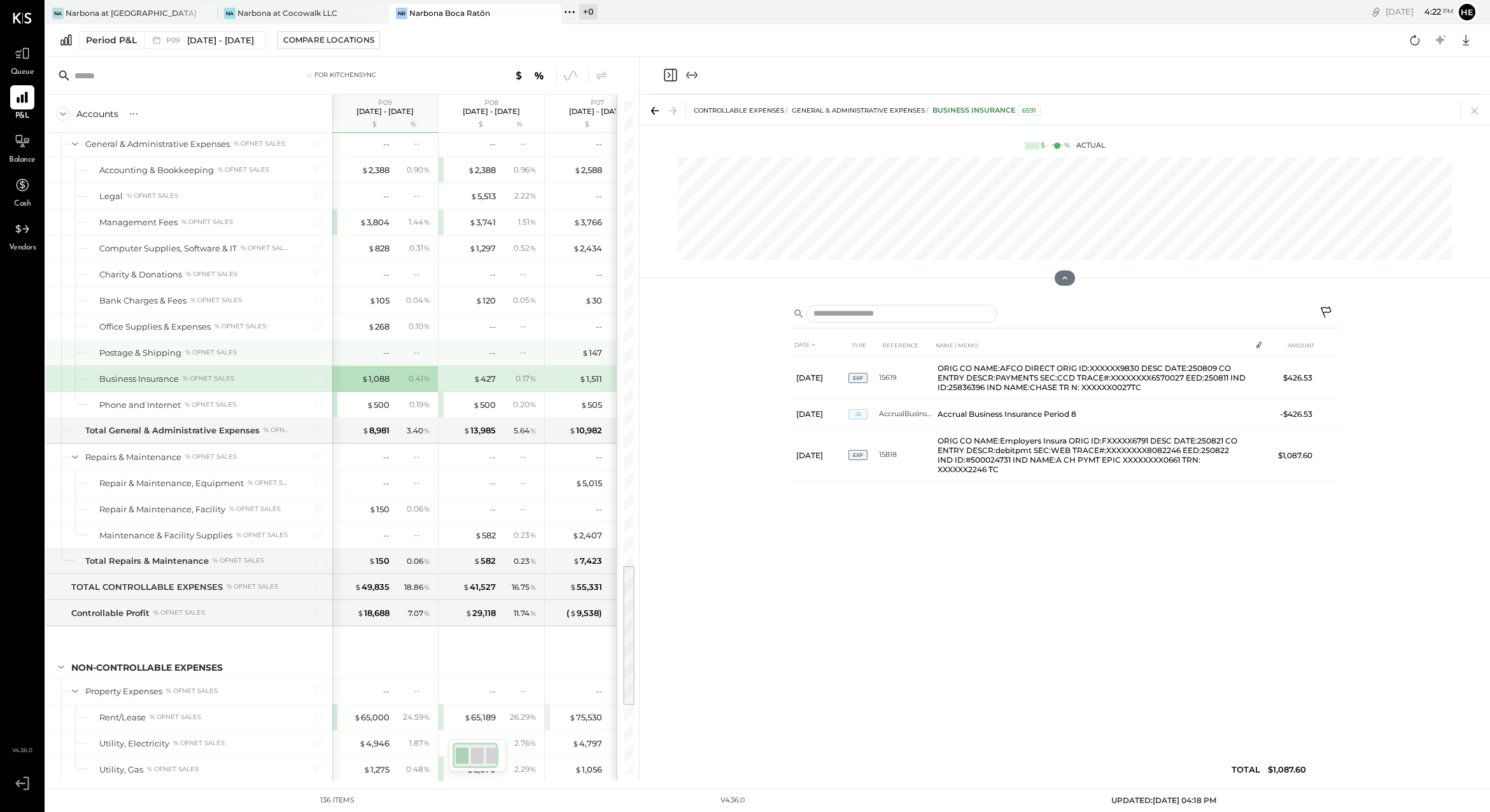
scroll to position [2172, 0]
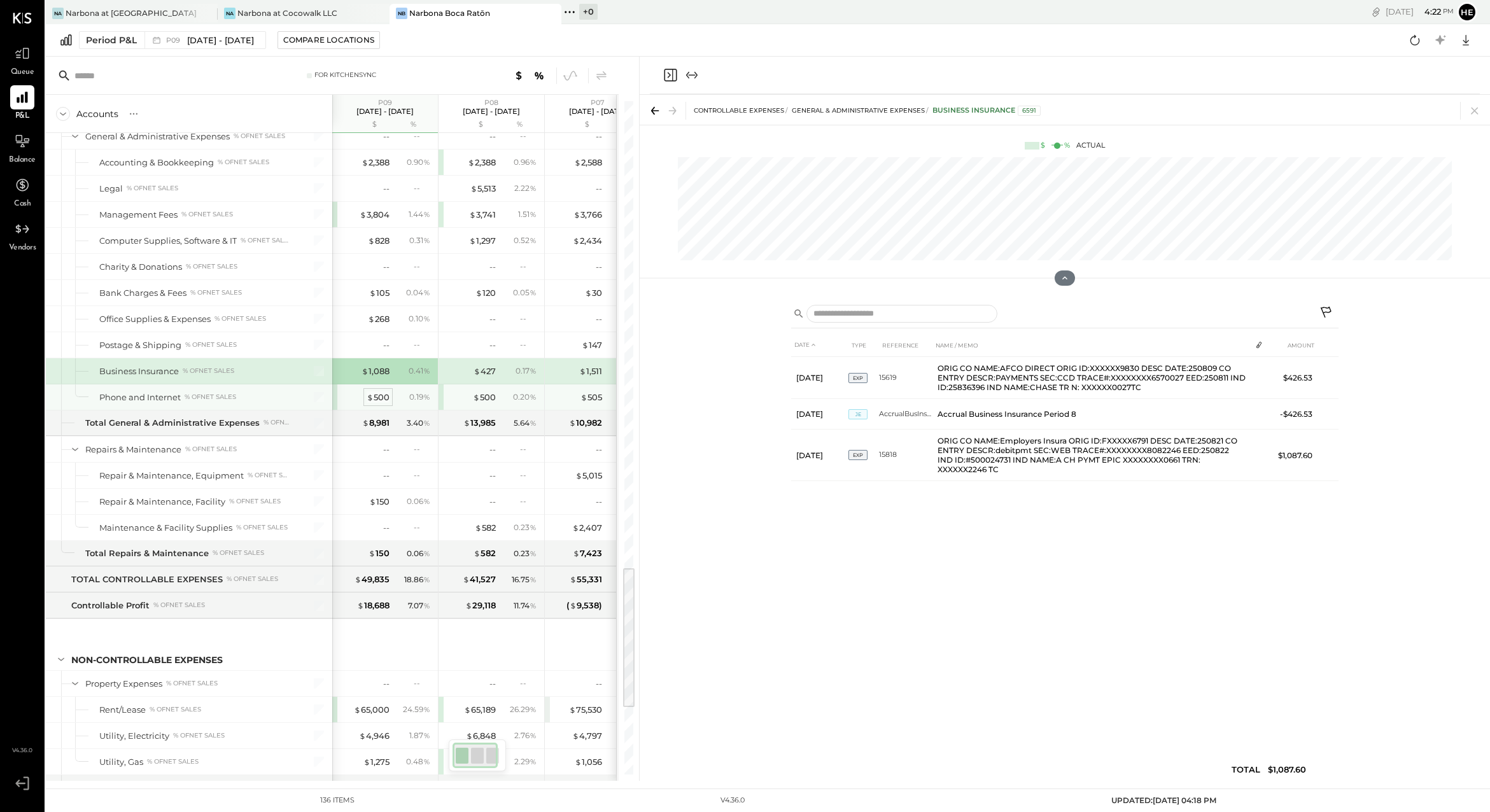
click at [386, 400] on div "$ 500" at bounding box center [378, 397] width 23 height 12
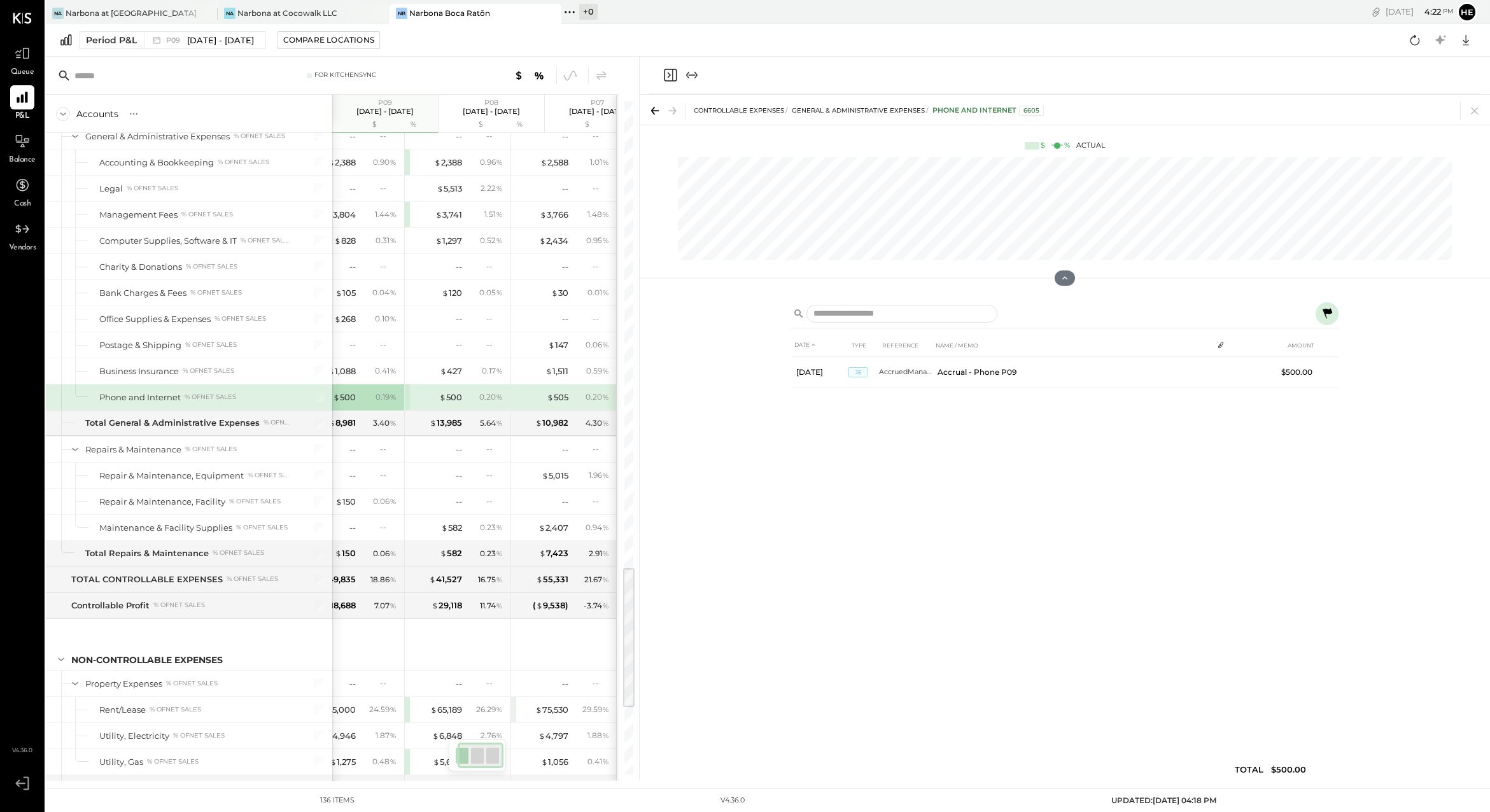
scroll to position [0, 34]
click at [560, 396] on div "$ 505" at bounding box center [558, 397] width 22 height 12
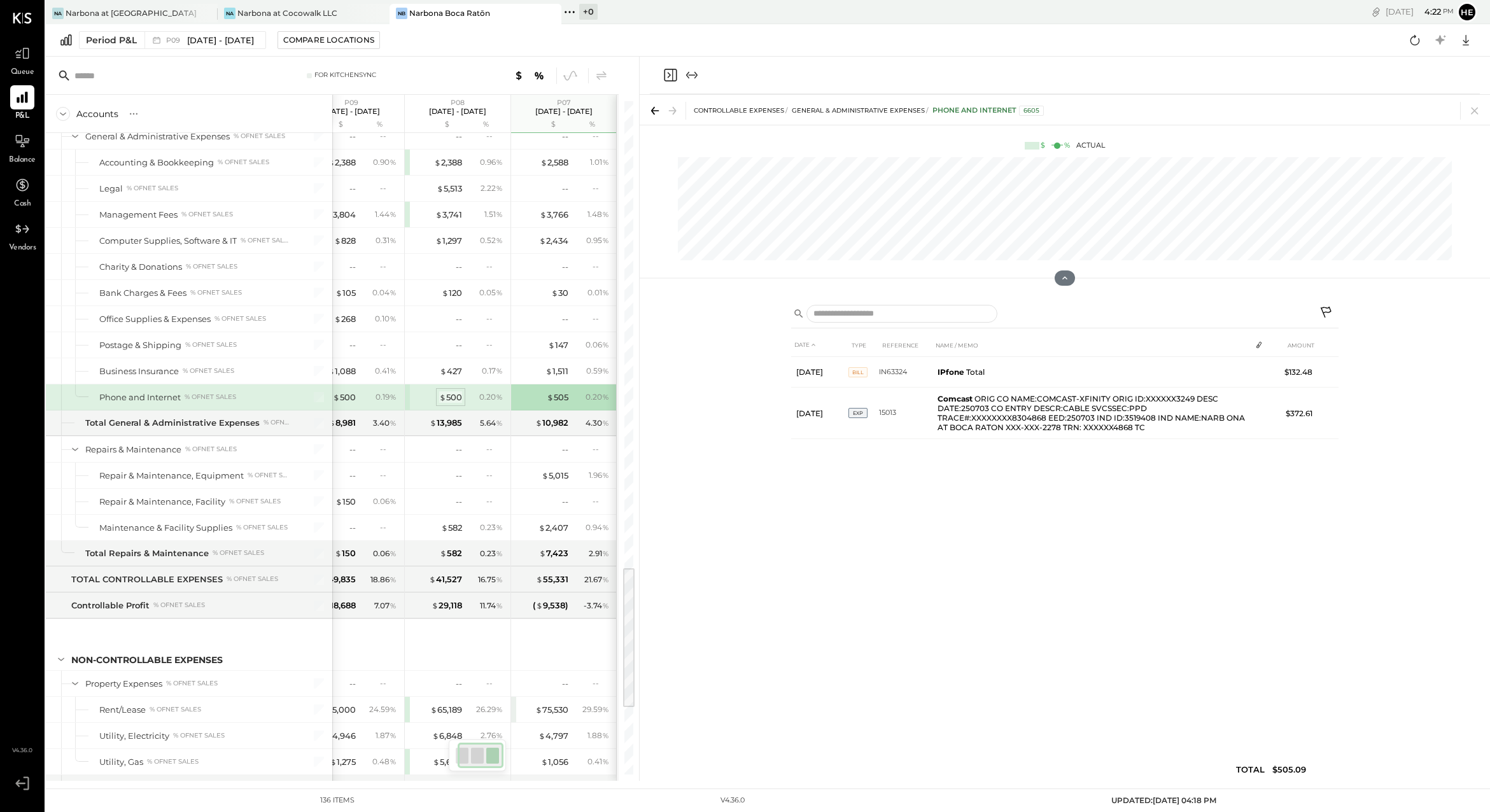
click at [452, 395] on div "$ 500" at bounding box center [450, 397] width 23 height 12
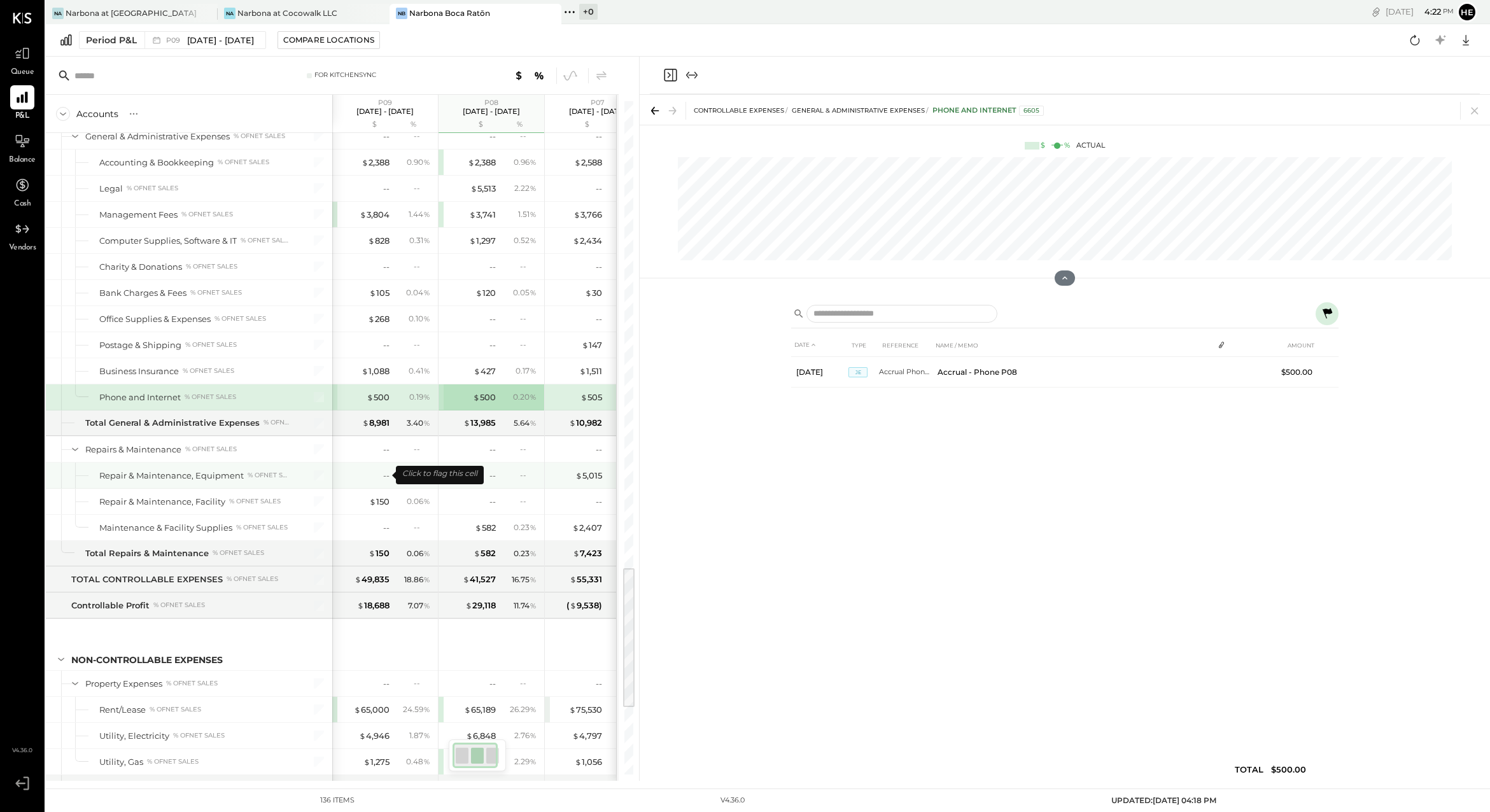
click at [367, 472] on div "--" at bounding box center [364, 476] width 51 height 12
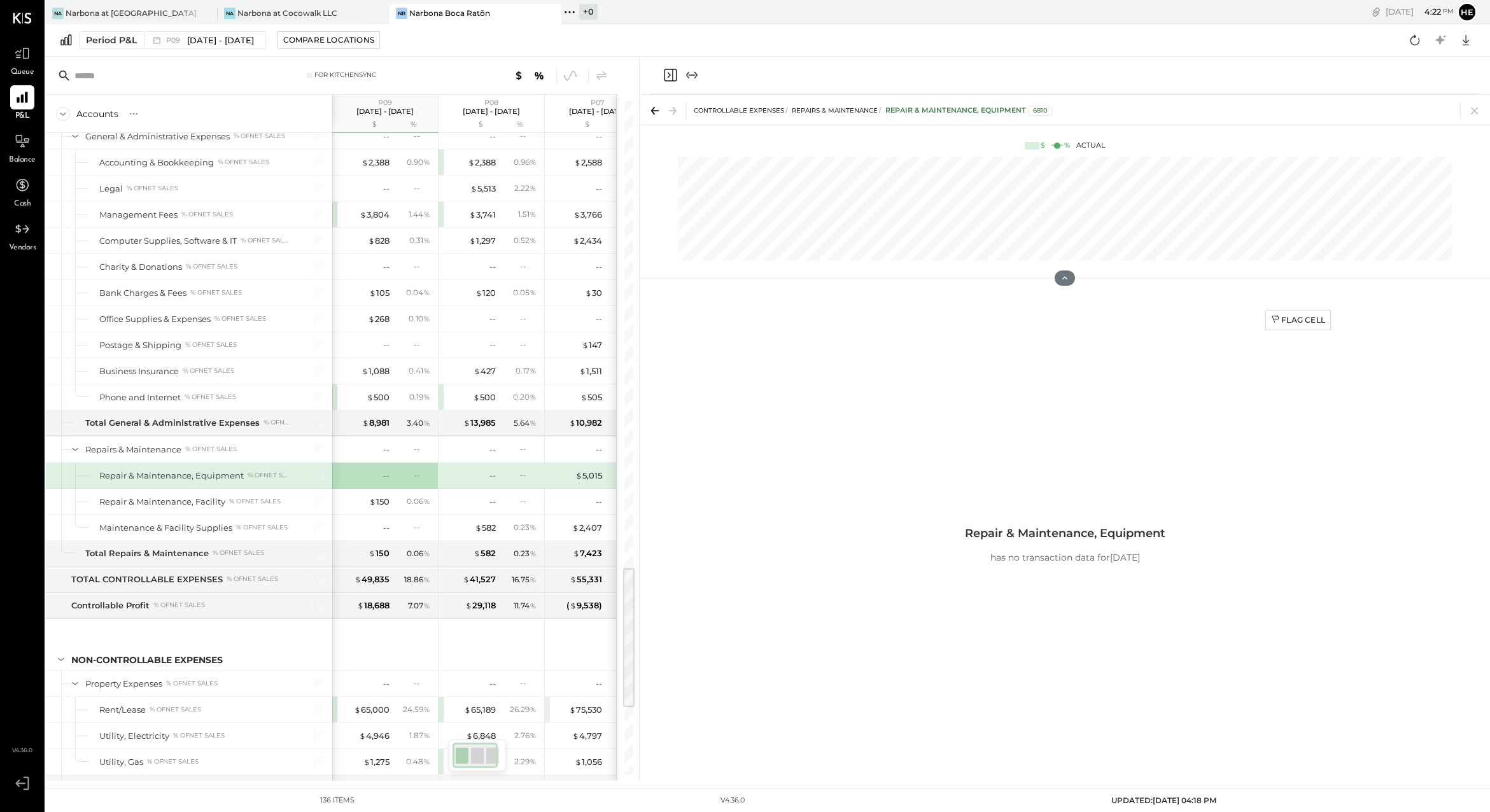
click at [569, 477] on div "$ 5,015" at bounding box center [576, 476] width 51 height 12
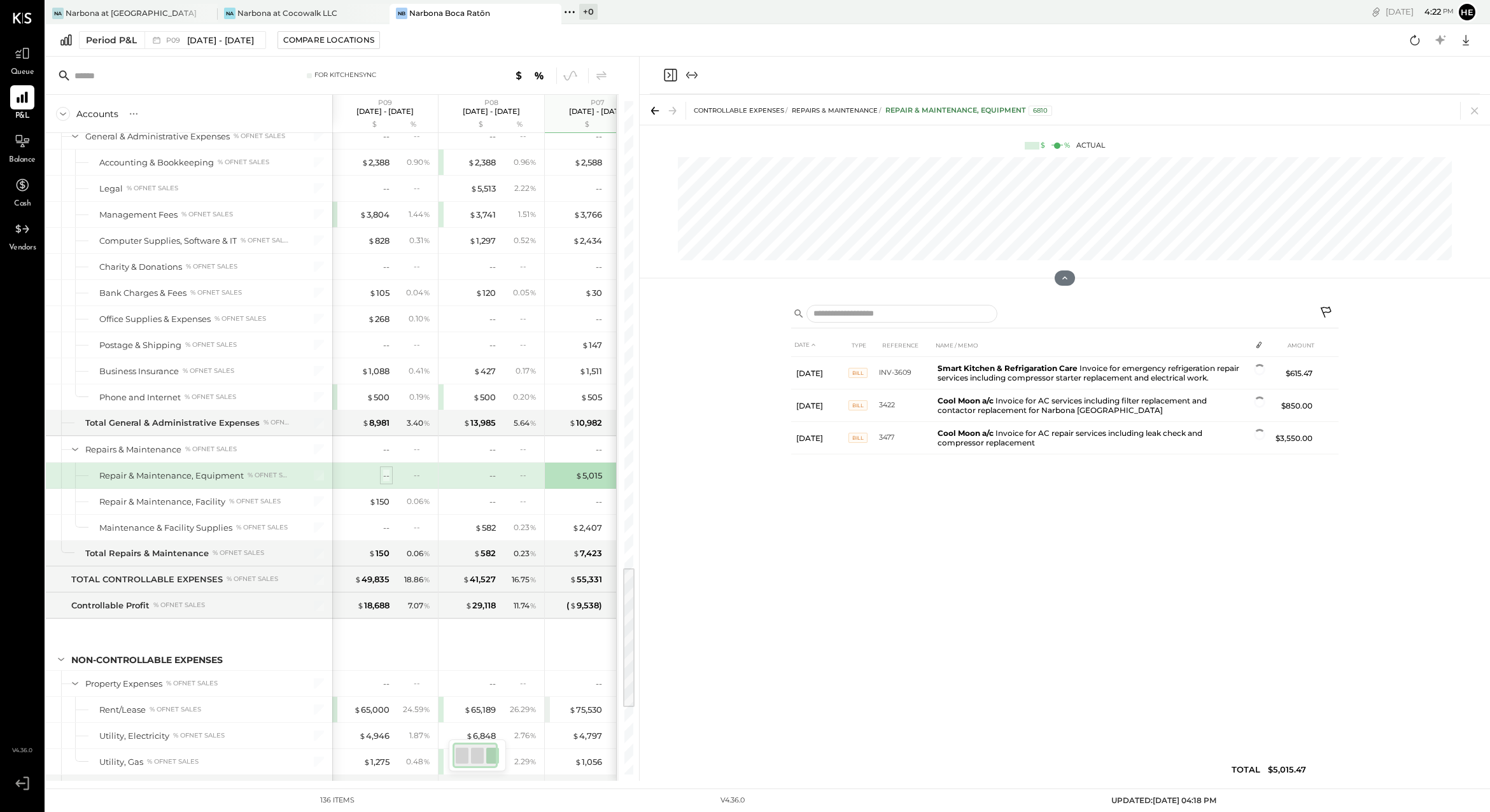
click at [389, 477] on div "--" at bounding box center [386, 476] width 7 height 12
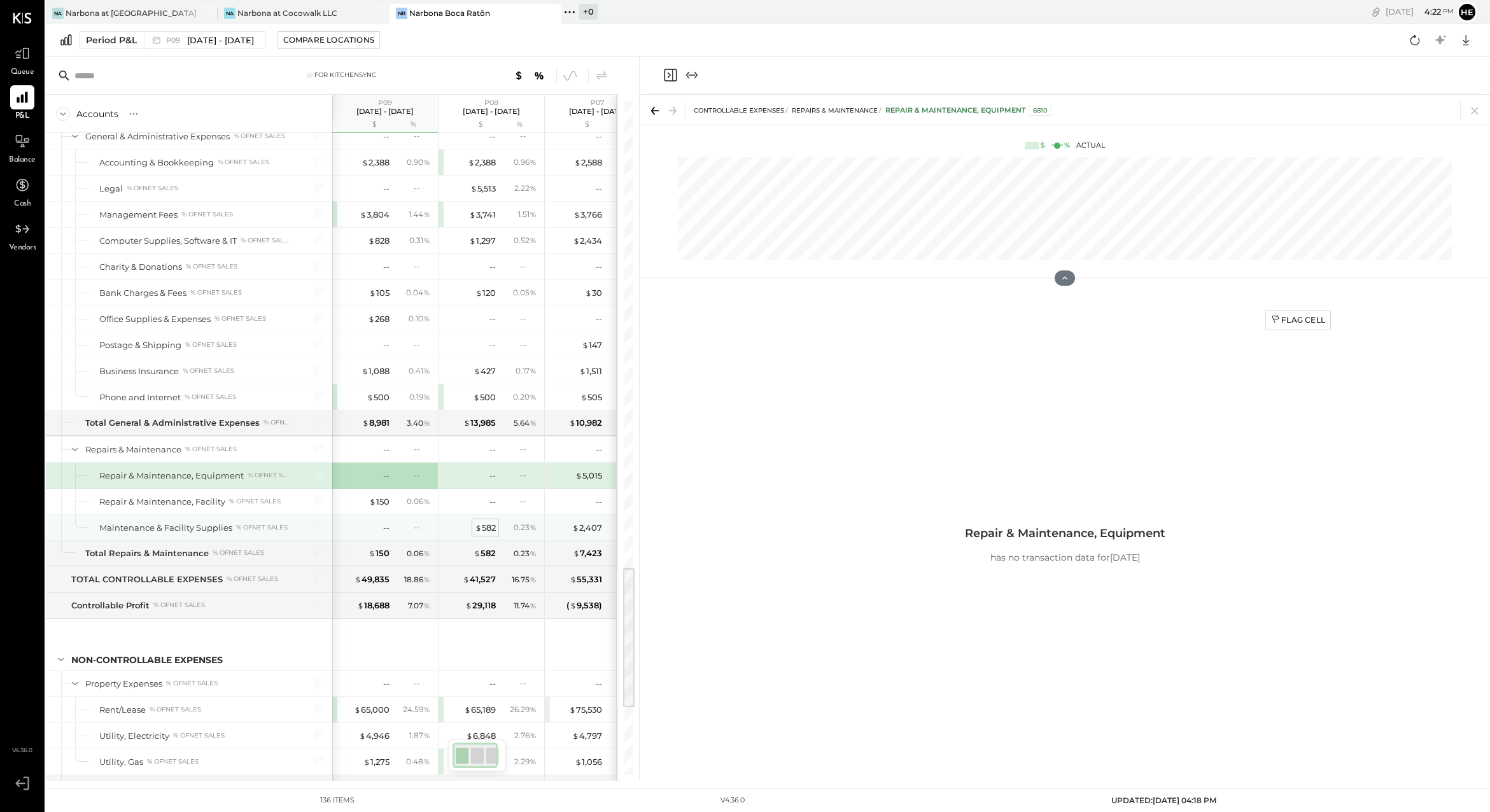
click at [489, 526] on div "$ 582" at bounding box center [485, 527] width 21 height 12
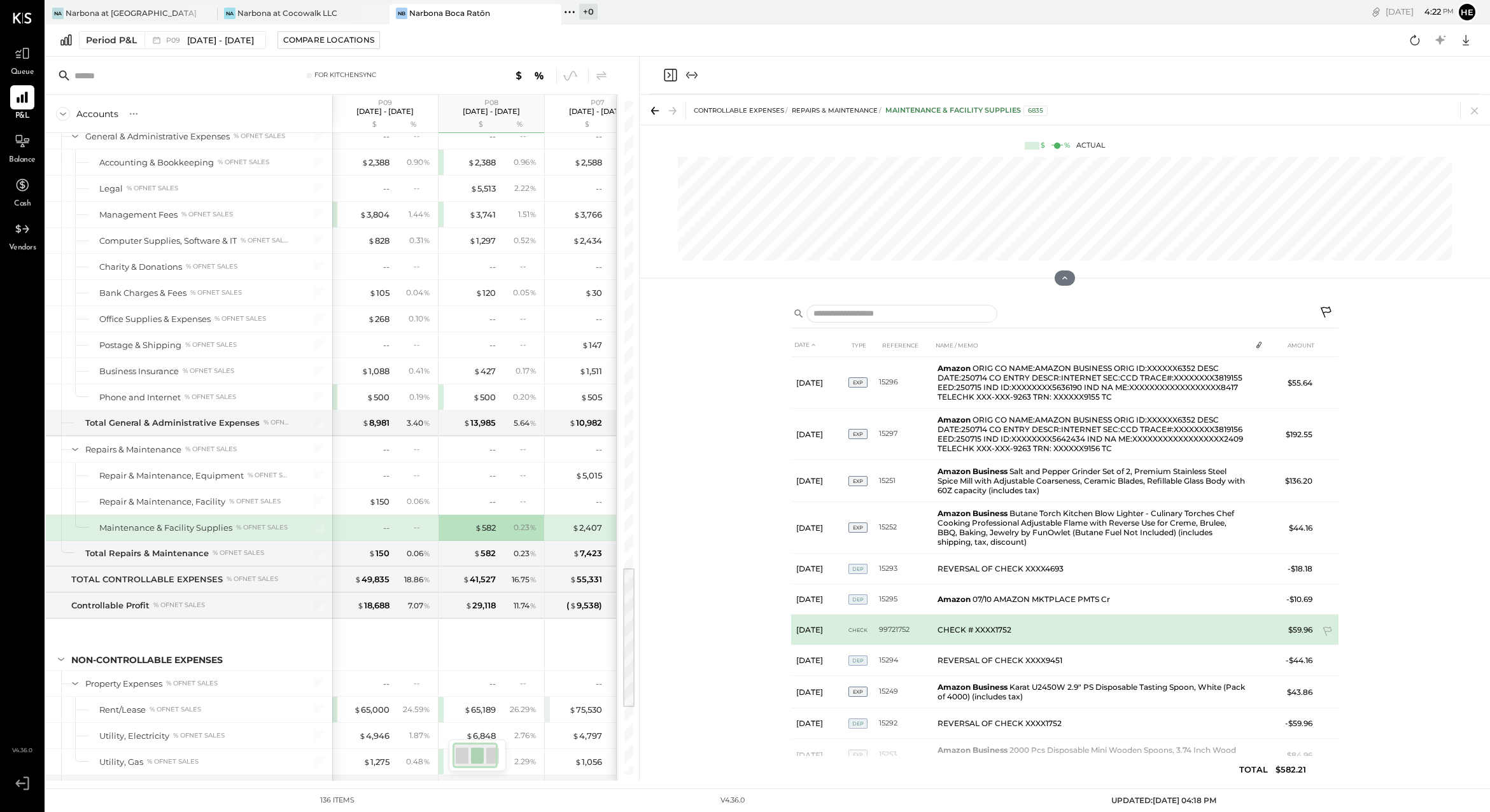
scroll to position [122, 0]
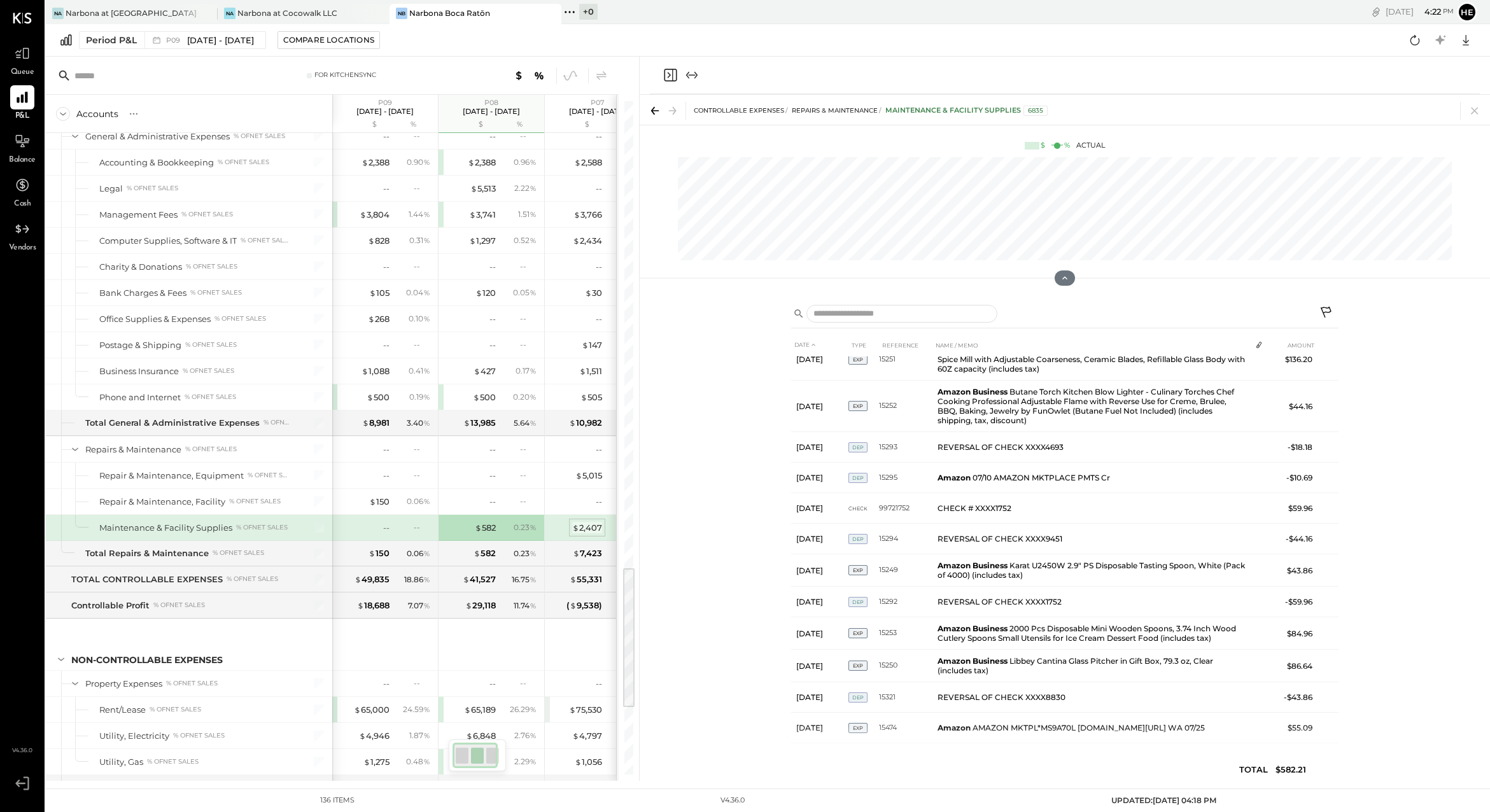
click at [587, 531] on div "$ 2,407" at bounding box center [587, 527] width 30 height 12
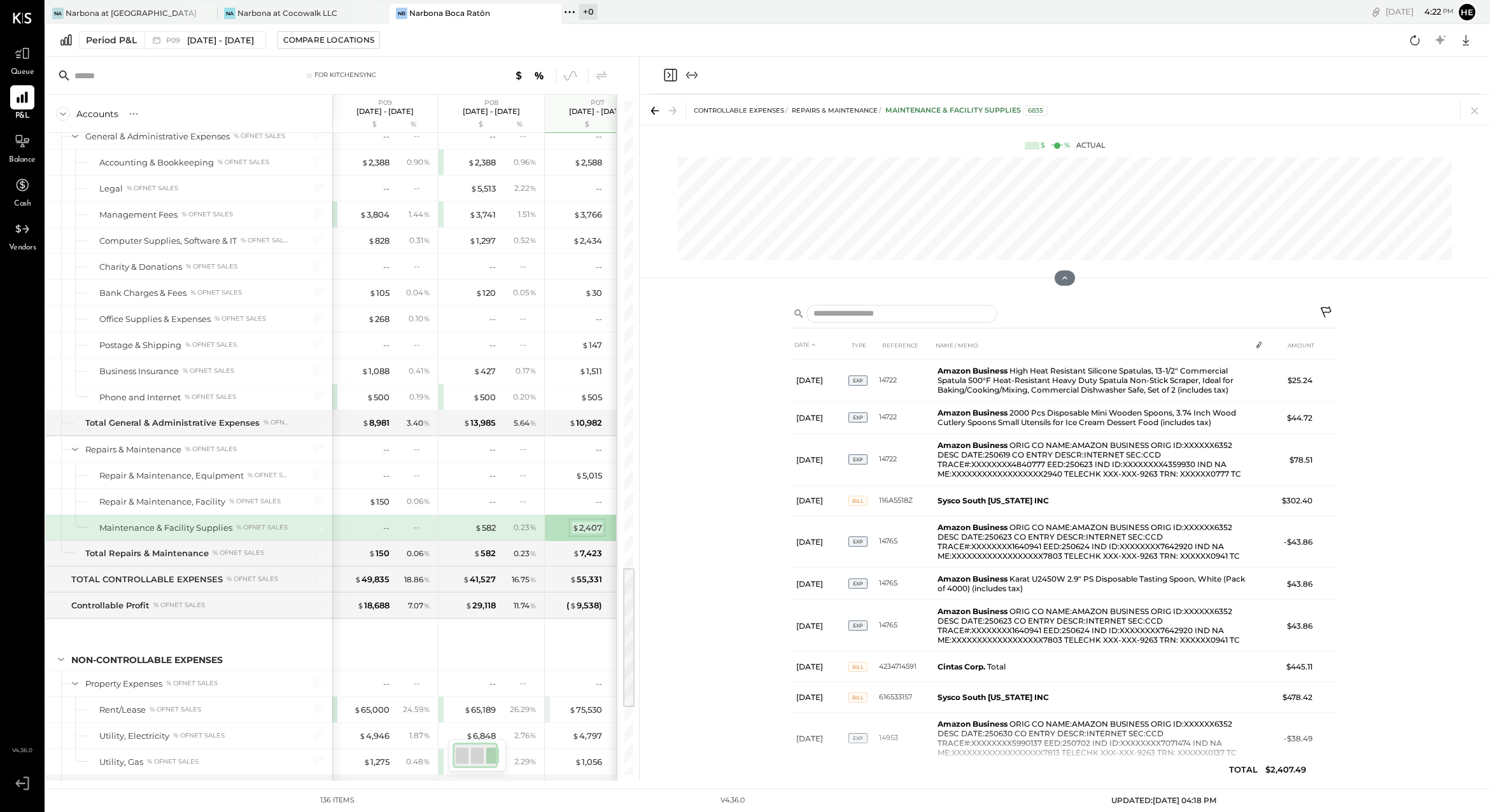
scroll to position [101, 0]
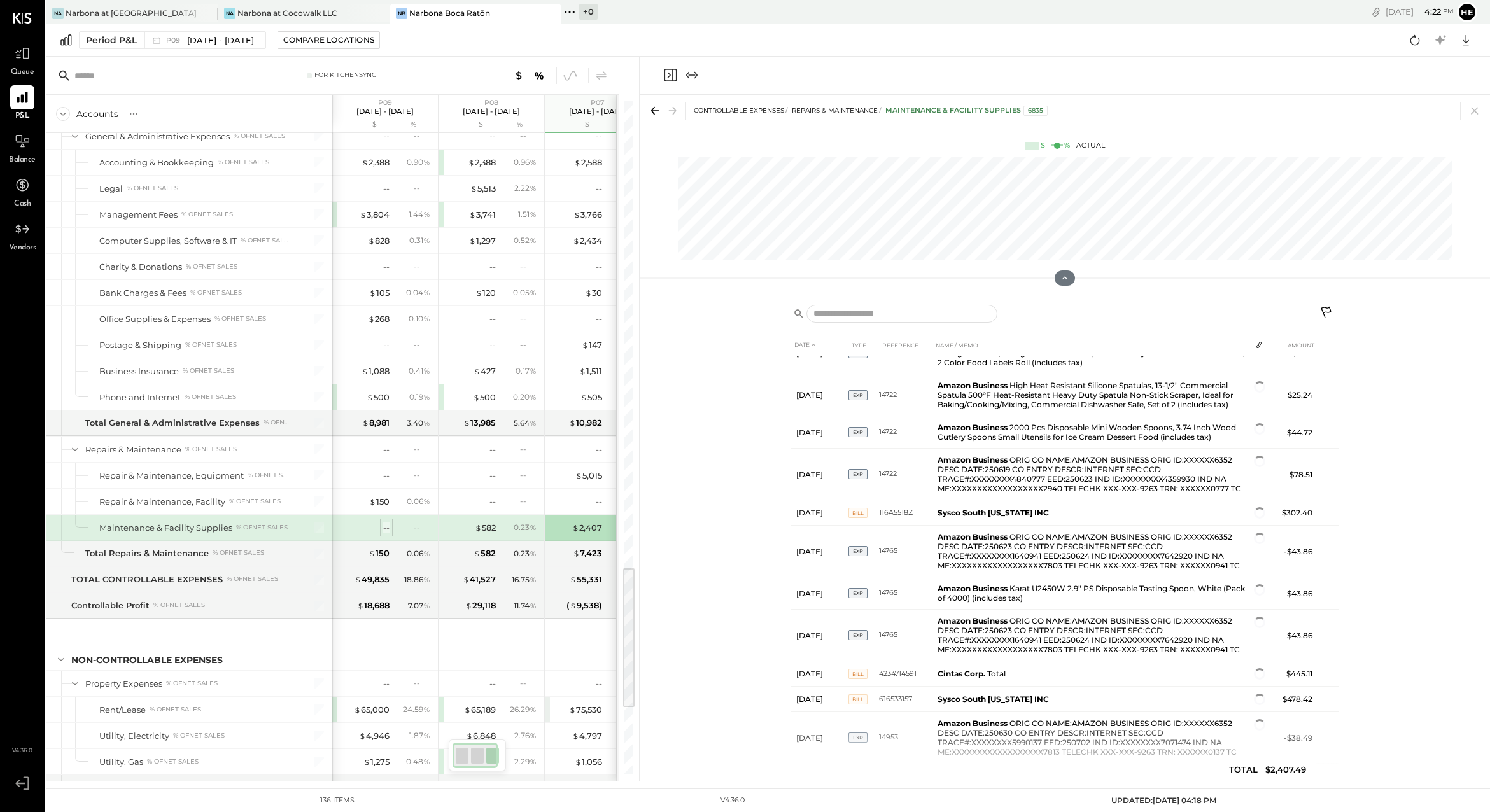
scroll to position [96, 0]
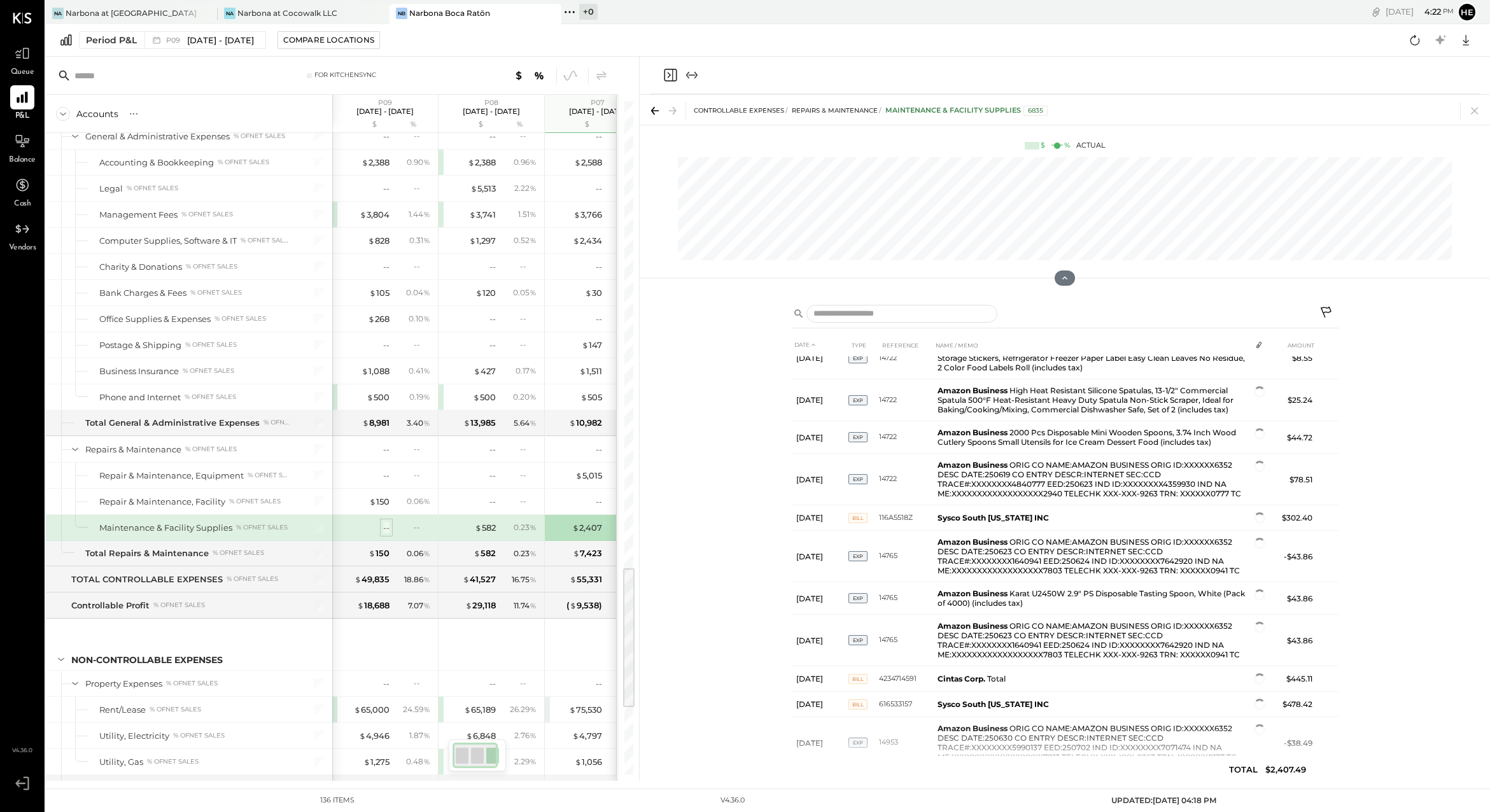
click at [385, 530] on div "--" at bounding box center [386, 527] width 7 height 12
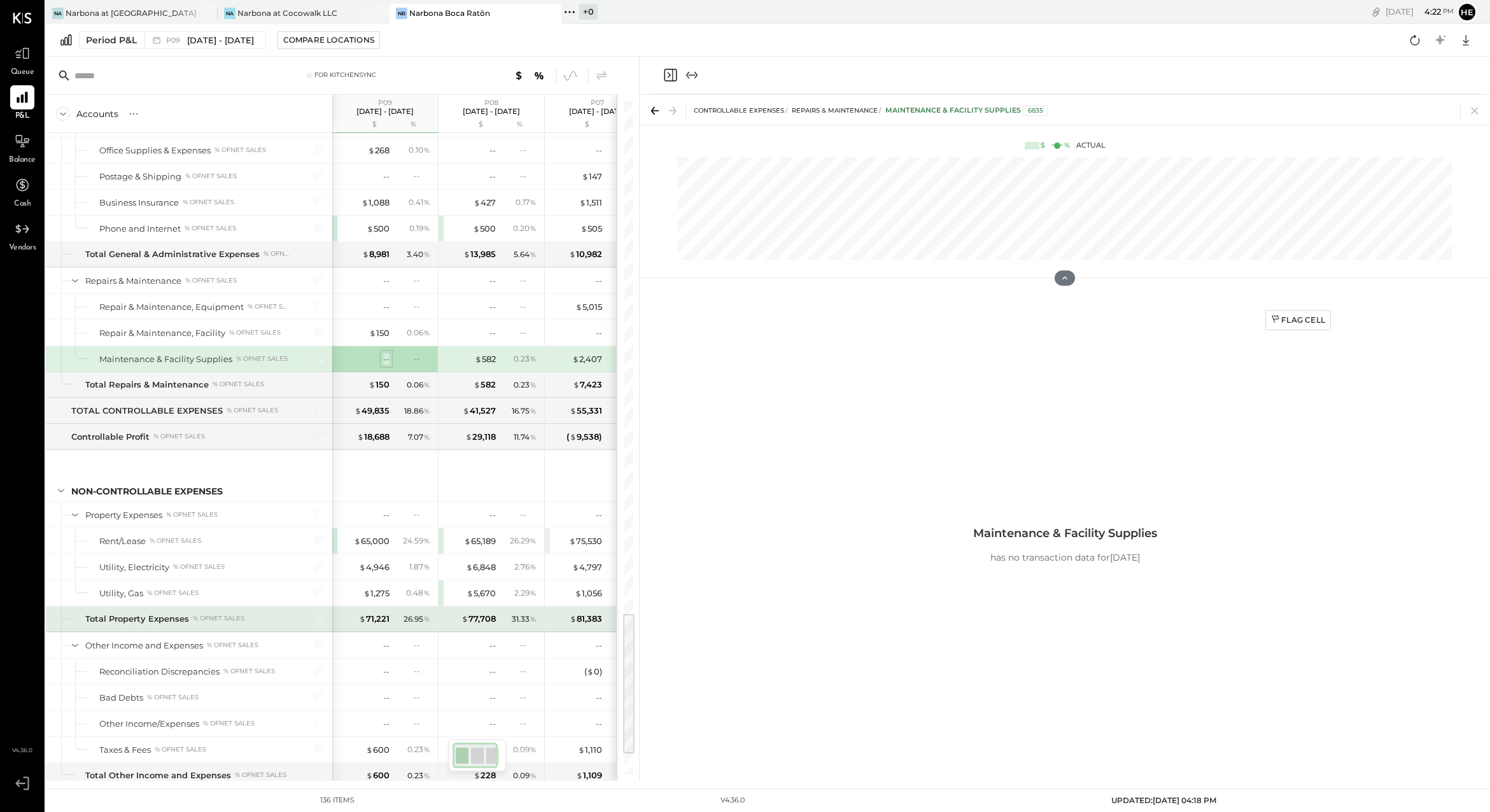
scroll to position [2466, 0]
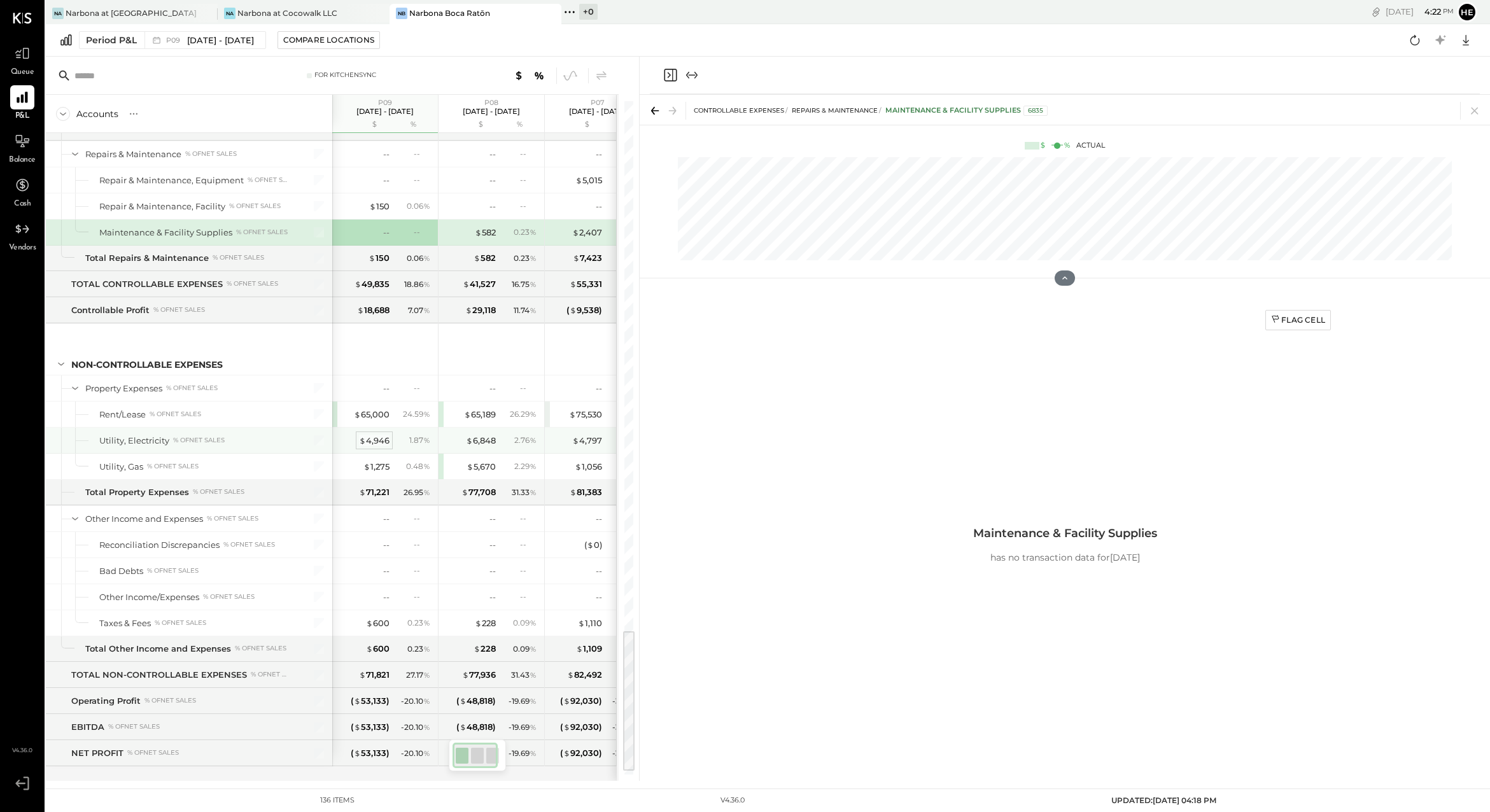
click at [369, 437] on div "$ 4,946" at bounding box center [374, 440] width 30 height 12
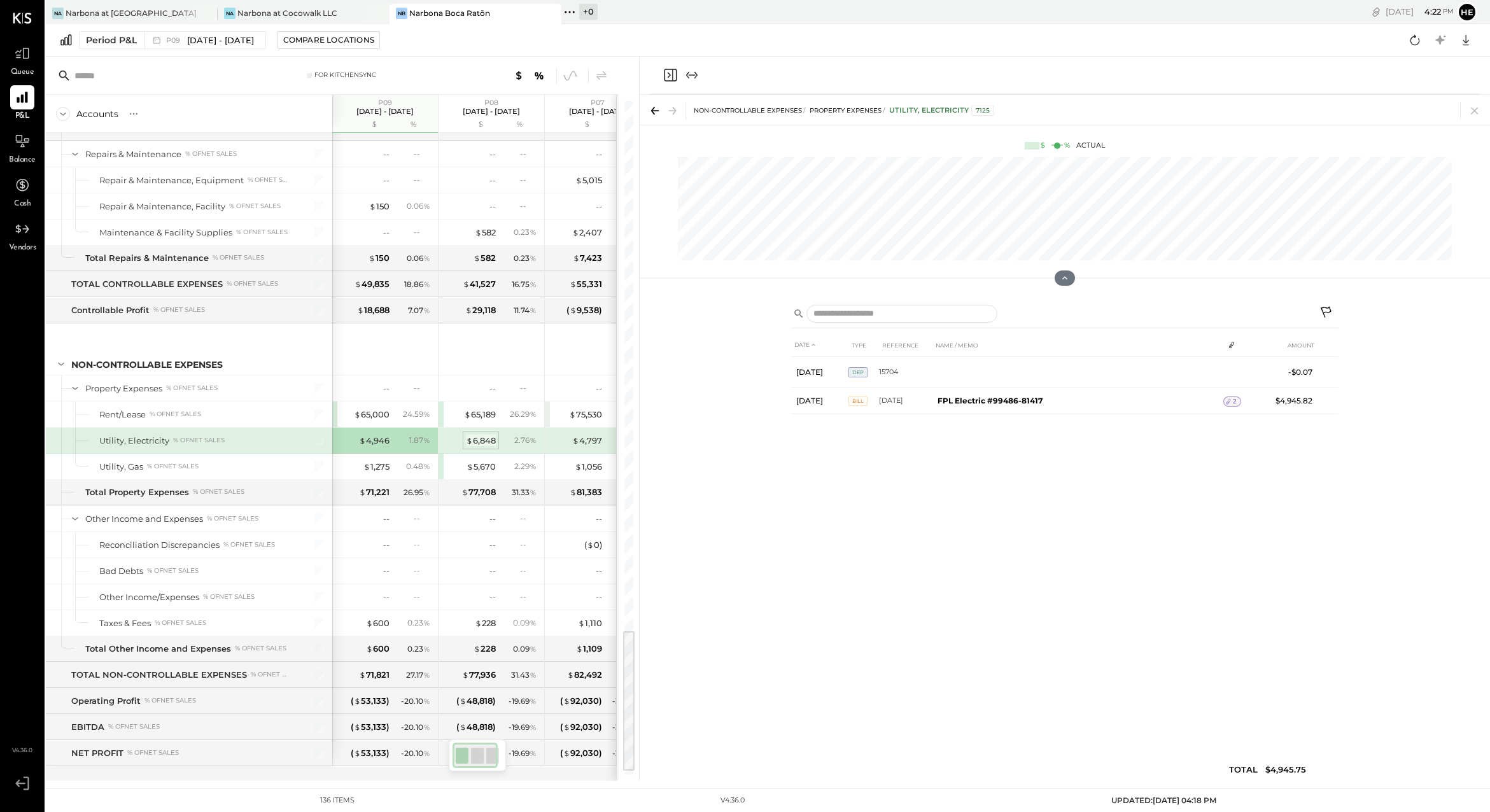
click at [486, 437] on div "$ 6,848" at bounding box center [480, 440] width 30 height 12
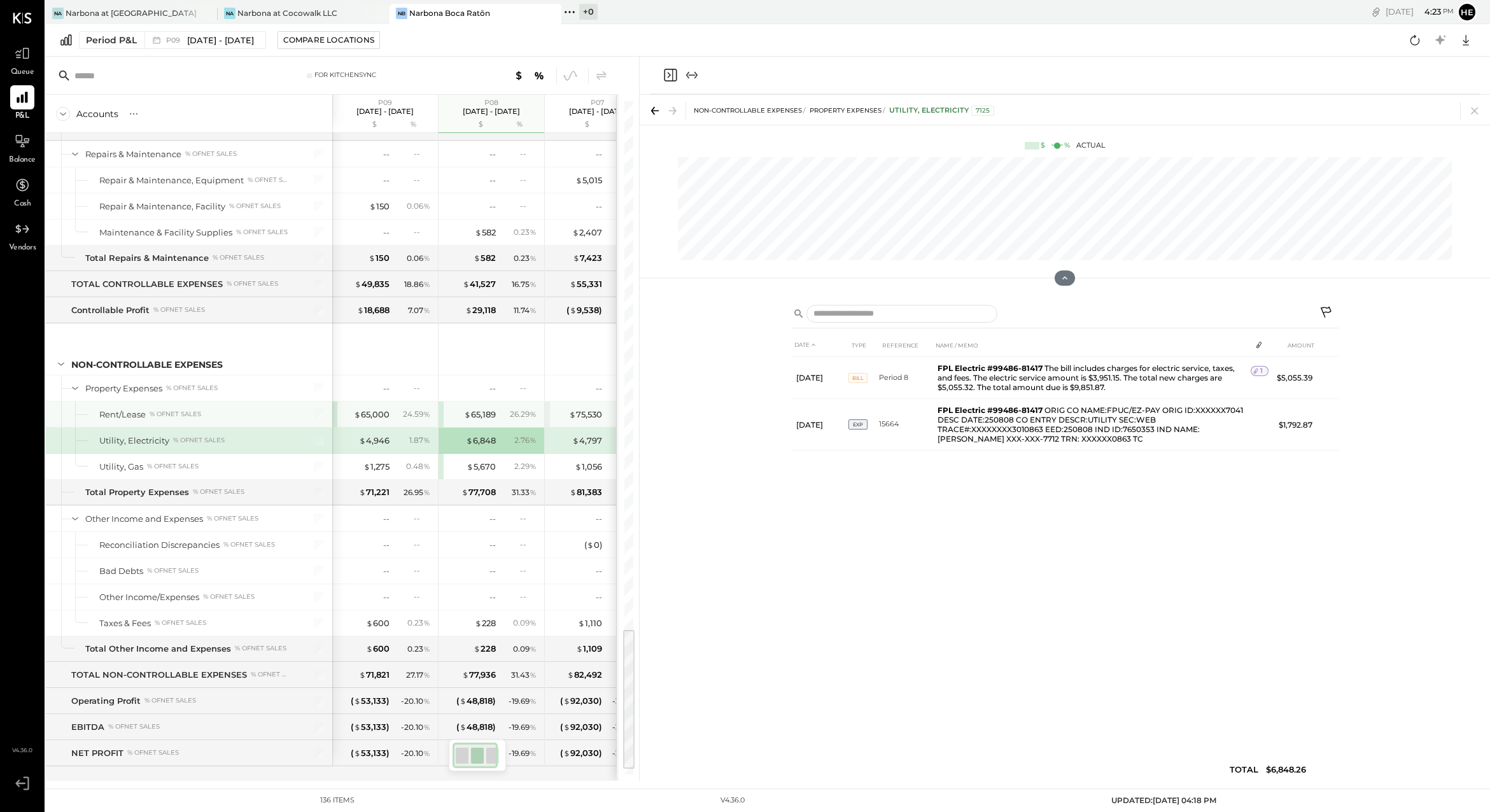
scroll to position [2458, 0]
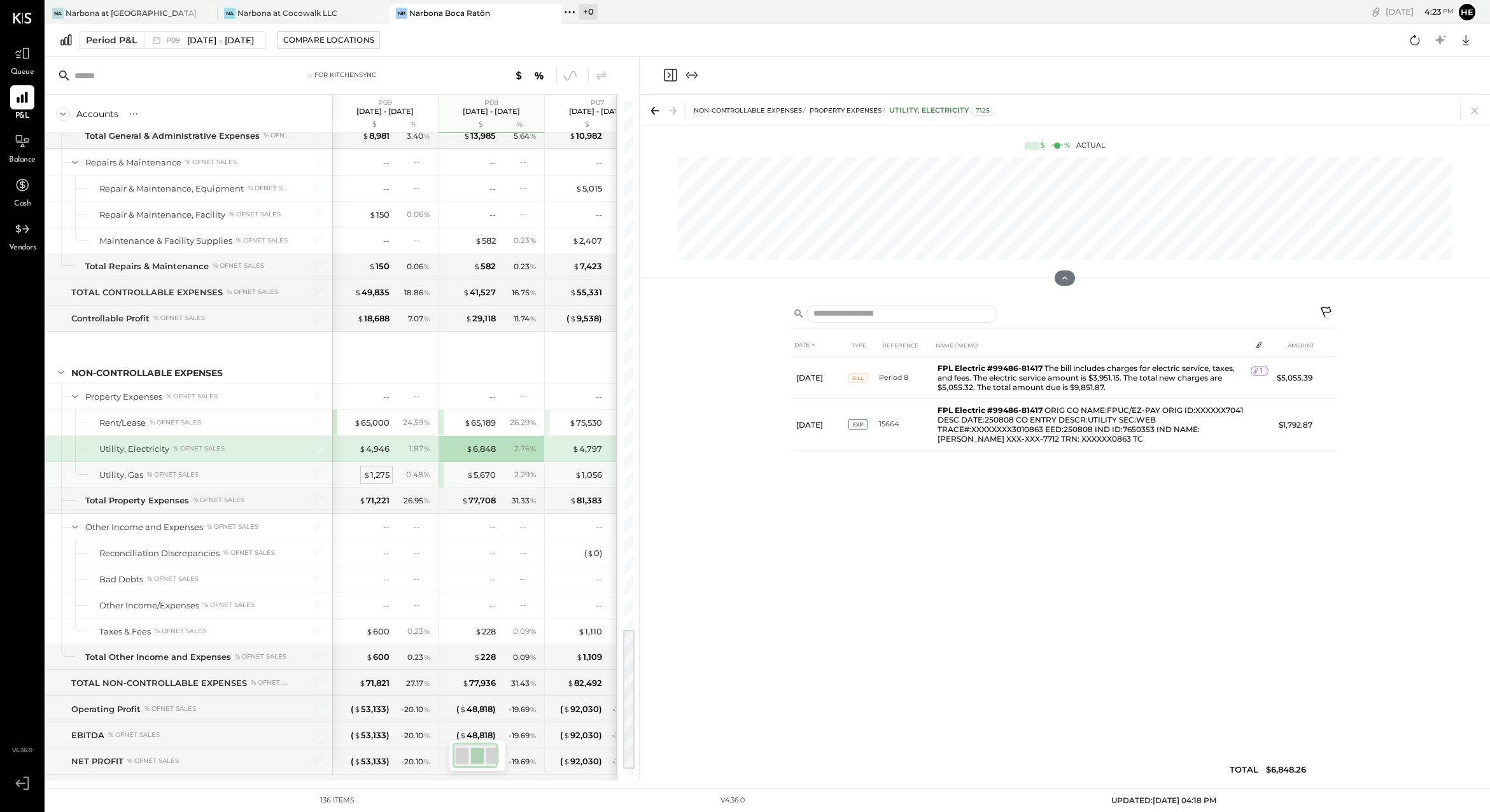
click at [383, 472] on div "$ 1,275" at bounding box center [376, 475] width 26 height 12
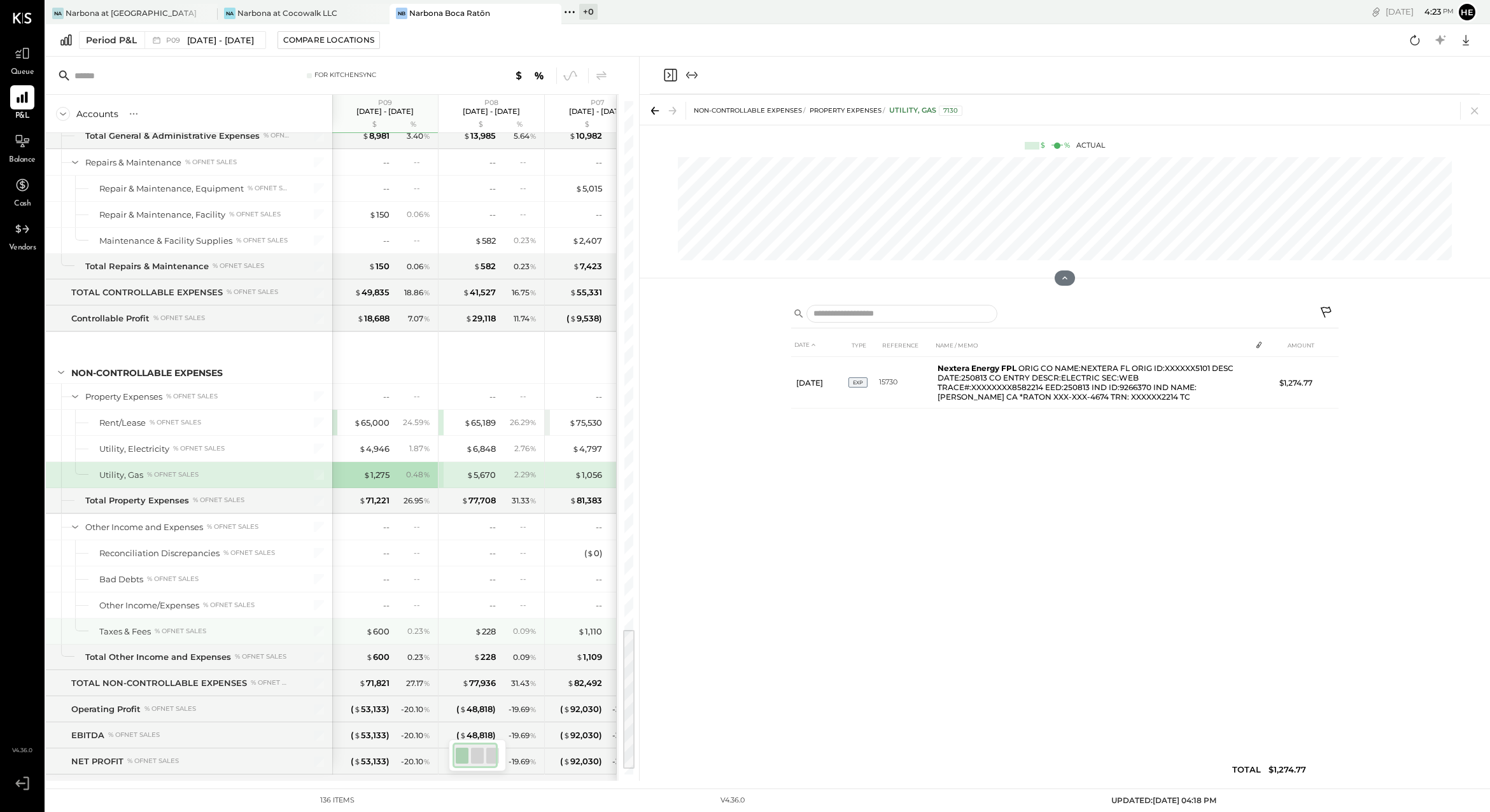
click at [383, 637] on div "$ 600 0.23 %" at bounding box center [386, 631] width 96 height 25
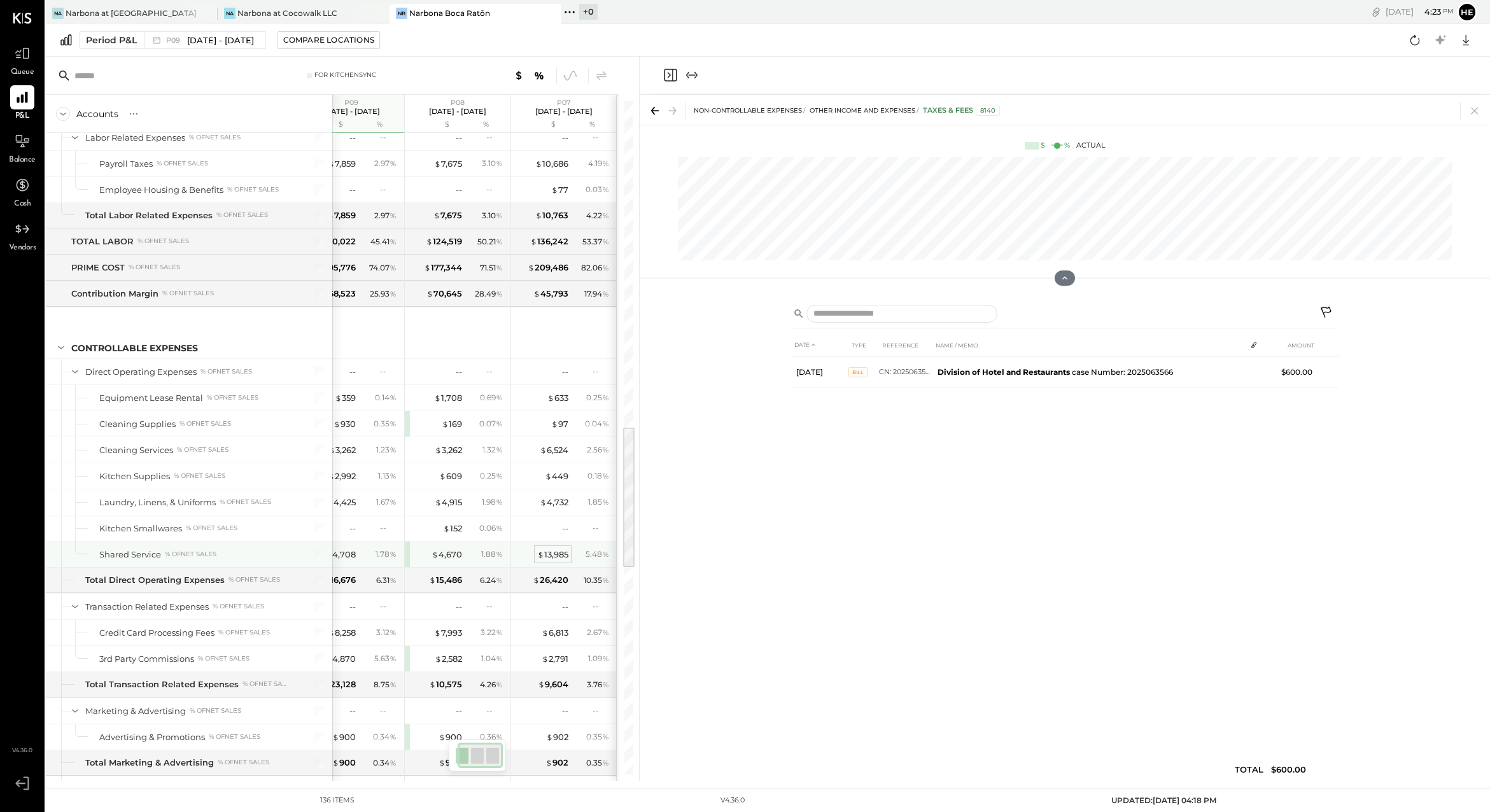
scroll to position [0, 32]
click at [558, 553] on div "$ 13,985" at bounding box center [554, 554] width 31 height 12
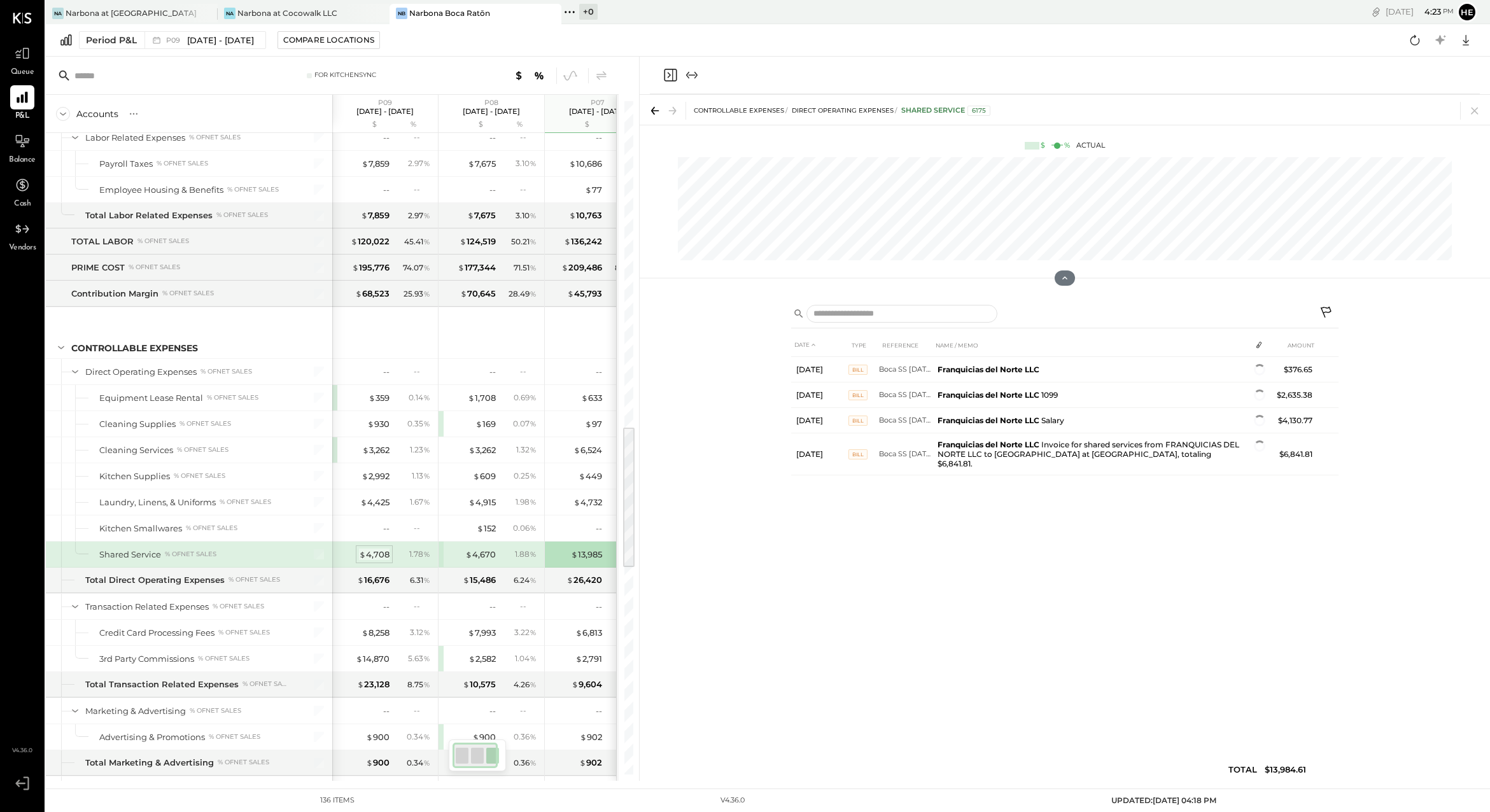
click at [379, 552] on div "$ 4,708" at bounding box center [374, 554] width 30 height 12
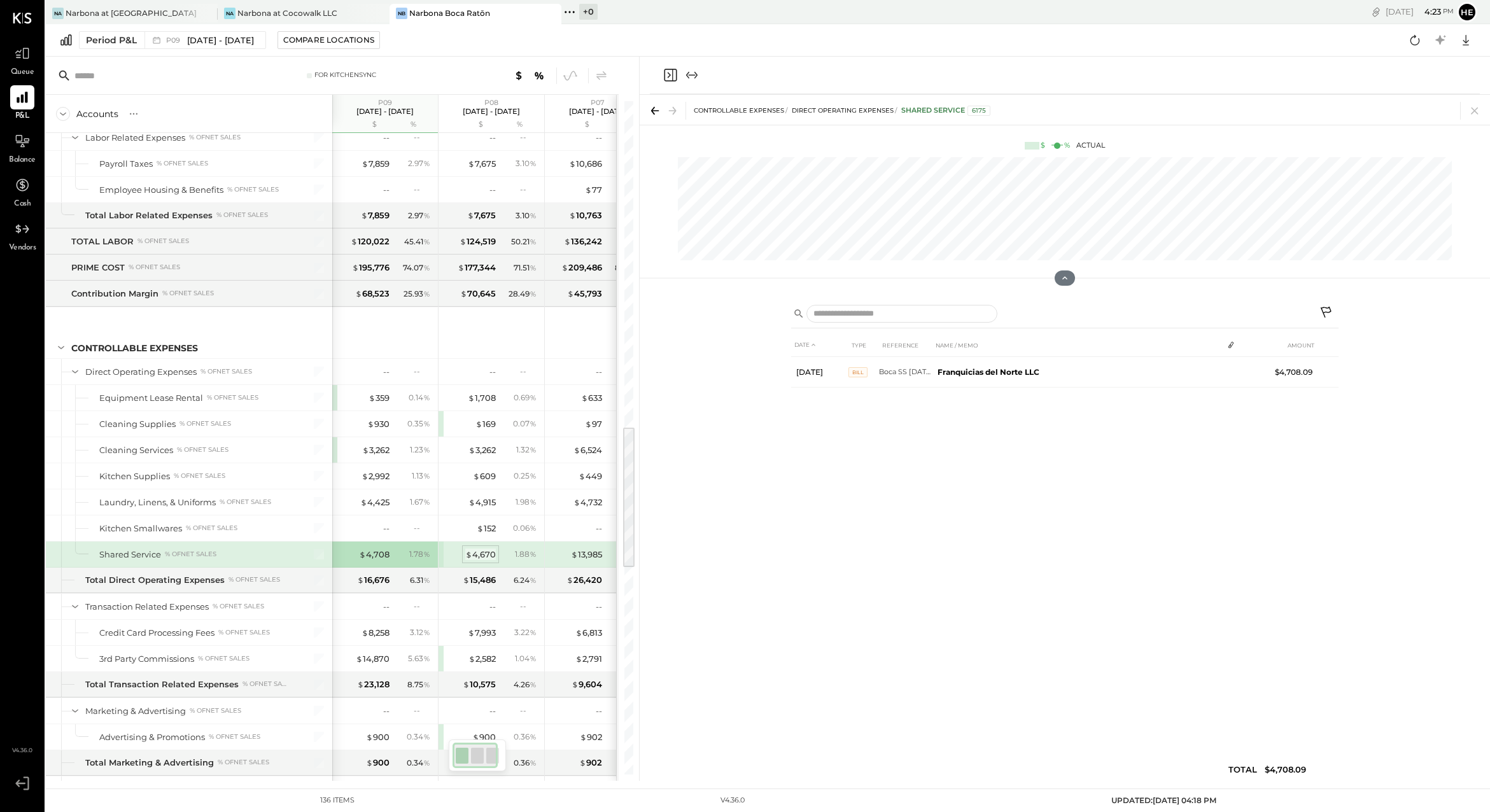
click at [472, 553] on div "$ 4,670" at bounding box center [480, 554] width 30 height 12
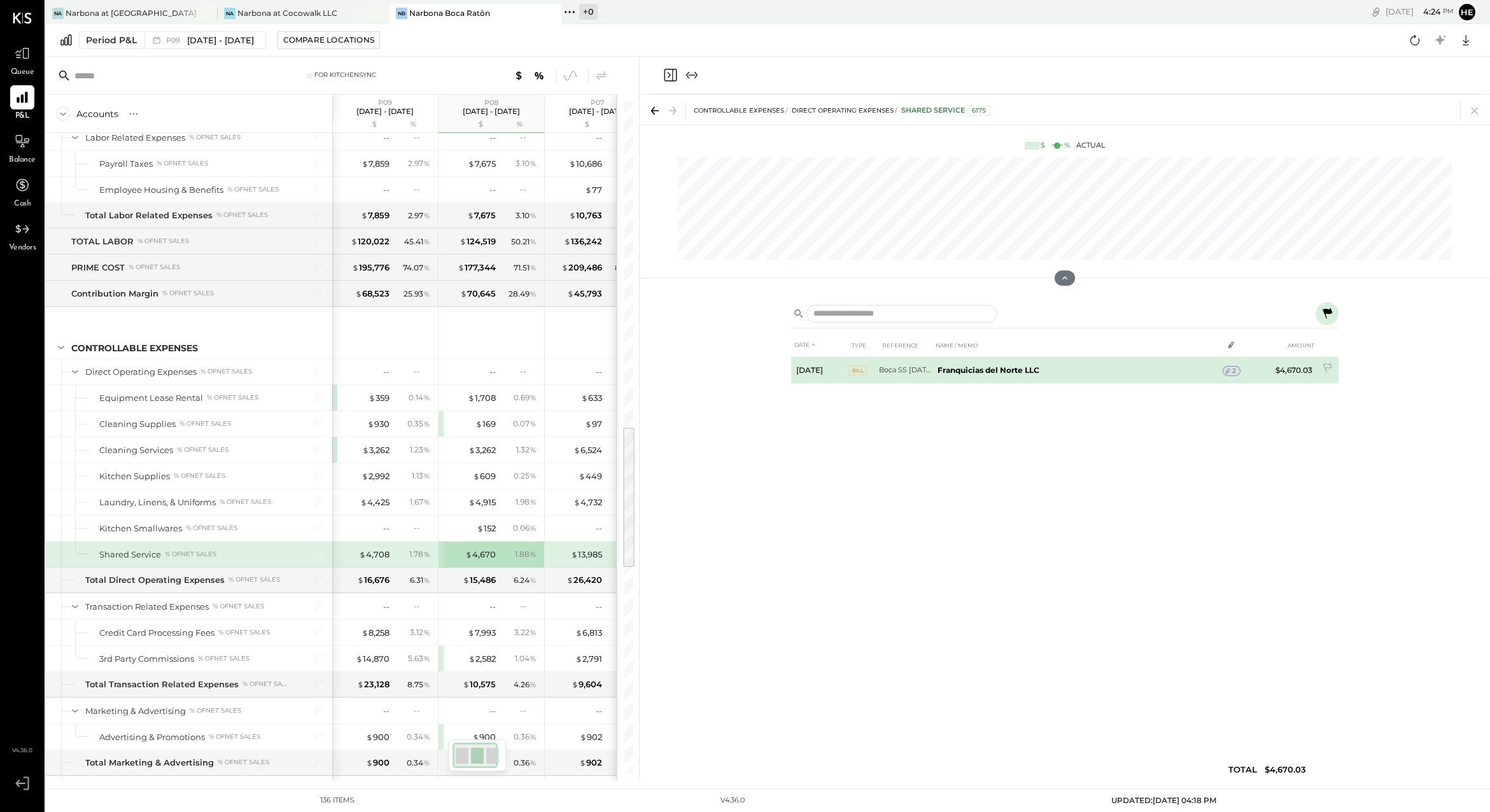
click at [807, 368] on td "[DATE]" at bounding box center [820, 370] width 57 height 27
click at [1323, 369] on icon at bounding box center [1328, 368] width 13 height 13
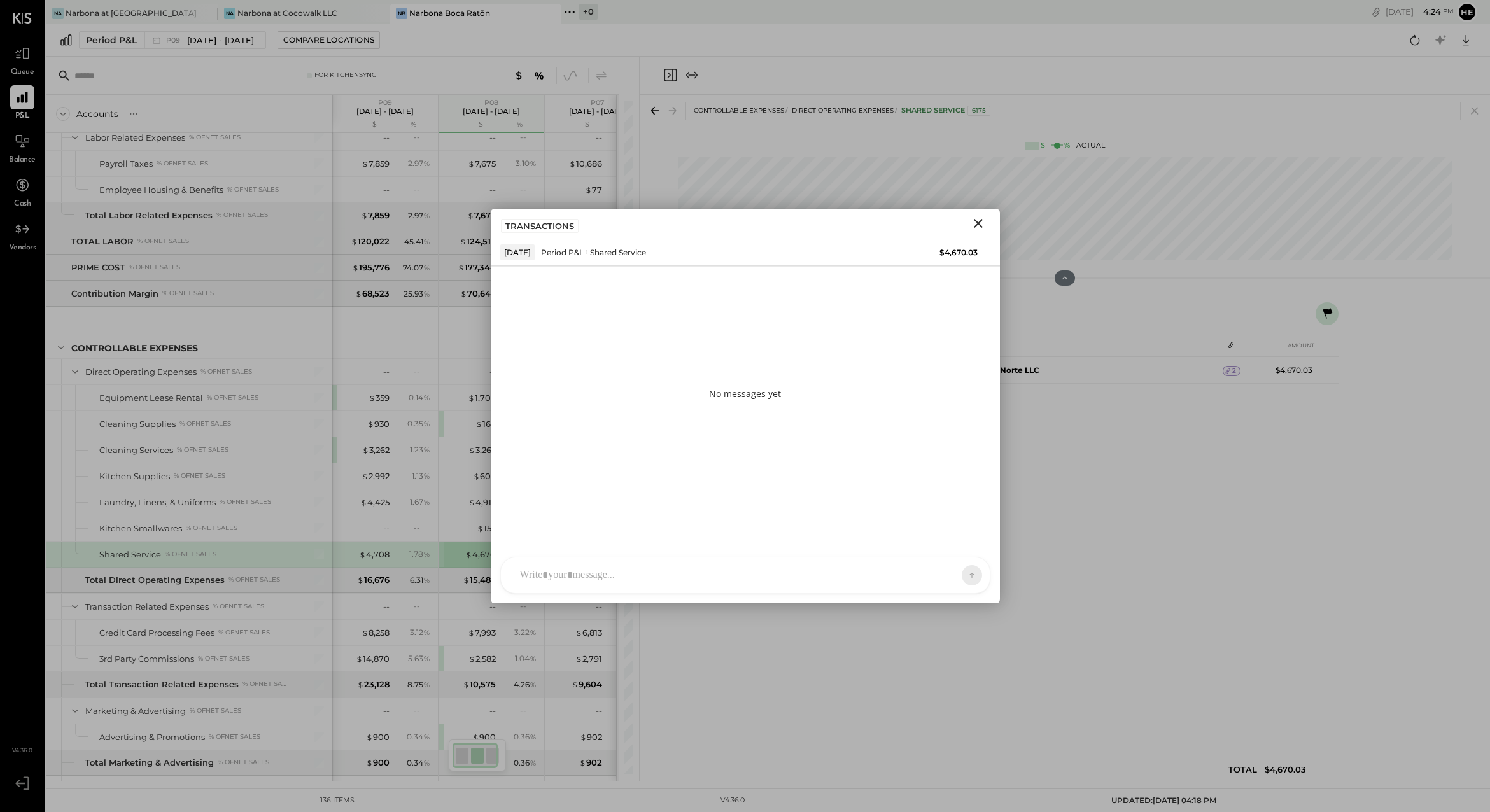
click at [978, 221] on icon "Close" at bounding box center [978, 223] width 15 height 15
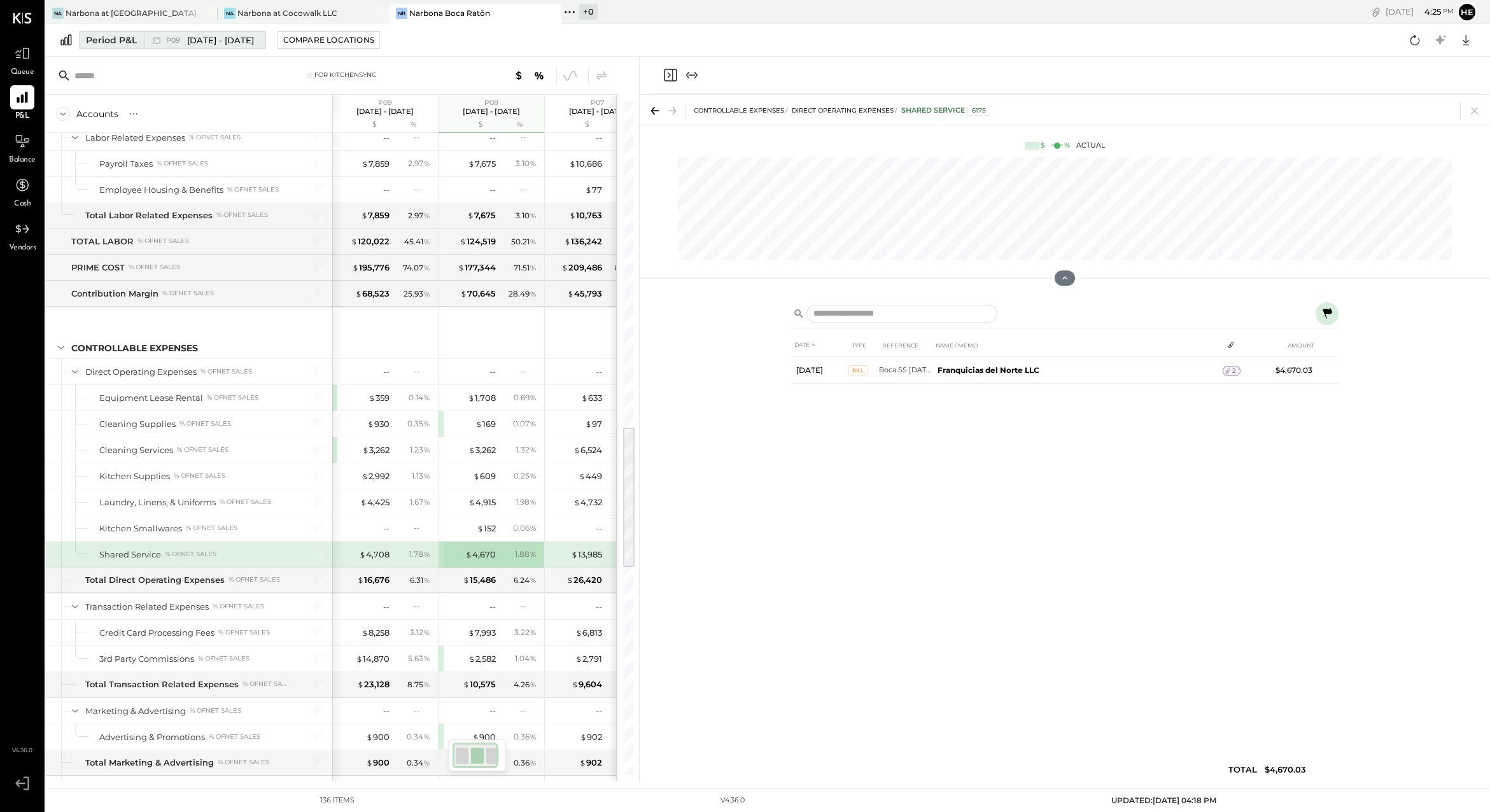
click at [248, 40] on span "[DATE] - [DATE]" at bounding box center [220, 41] width 67 height 12
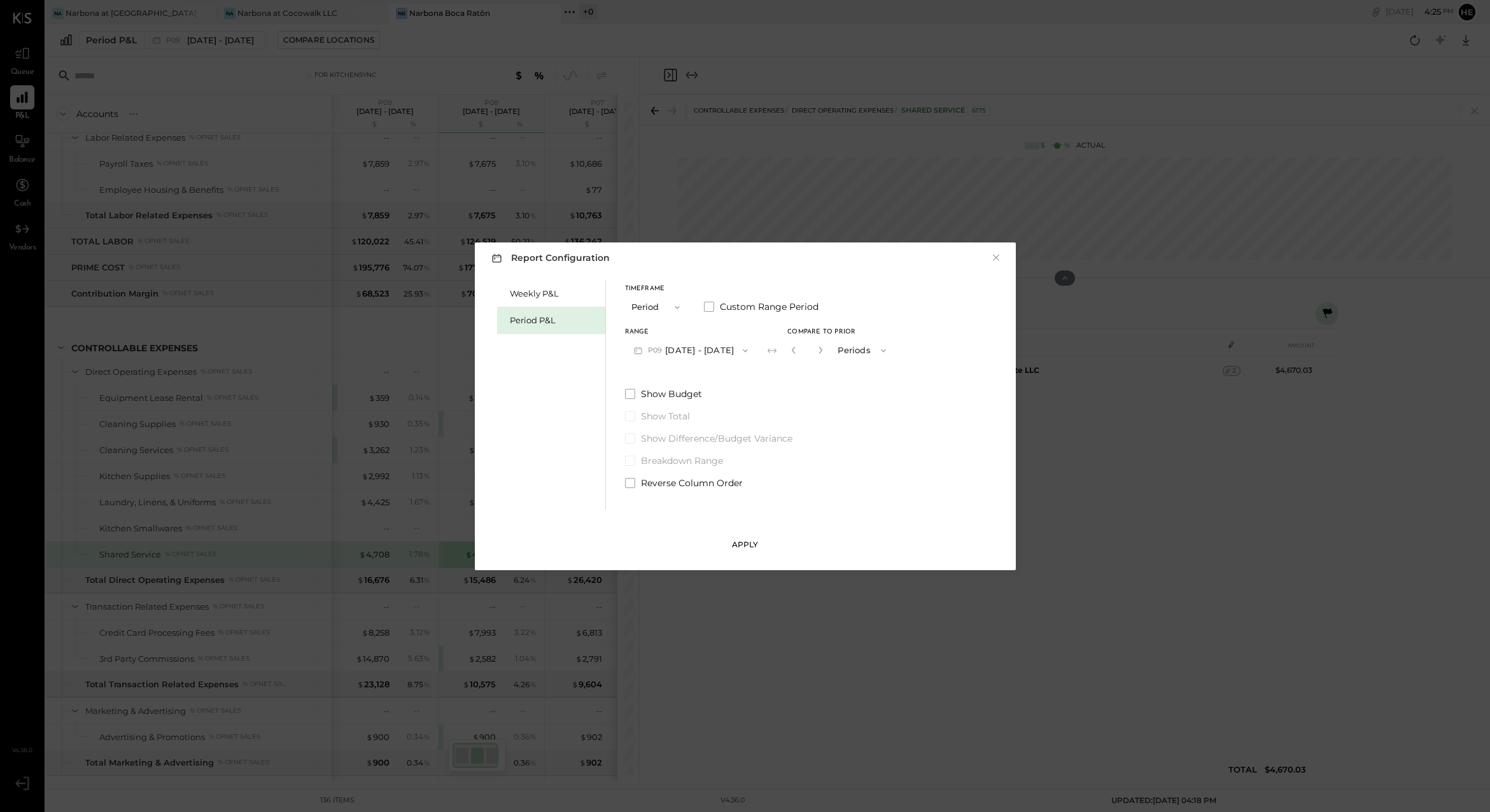
click at [742, 550] on button "Apply" at bounding box center [745, 544] width 63 height 20
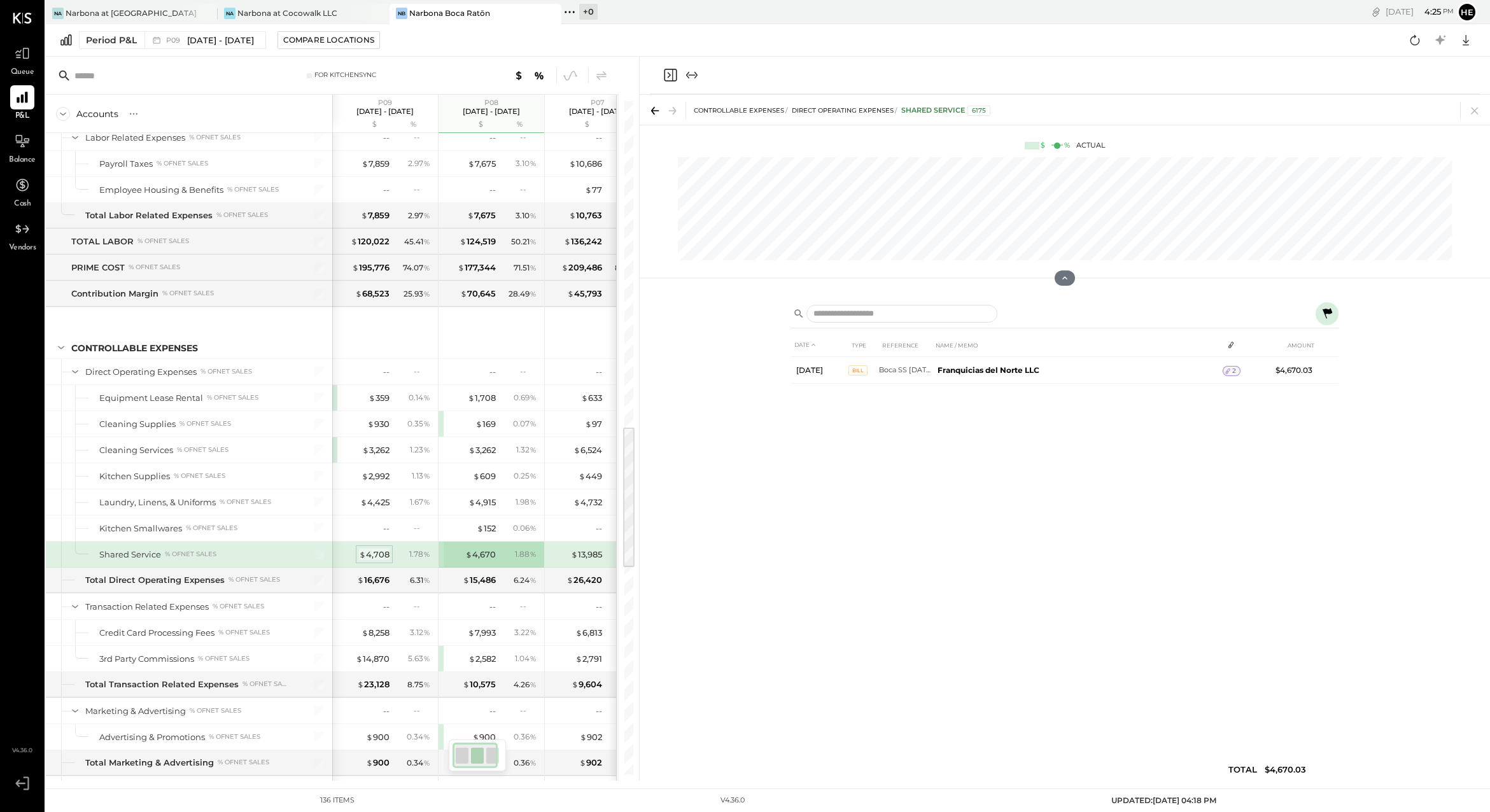
click at [374, 556] on div "$ 4,708" at bounding box center [374, 554] width 30 height 12
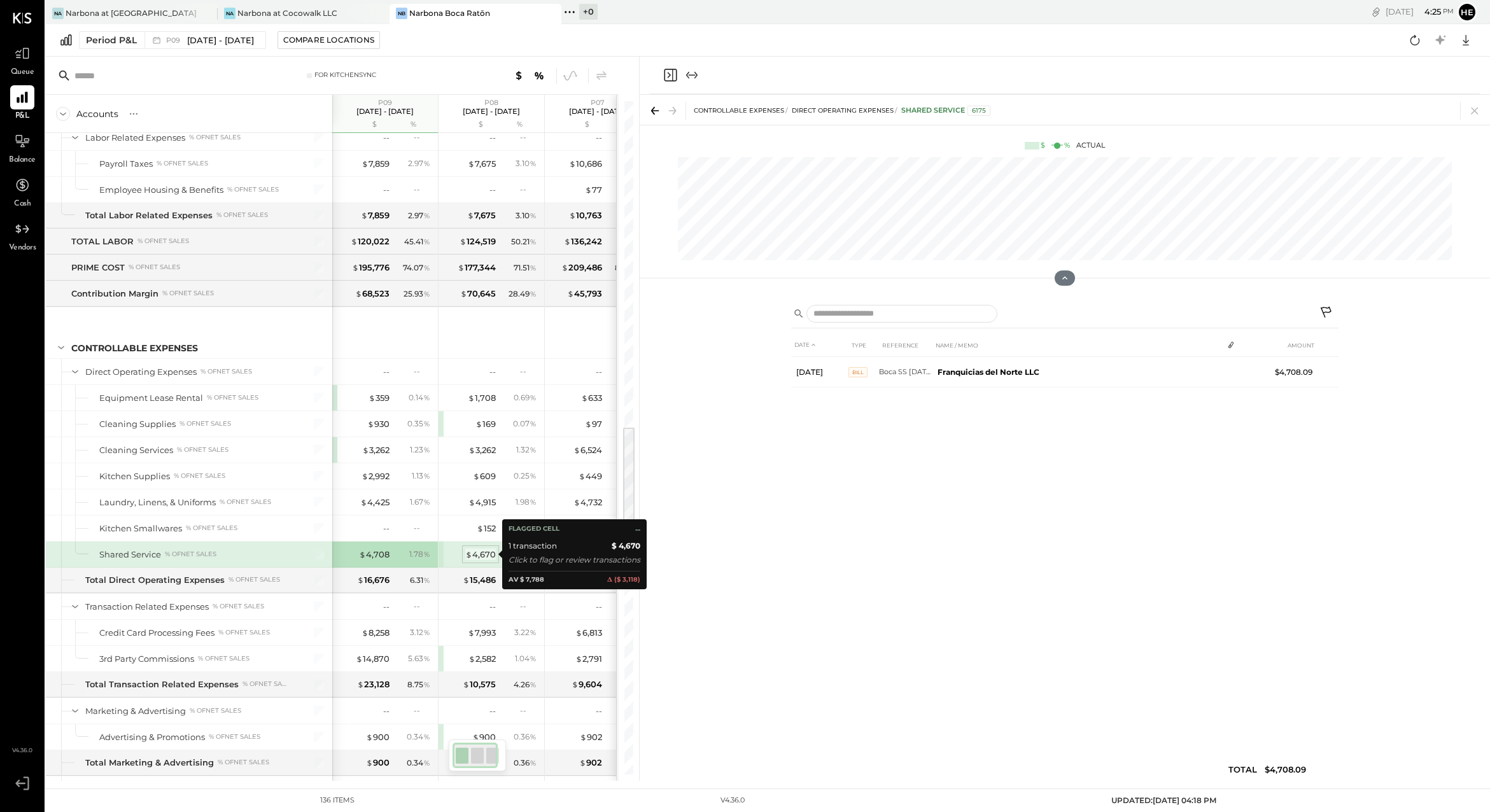
click at [481, 554] on div "$ 4,670" at bounding box center [480, 554] width 30 height 12
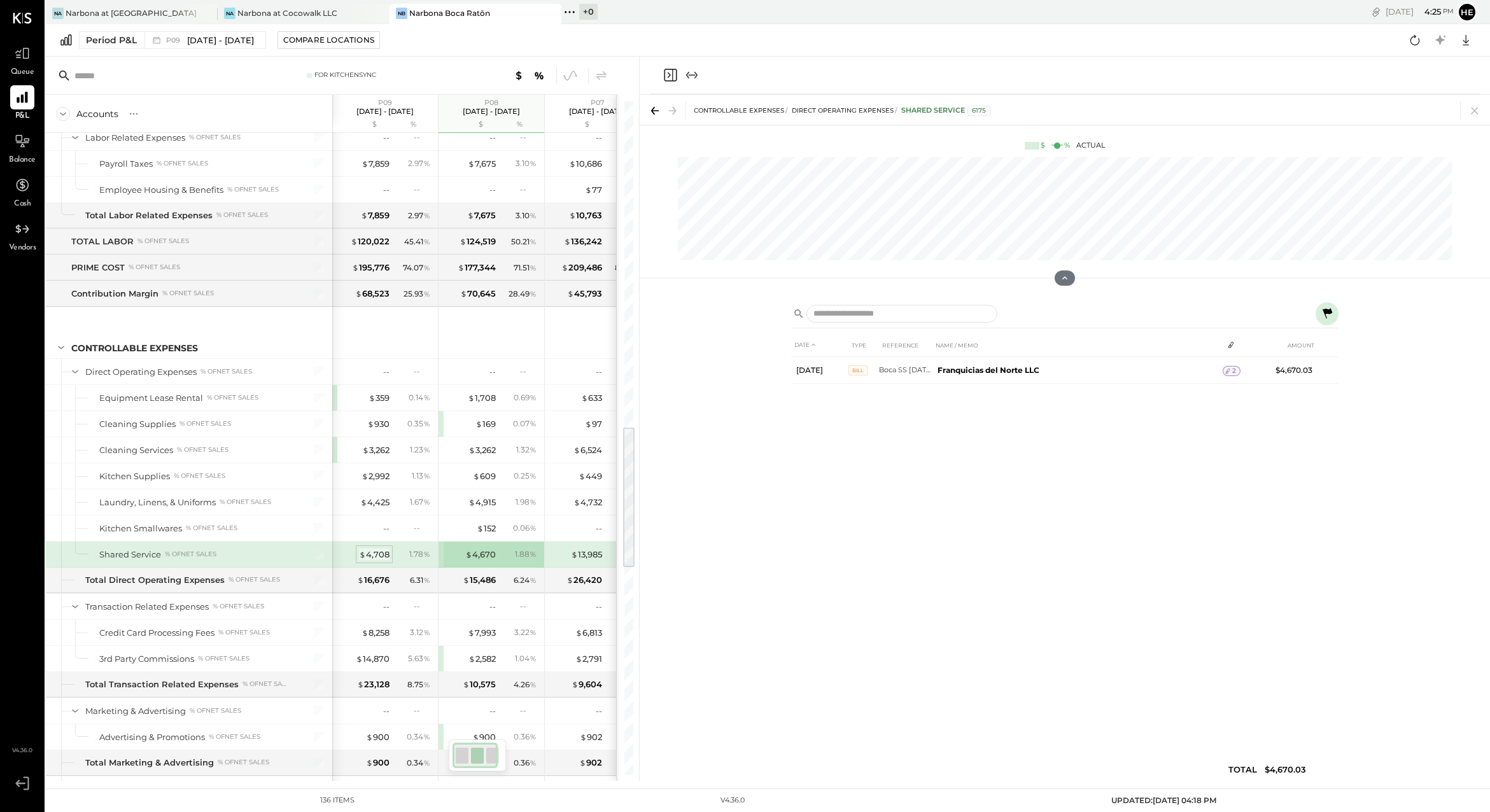
click at [360, 553] on span "$" at bounding box center [363, 554] width 7 height 10
click at [475, 548] on div "$ 4,670 1.88 %" at bounding box center [492, 554] width 96 height 25
click at [474, 552] on div "$ 4,670" at bounding box center [480, 554] width 30 height 12
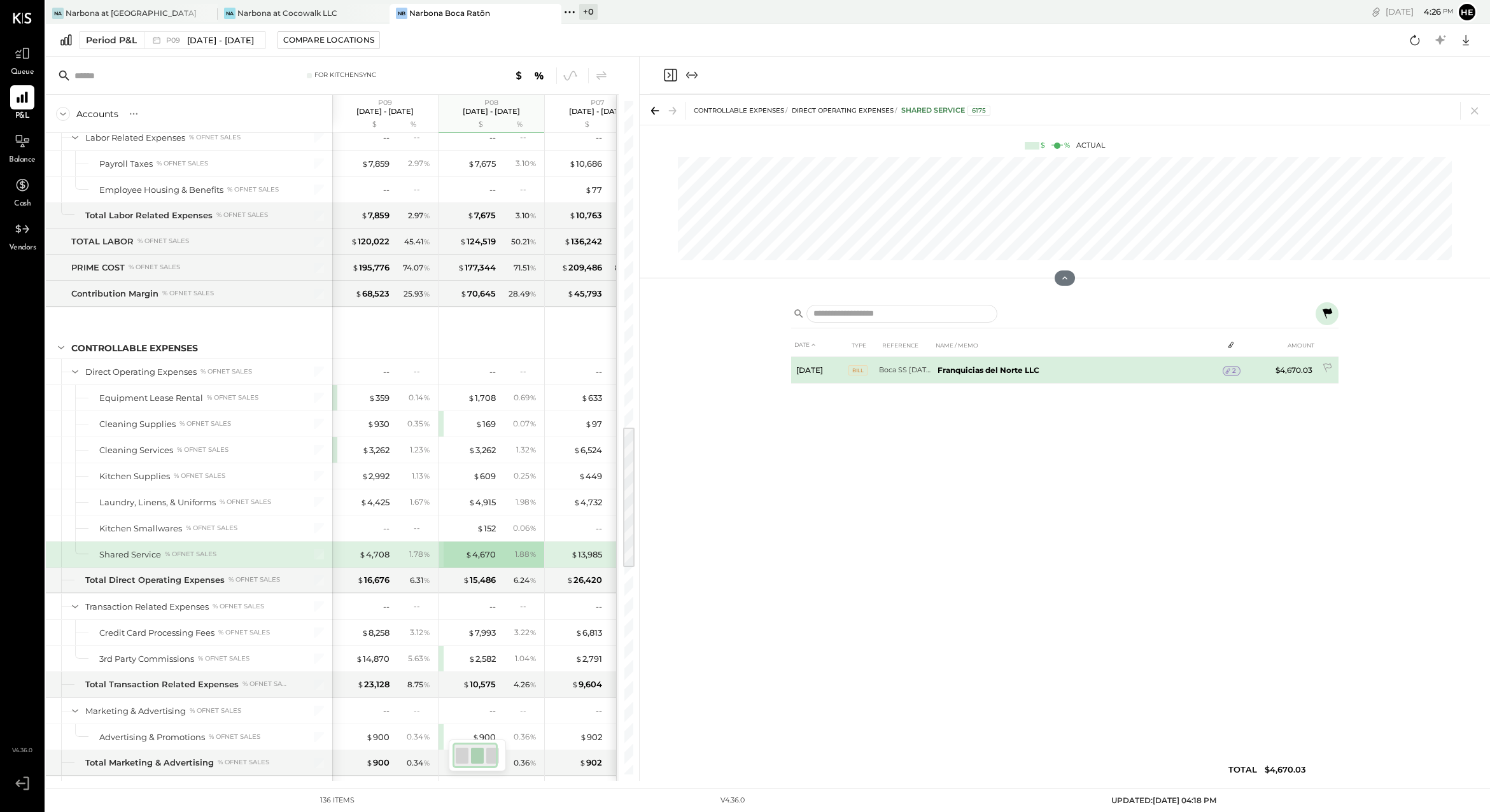
click at [952, 367] on b "Franquicias del Norte LLC" at bounding box center [988, 369] width 101 height 9
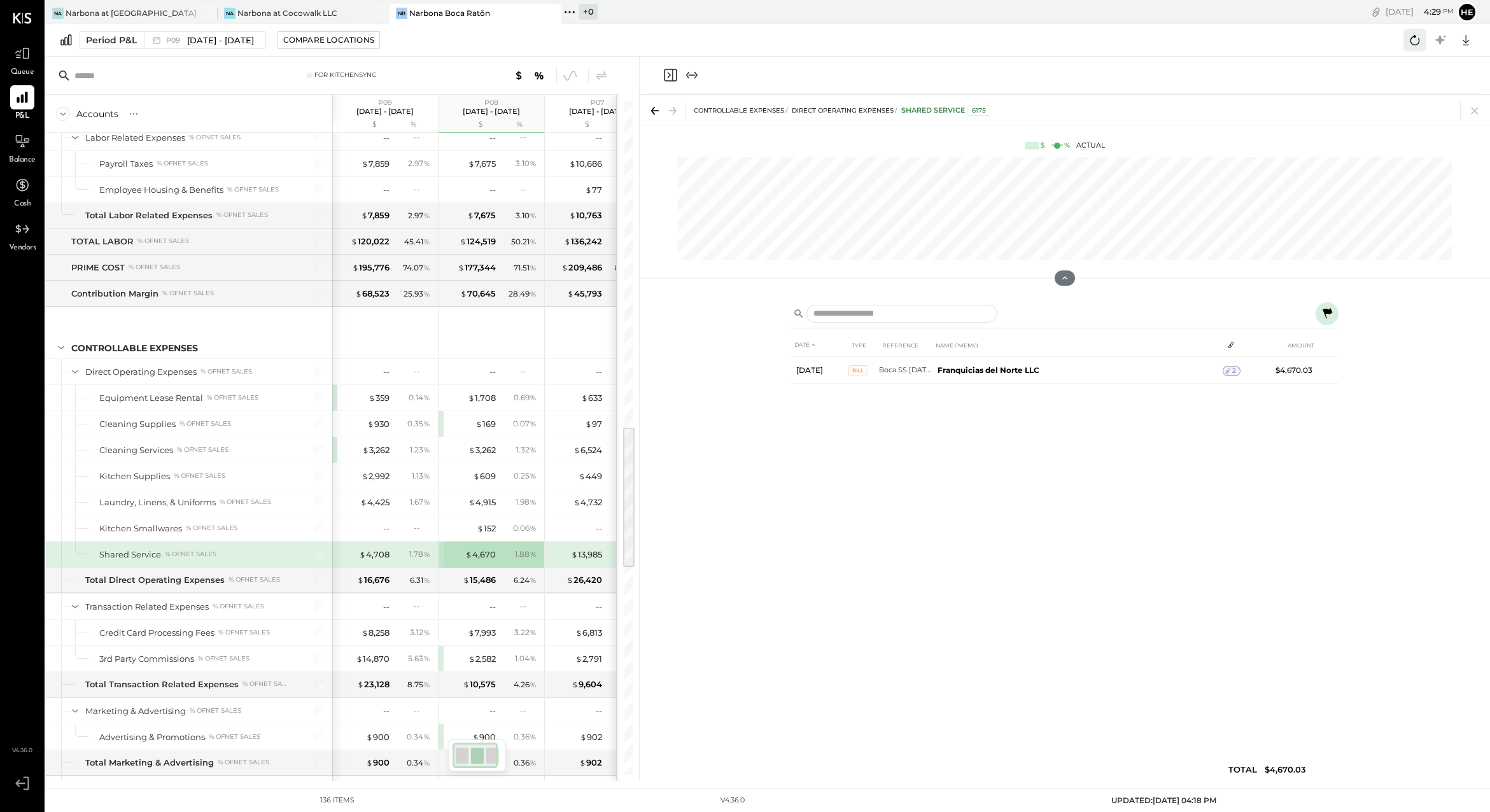
click at [1421, 40] on icon at bounding box center [1415, 41] width 17 height 17
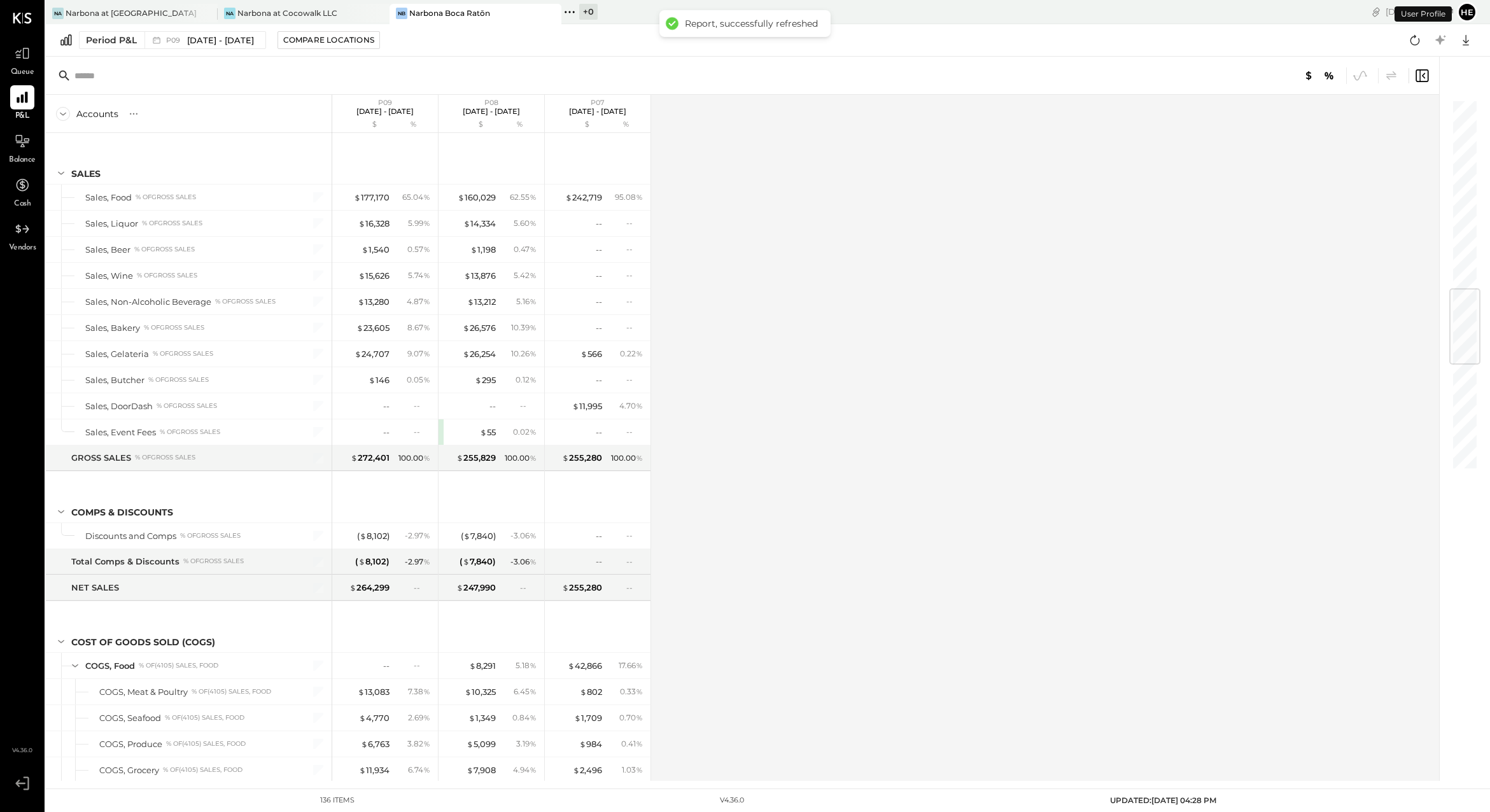
scroll to position [1603, 0]
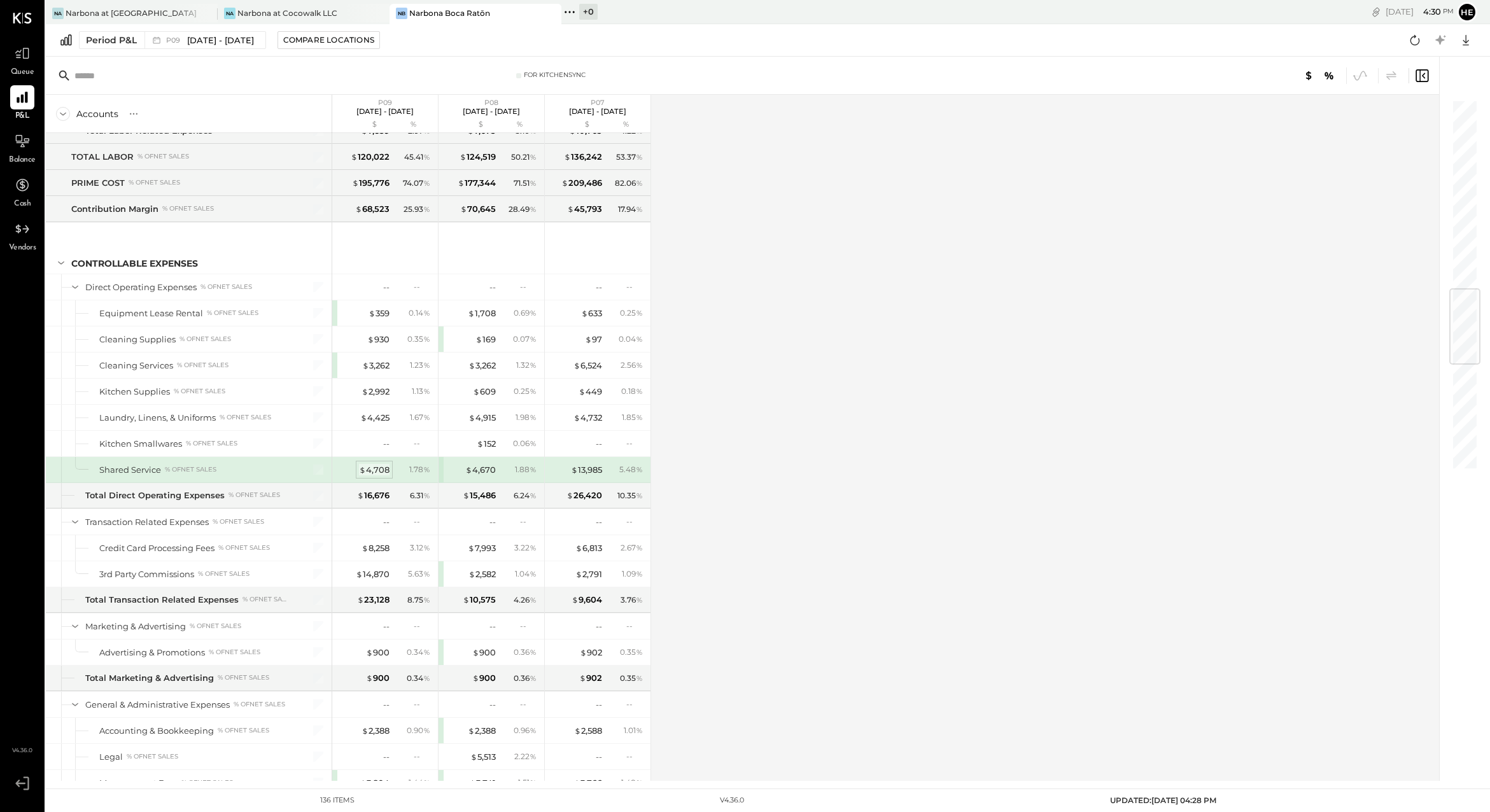
click at [377, 475] on div "$ 4,708" at bounding box center [374, 470] width 30 height 12
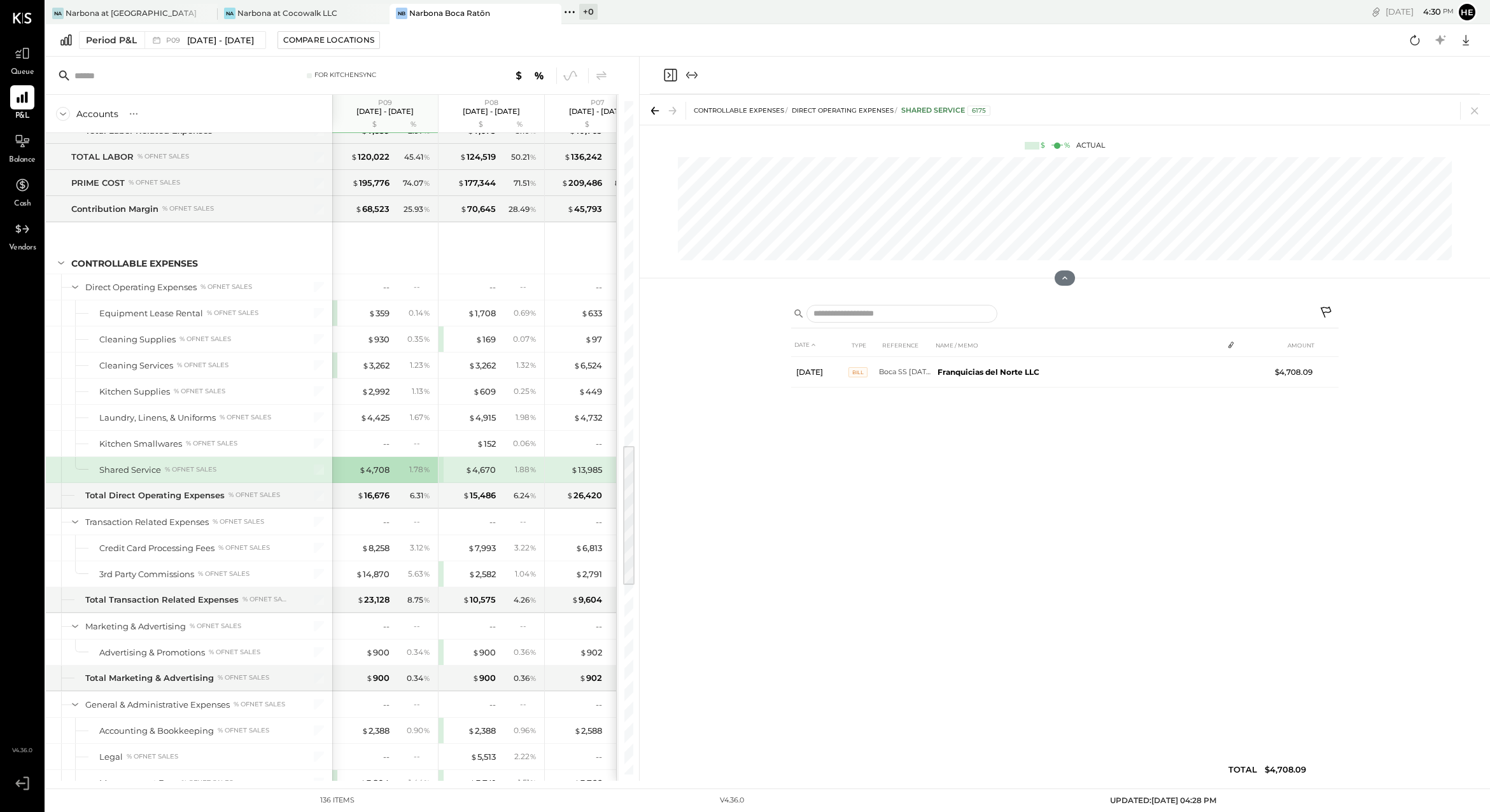
click at [471, 462] on div "$ 4,670 1.88 %" at bounding box center [492, 470] width 96 height 25
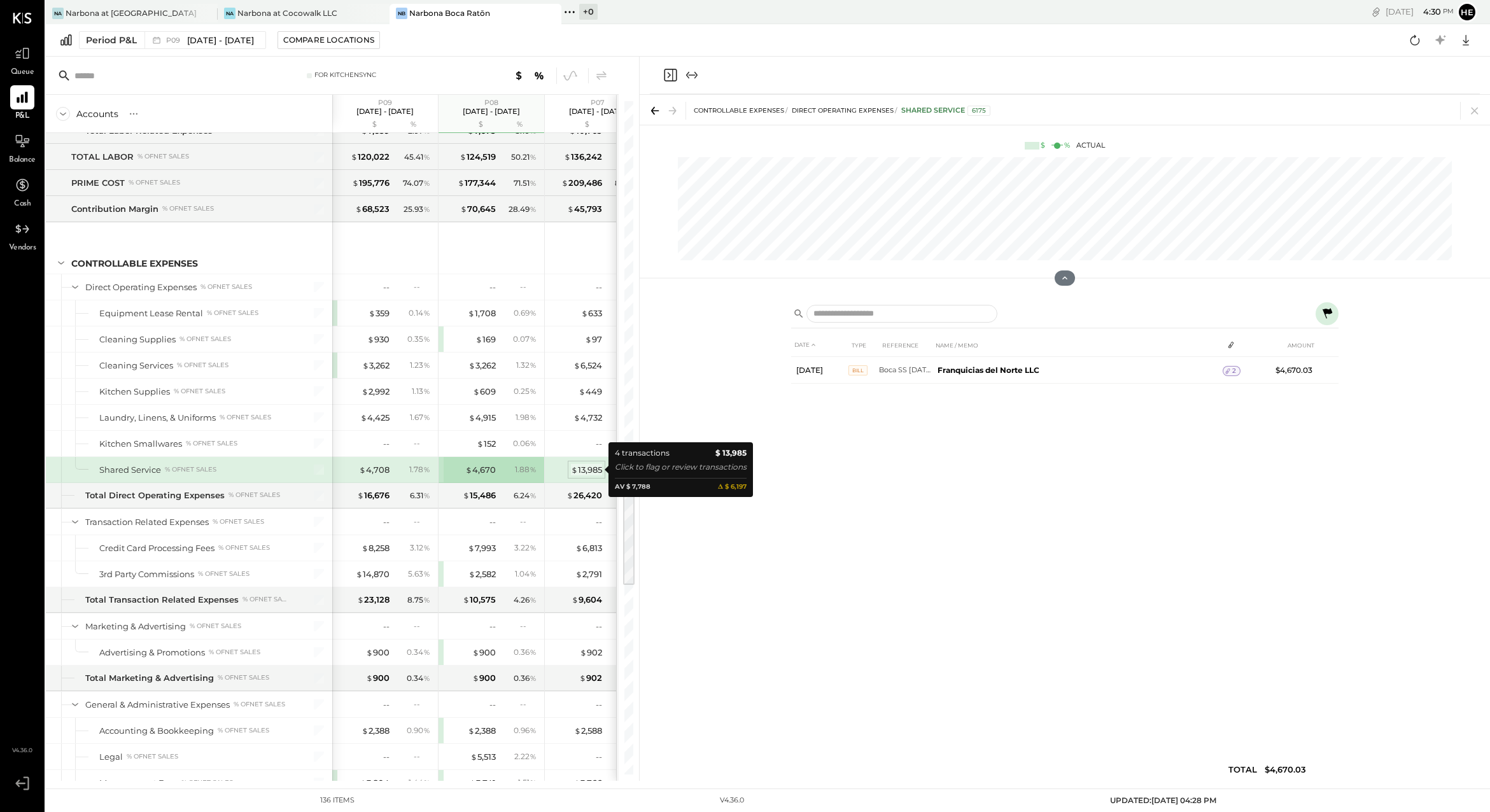
click at [587, 470] on div "$ 13,985" at bounding box center [586, 470] width 31 height 12
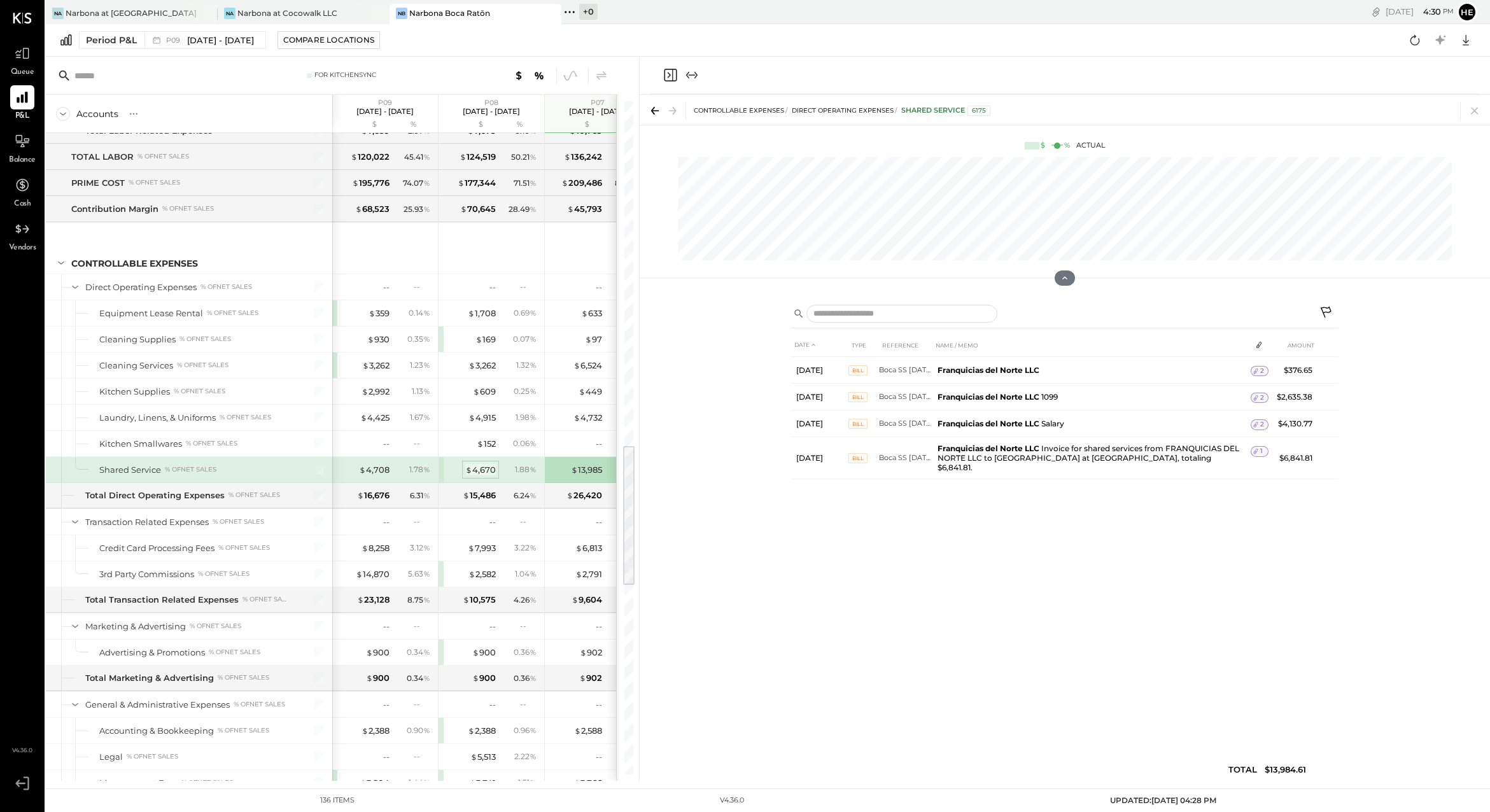
click at [471, 465] on span "$" at bounding box center [468, 470] width 7 height 10
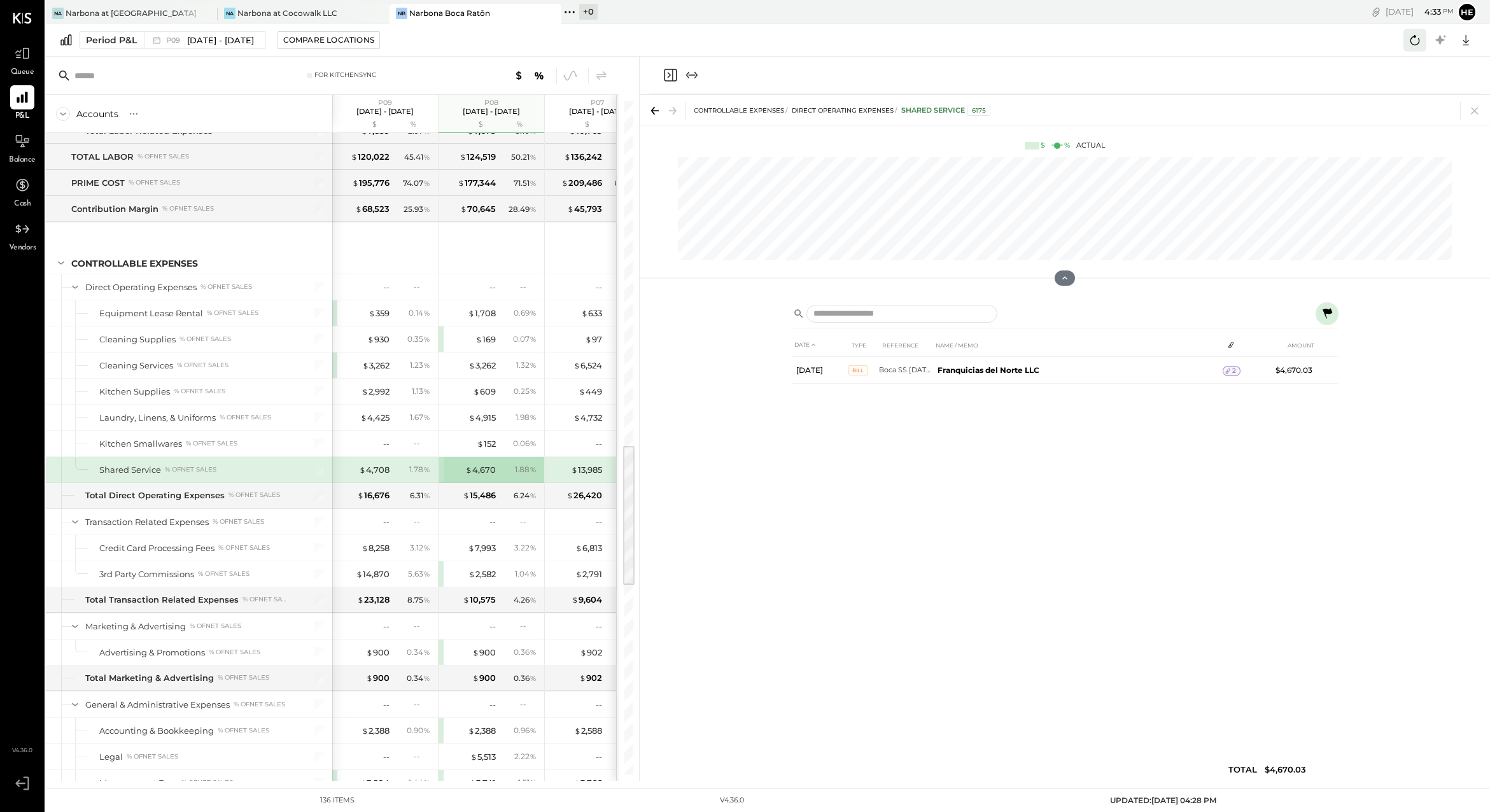
click at [1409, 43] on icon at bounding box center [1415, 41] width 17 height 17
click at [25, 64] on div at bounding box center [22, 53] width 25 height 25
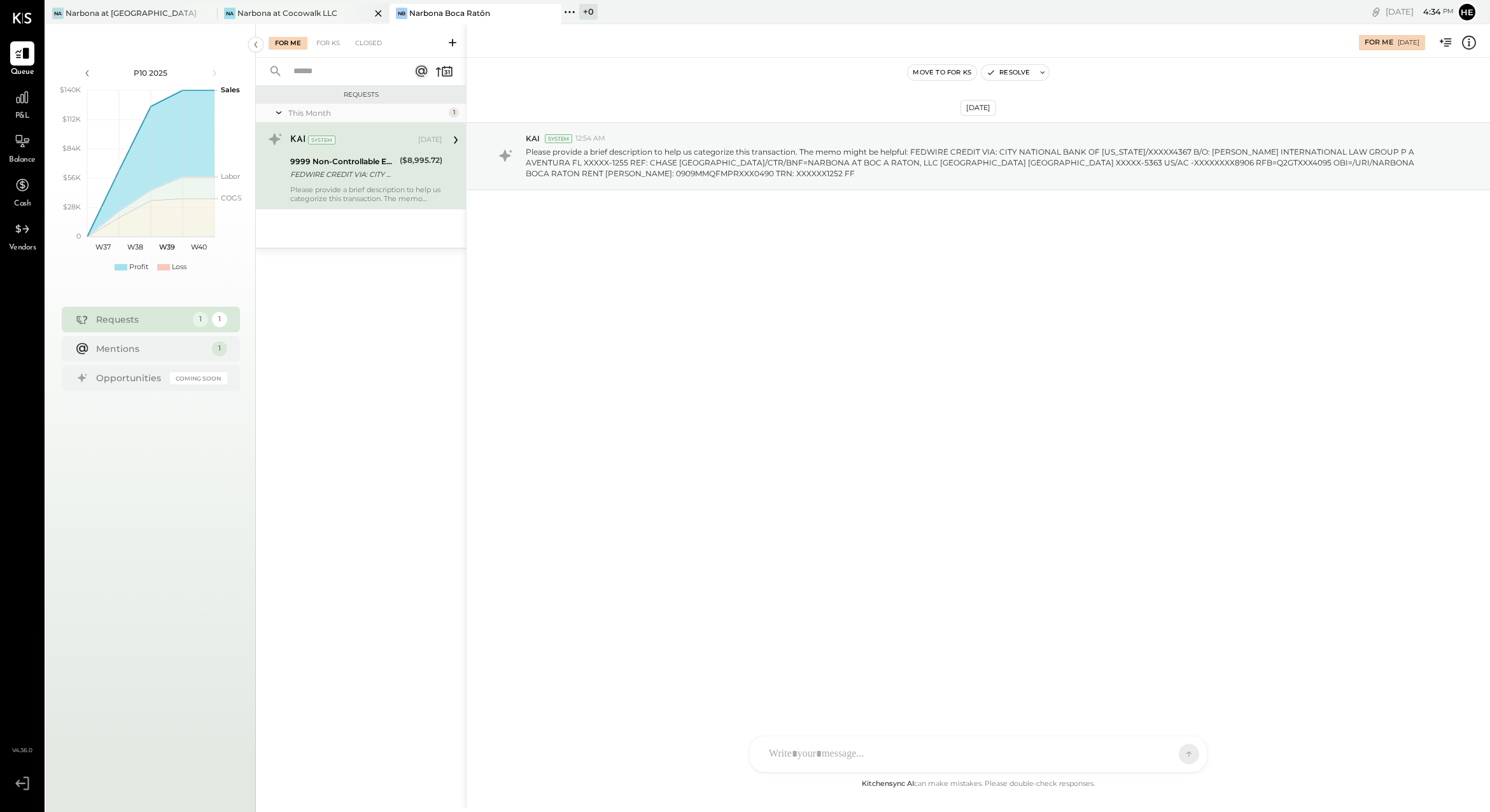
click at [287, 19] on div "Na Narbona at Cocowalk LLC" at bounding box center [303, 14] width 172 height 20
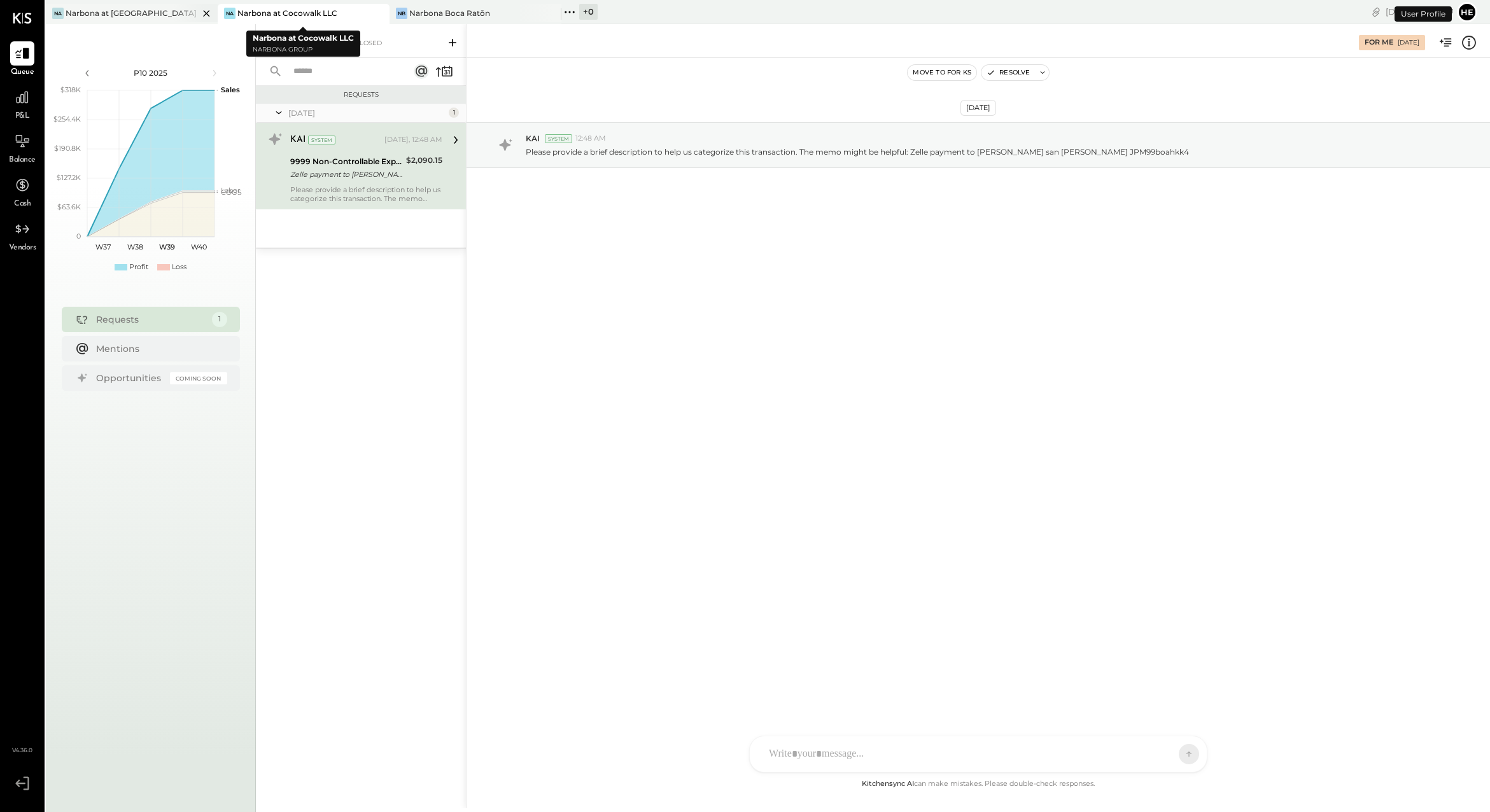
click at [145, 12] on div "Narbona at [GEOGRAPHIC_DATA] LLC" at bounding box center [132, 13] width 133 height 11
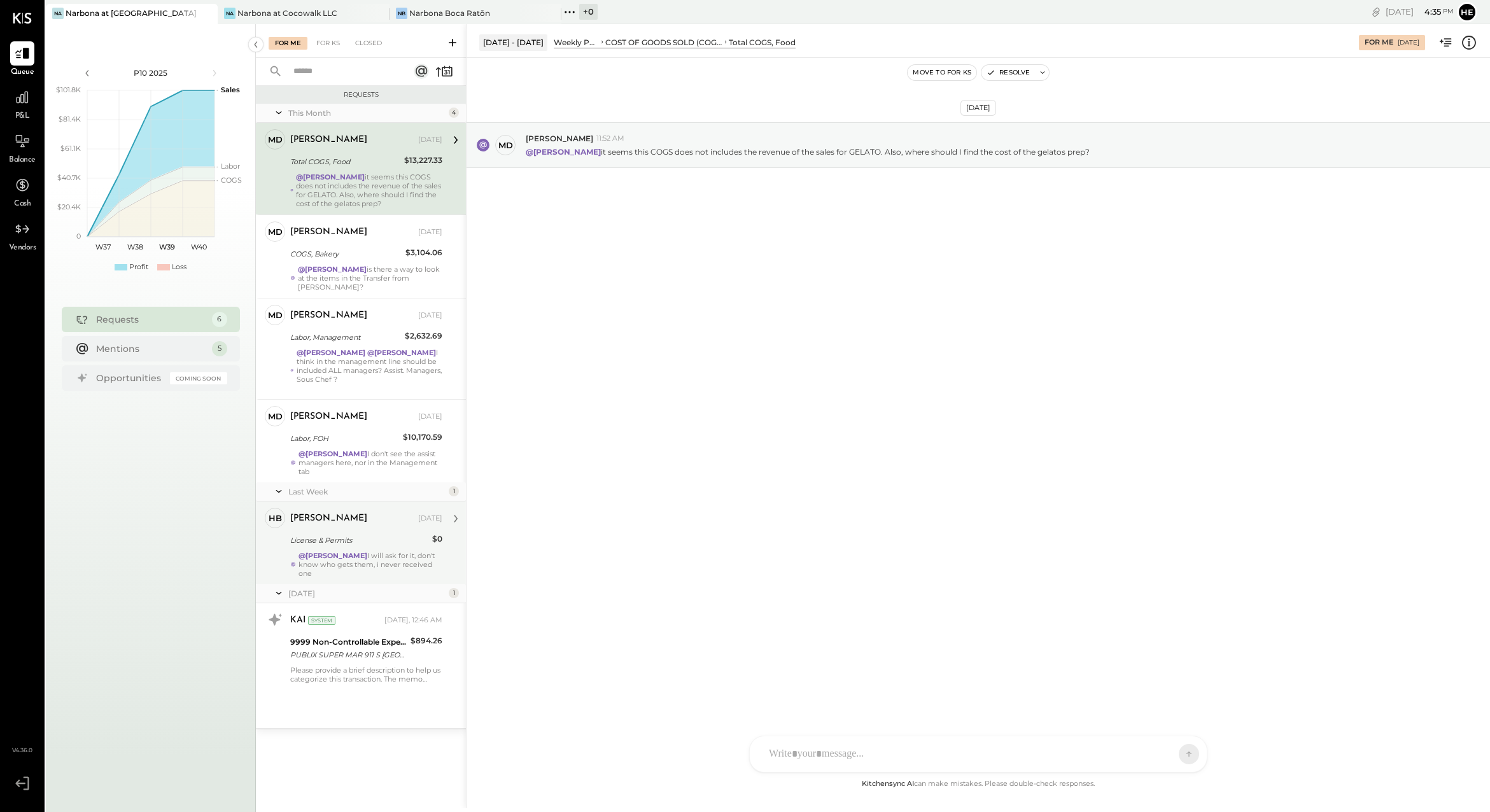
click at [367, 556] on div "@[PERSON_NAME] I will ask for it, don't know who gets them, i never received one" at bounding box center [370, 564] width 144 height 27
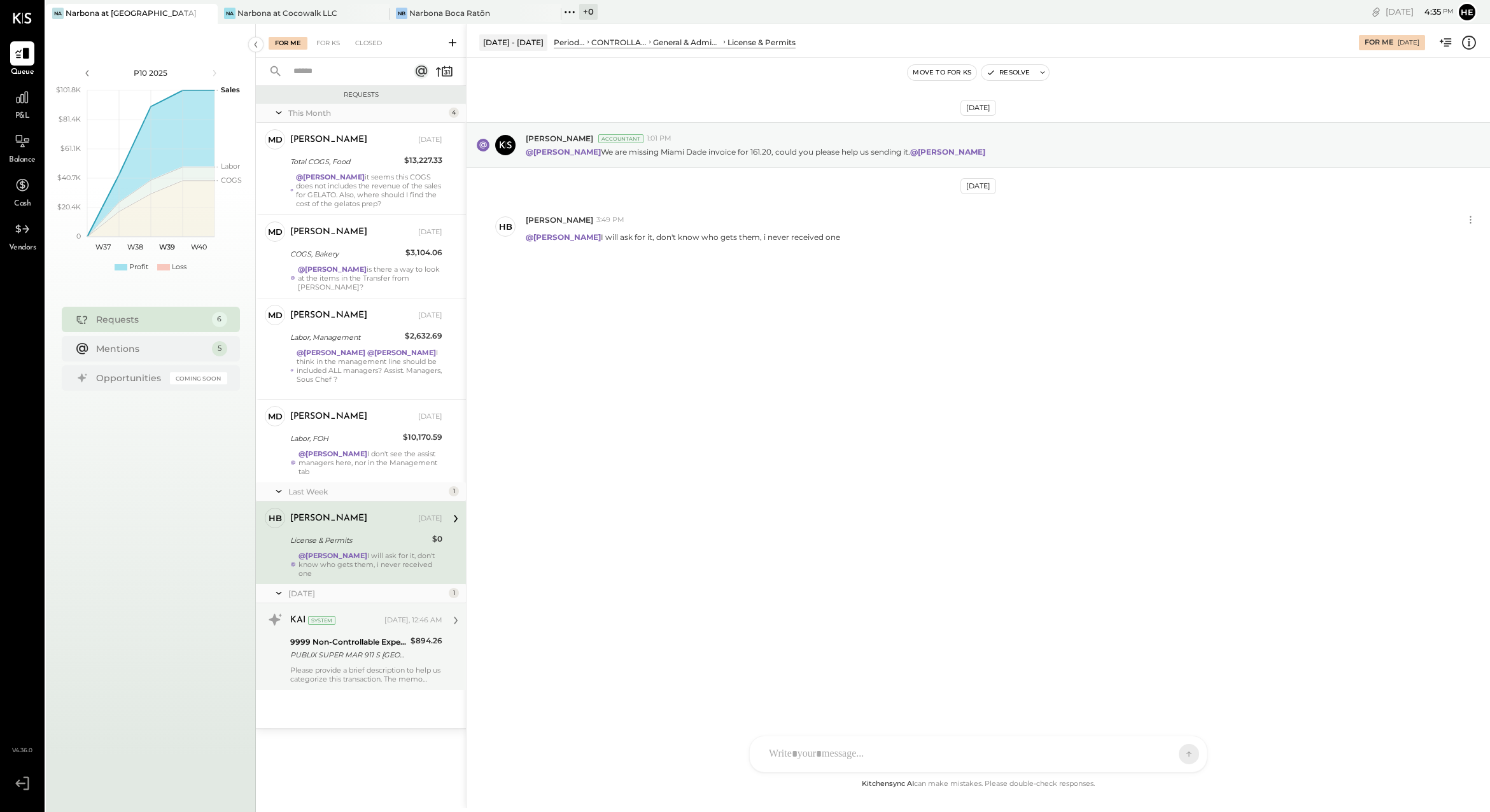
click at [369, 638] on div "9999 Non-Controllable Expenses:Other Income and Expenses:To Be Classified P&L" at bounding box center [348, 641] width 117 height 13
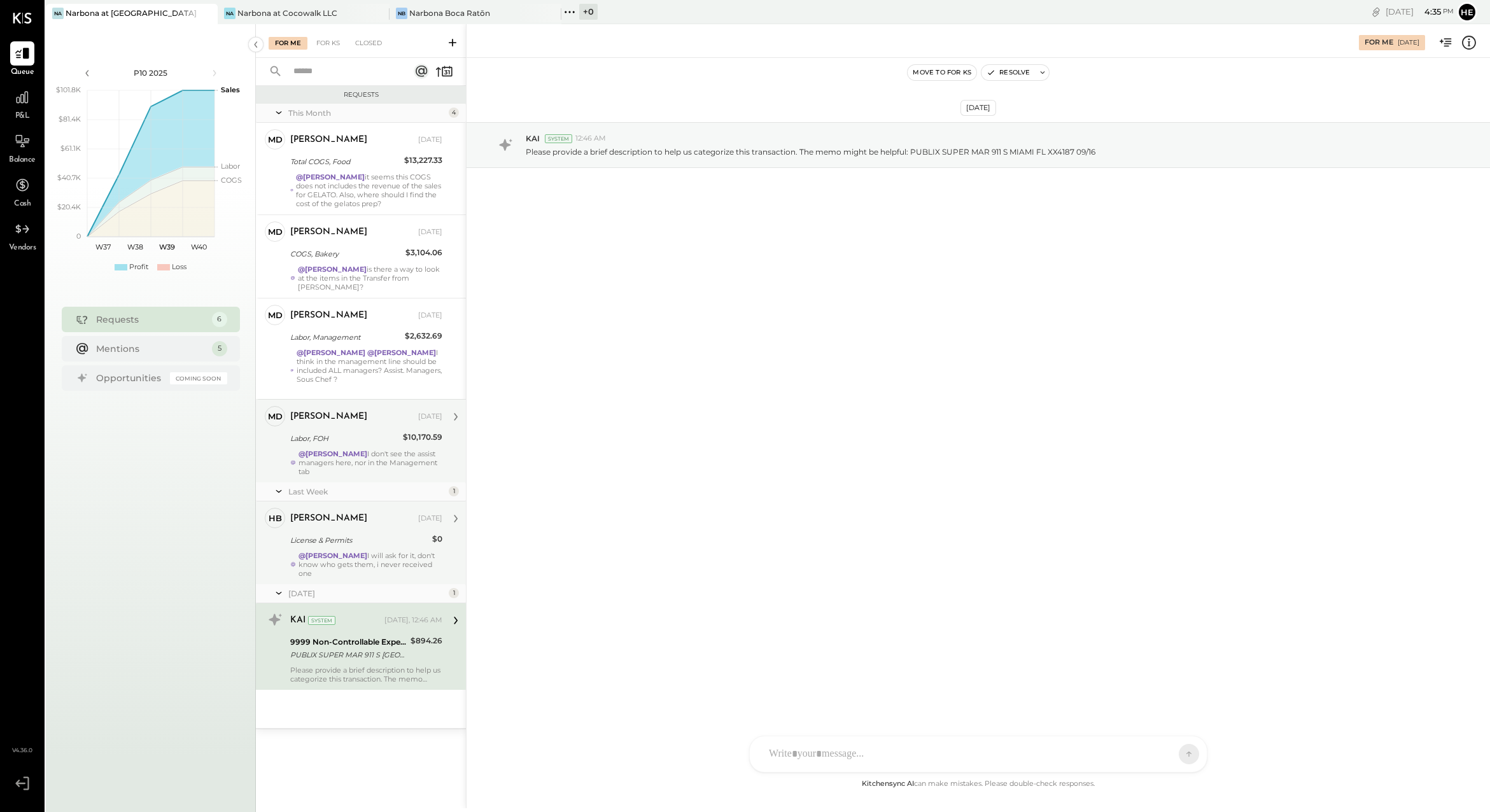
click at [364, 439] on div "[PERSON_NAME] [DATE] Labor, FOH $10,170.59 @[PERSON_NAME] I don't see the assis…" at bounding box center [366, 440] width 152 height 70
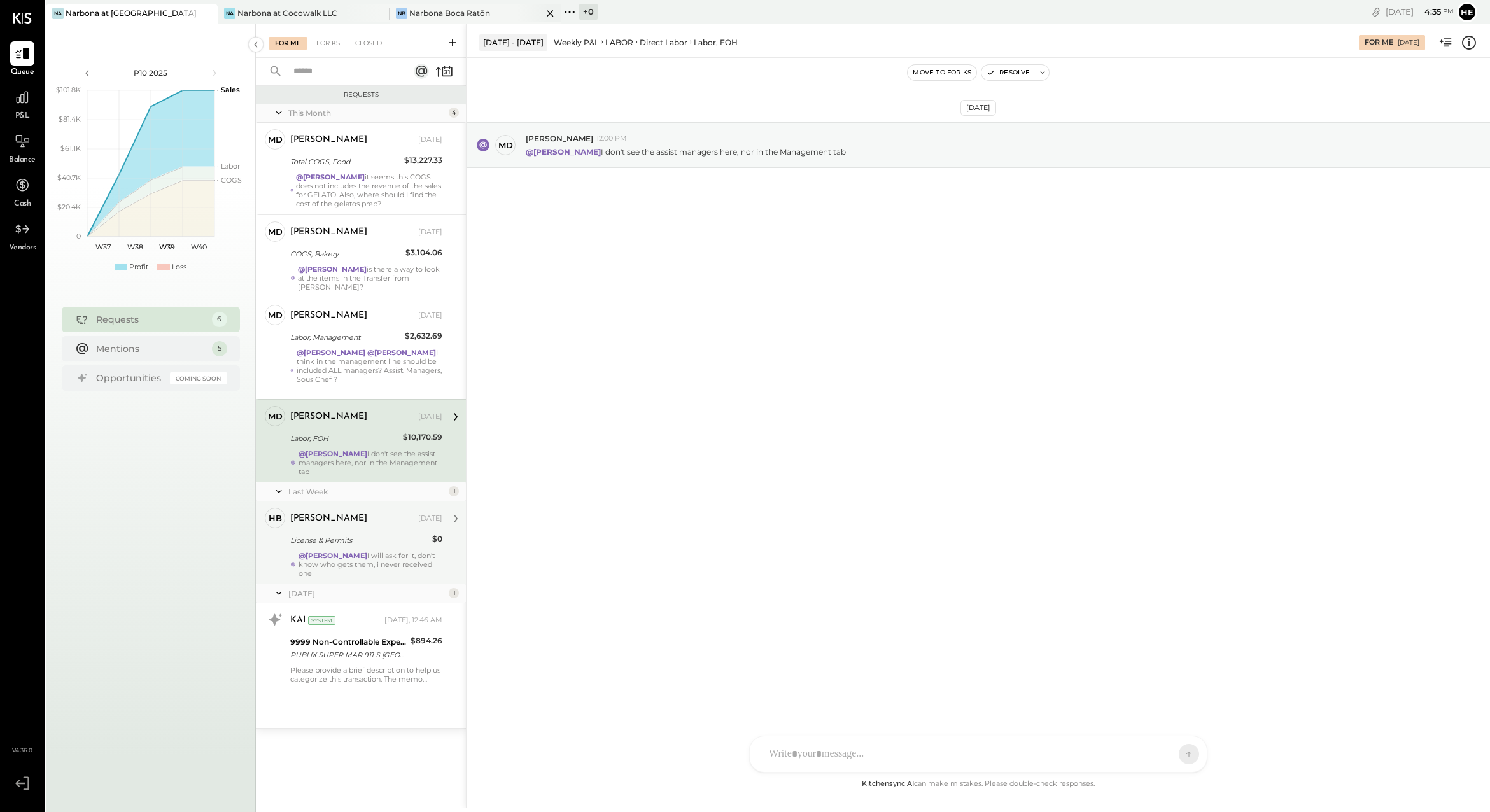
click at [447, 19] on div "[PERSON_NAME] Boca Ratōn" at bounding box center [475, 14] width 172 height 20
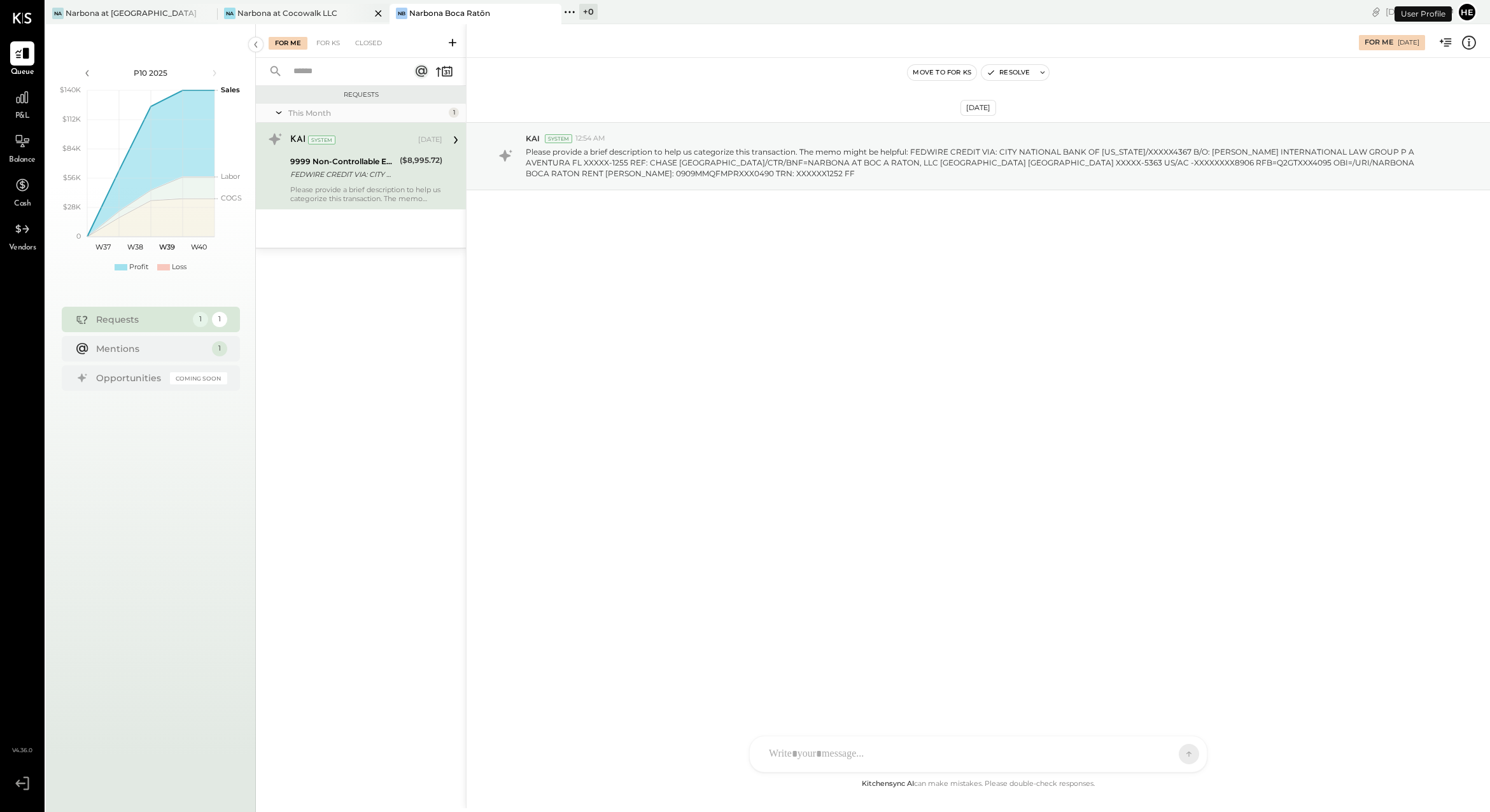
click at [273, 19] on div "Na Narbona at Cocowalk LLC" at bounding box center [303, 14] width 172 height 20
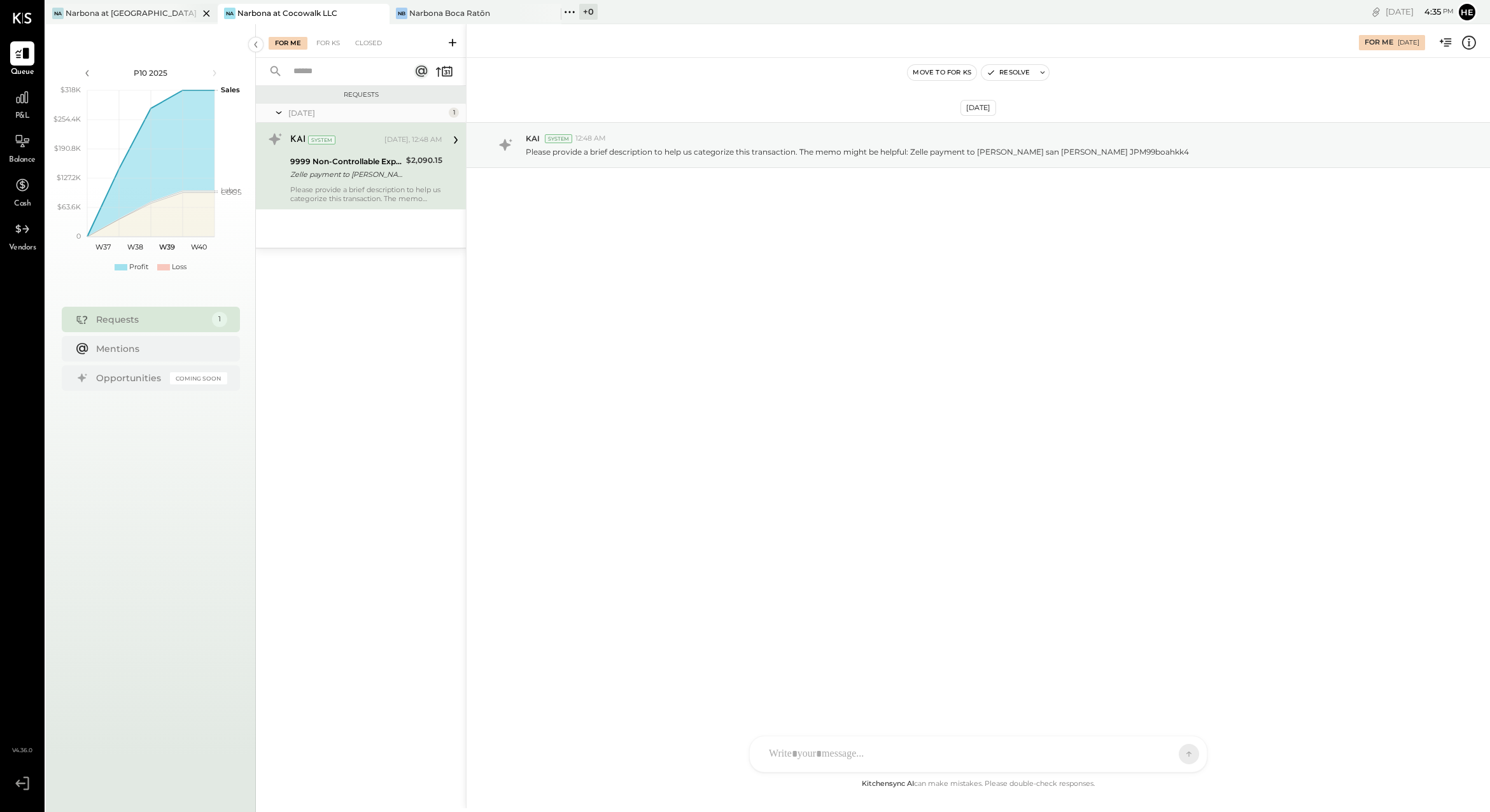
click at [141, 14] on div "Narbona at [GEOGRAPHIC_DATA] LLC" at bounding box center [132, 13] width 133 height 11
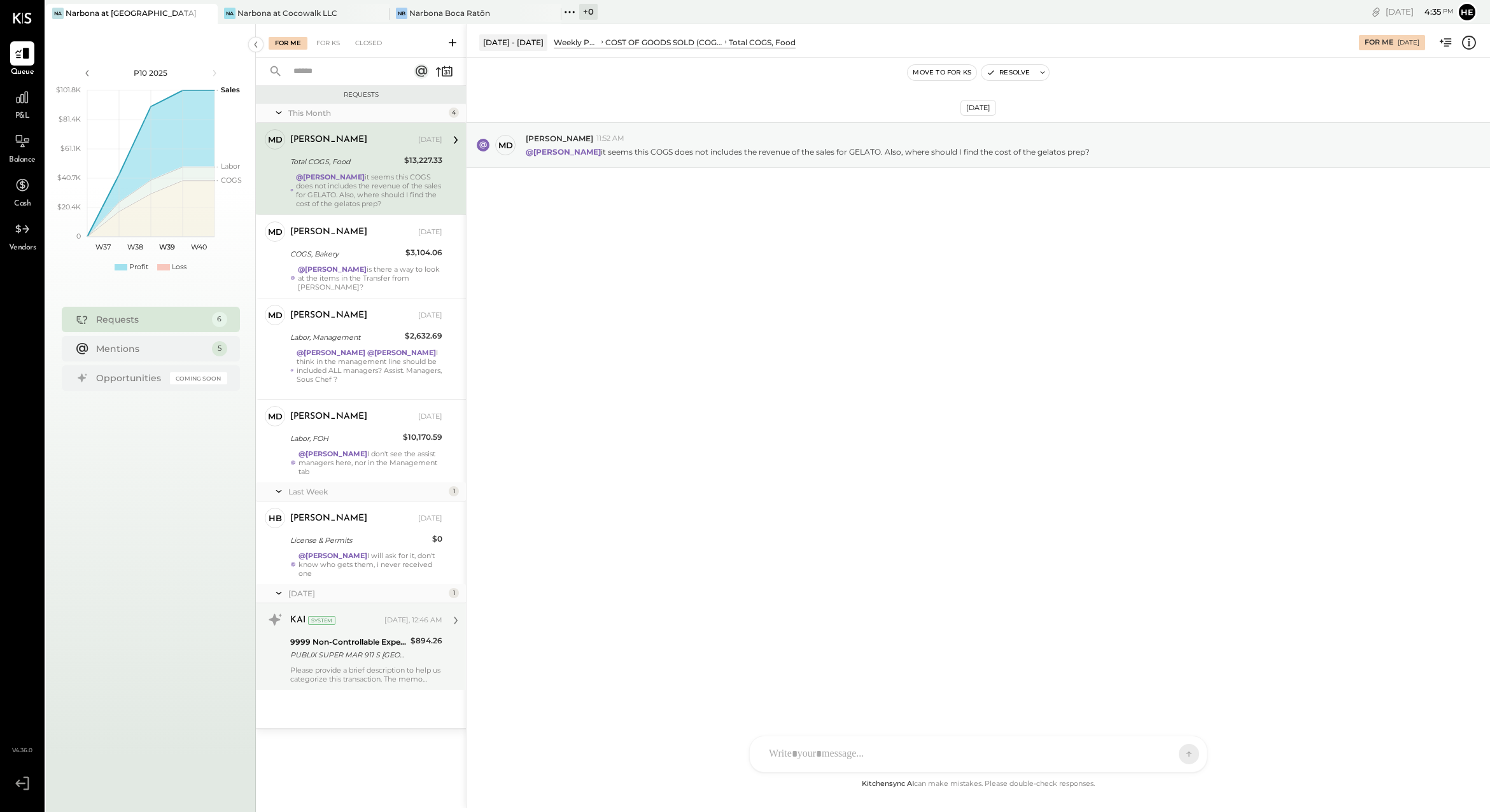
click at [432, 636] on div "$894.26" at bounding box center [427, 640] width 32 height 13
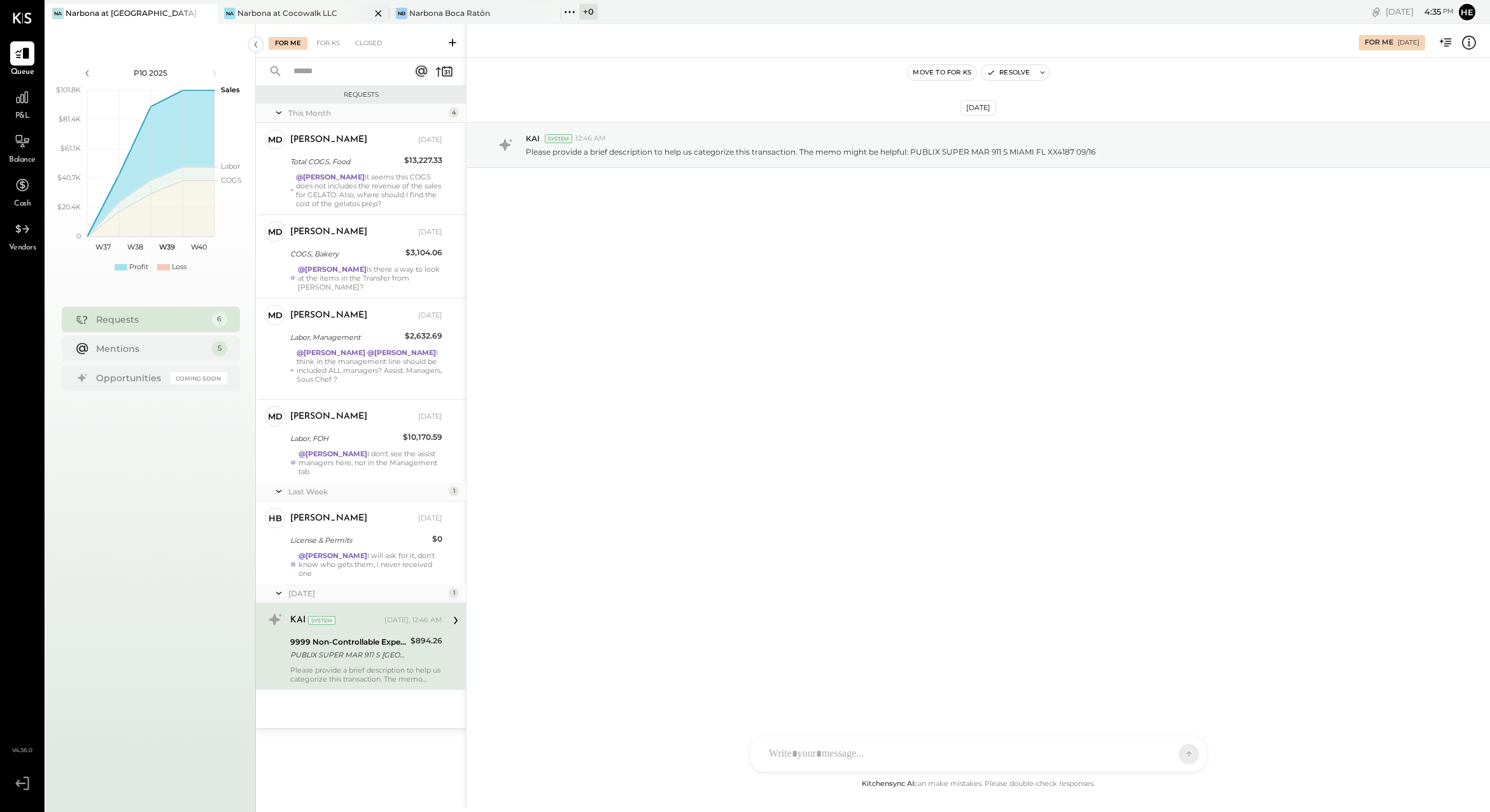
click at [310, 15] on div "Narbona at Cocowalk LLC" at bounding box center [287, 13] width 100 height 11
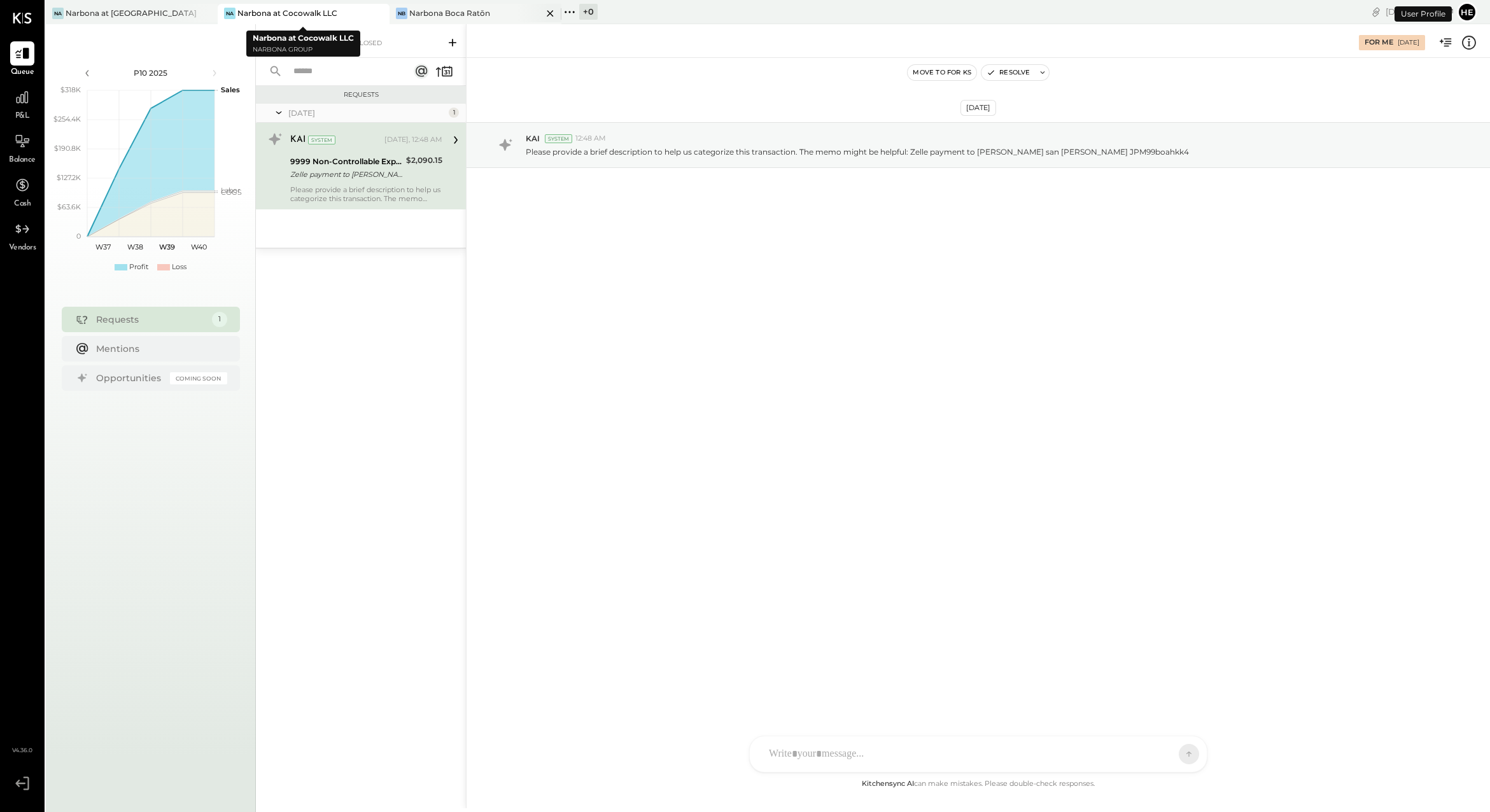
click at [443, 7] on div "[PERSON_NAME] Boca Ratōn" at bounding box center [475, 14] width 172 height 20
